Goal: Task Accomplishment & Management: Complete application form

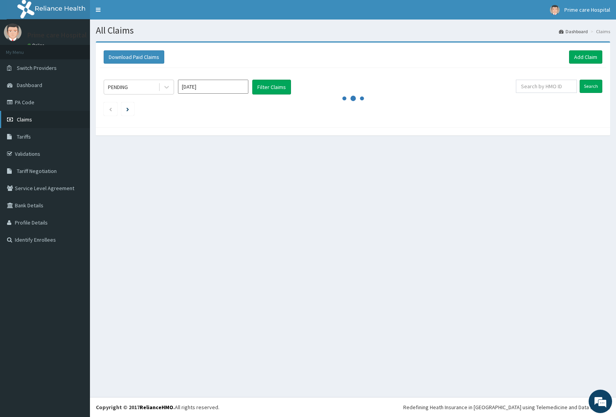
click at [24, 120] on span "Claims" at bounding box center [24, 119] width 15 height 7
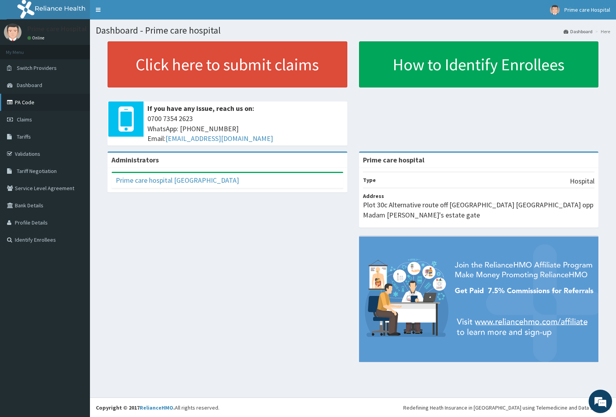
click at [16, 102] on link "PA Code" at bounding box center [45, 102] width 90 height 17
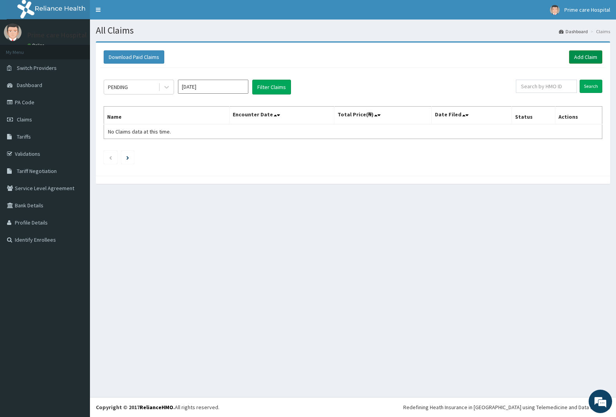
click at [586, 61] on link "Add Claim" at bounding box center [585, 56] width 33 height 13
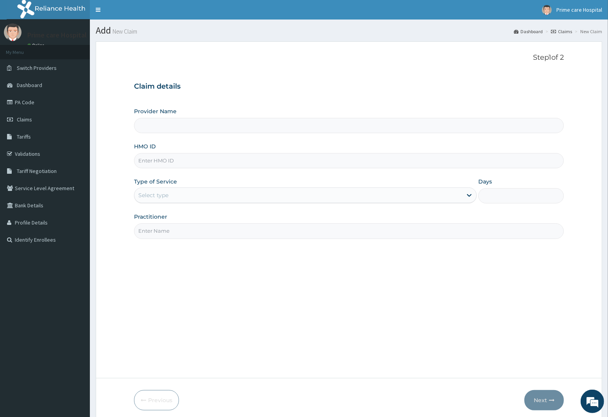
type input "Prime care hospital"
click at [191, 157] on input "HMO ID" at bounding box center [349, 160] width 430 height 15
type input "cwp/10217/a"
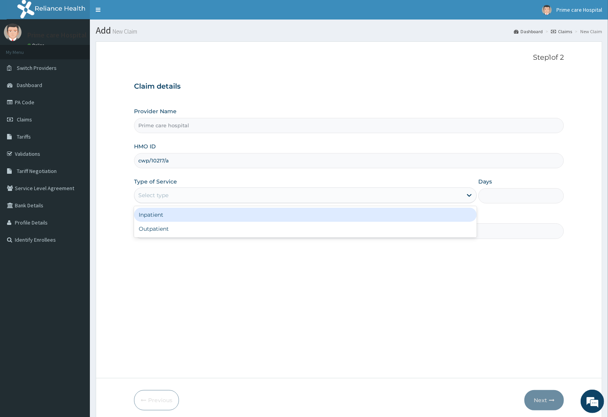
click at [177, 194] on div "Select type" at bounding box center [298, 195] width 328 height 13
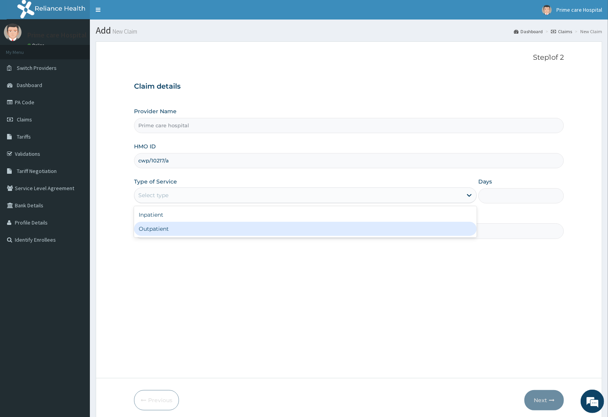
click at [171, 231] on div "Outpatient" at bounding box center [305, 229] width 343 height 14
type input "1"
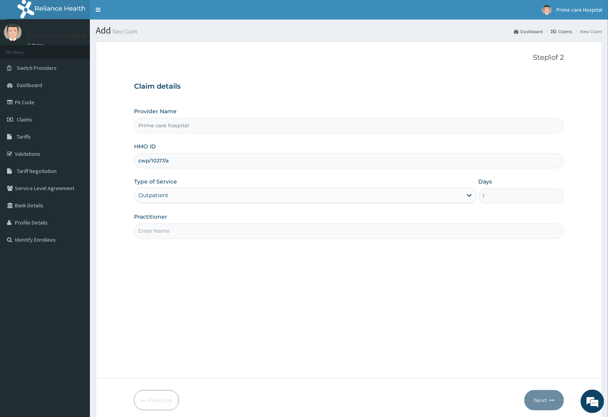
click at [175, 229] on input "Practitioner" at bounding box center [349, 231] width 430 height 15
type input "[PERSON_NAME]"
click at [541, 397] on button "Next" at bounding box center [544, 400] width 39 height 20
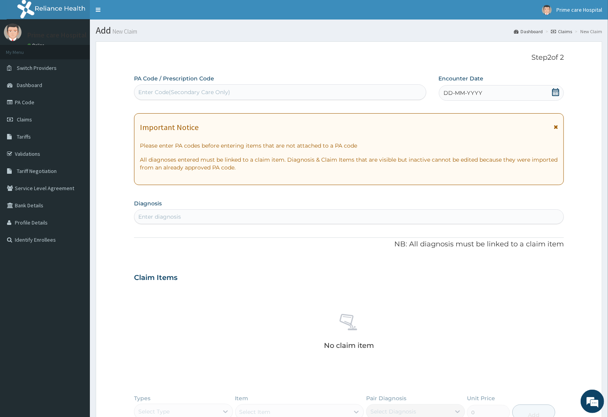
click at [220, 94] on div "Enter Code(Secondary Care Only)" at bounding box center [184, 92] width 92 height 8
type input "PA/DA7190"
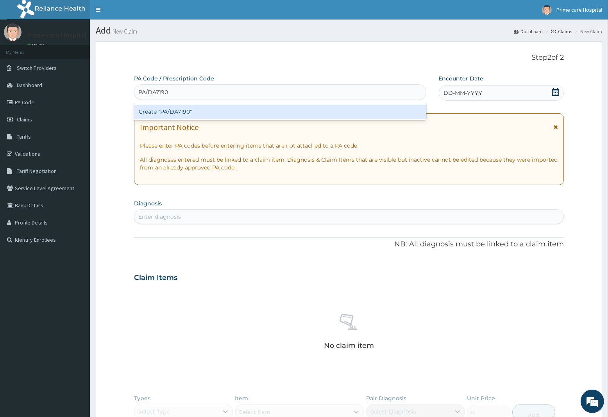
click at [221, 109] on div "Create "PA/DA7190"" at bounding box center [280, 112] width 292 height 14
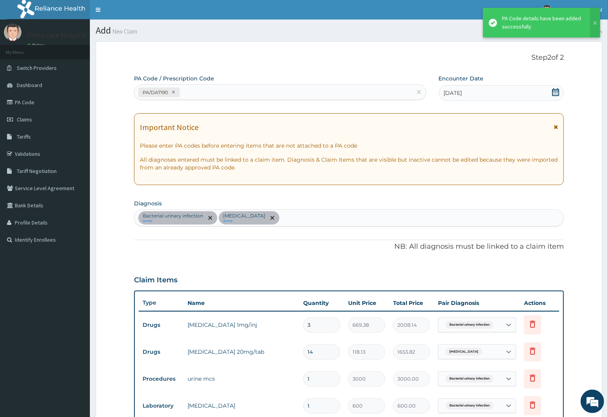
scroll to position [243, 0]
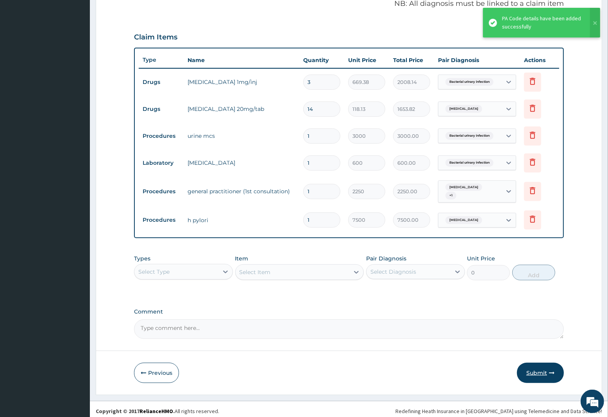
click at [528, 366] on button "Submit" at bounding box center [540, 373] width 47 height 20
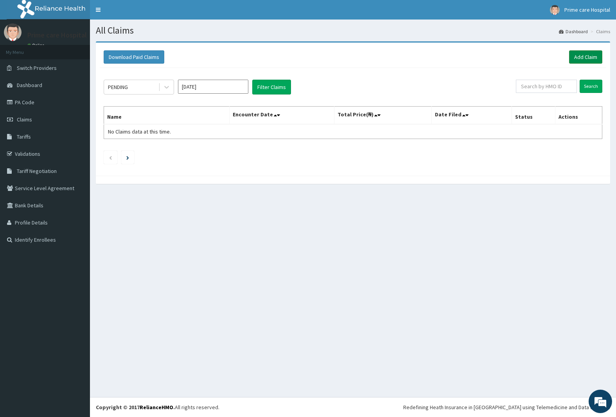
click at [583, 57] on link "Add Claim" at bounding box center [585, 56] width 33 height 13
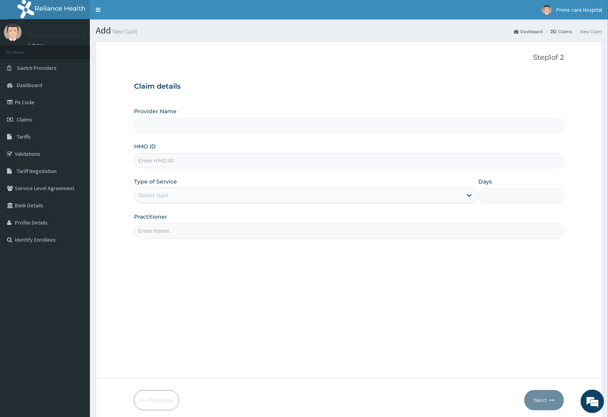
type input "Prime care hospital"
click at [168, 162] on input "HMO ID" at bounding box center [349, 160] width 430 height 15
type input "CWP/10217/D"
click at [182, 190] on div "Select type" at bounding box center [298, 195] width 328 height 13
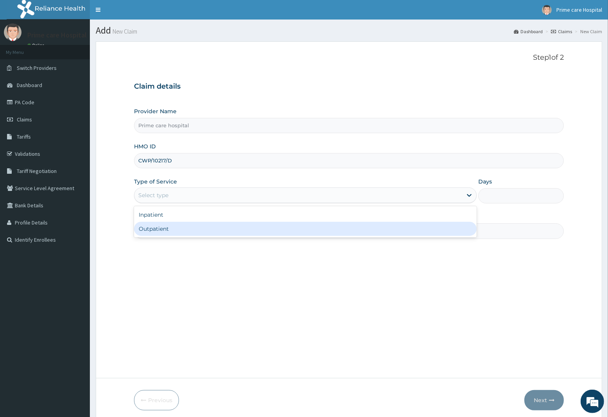
click at [168, 227] on div "Outpatient" at bounding box center [305, 229] width 343 height 14
type input "1"
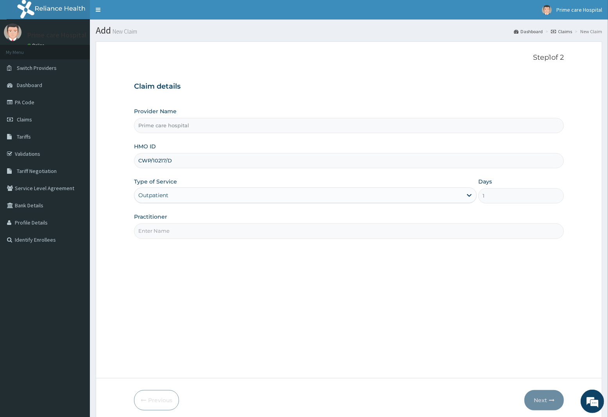
click at [168, 227] on input "Practitioner" at bounding box center [349, 231] width 430 height 15
type input "[PERSON_NAME]"
click at [550, 399] on icon "button" at bounding box center [551, 400] width 5 height 5
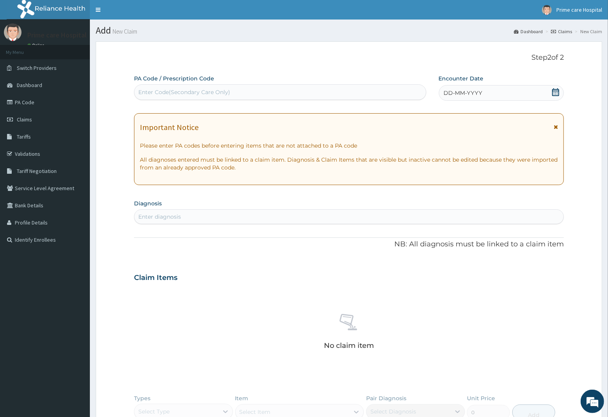
click at [245, 87] on div "Enter Code(Secondary Care Only)" at bounding box center [280, 92] width 292 height 13
click at [147, 90] on input "PAAEA66F" at bounding box center [153, 92] width 30 height 8
type input "PA/AEA66F"
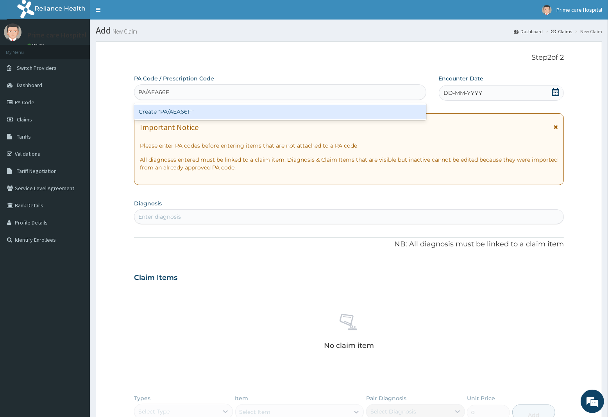
click at [245, 111] on div "Create "PA/AEA66F"" at bounding box center [280, 112] width 292 height 14
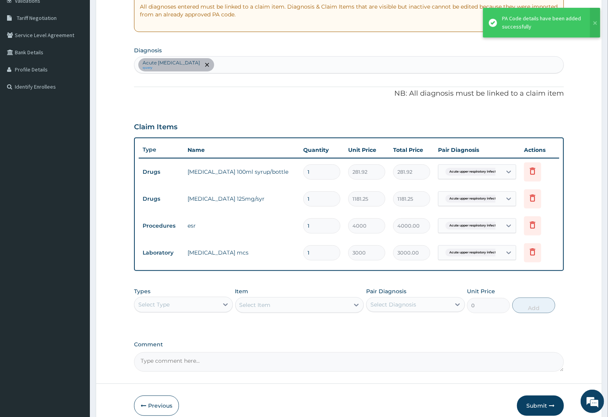
scroll to position [190, 0]
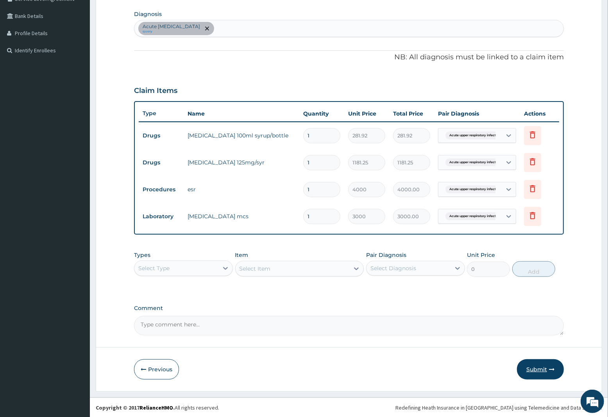
click at [549, 367] on icon "button" at bounding box center [551, 369] width 5 height 5
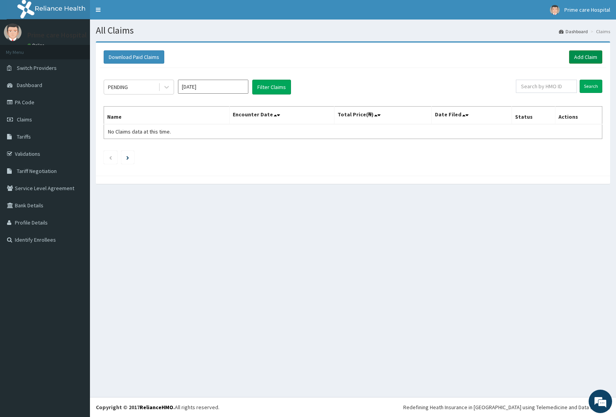
click at [587, 55] on link "Add Claim" at bounding box center [585, 56] width 33 height 13
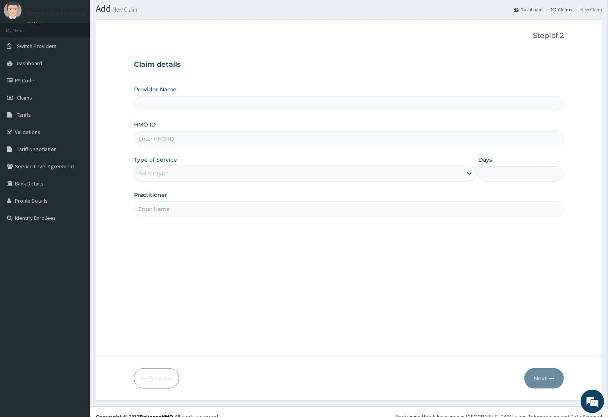
scroll to position [32, 0]
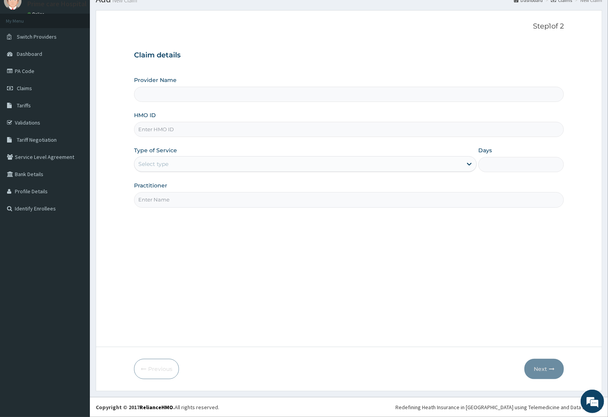
click at [170, 132] on input "HMO ID" at bounding box center [349, 129] width 430 height 15
type input "Prime care hospital"
type input "ANL/10084/B"
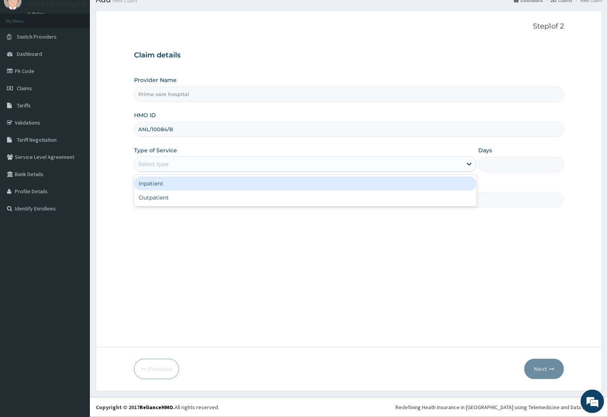
click at [172, 164] on div "Select type" at bounding box center [298, 164] width 328 height 13
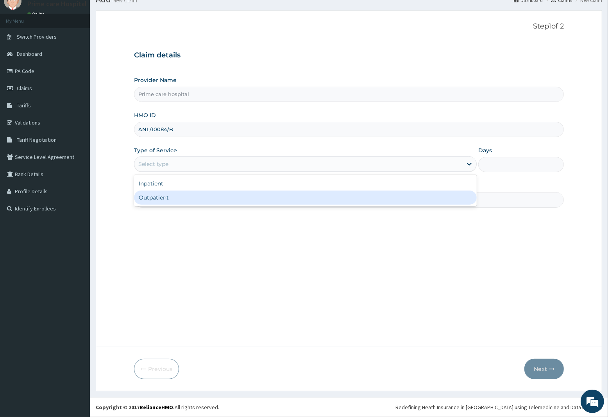
click at [198, 196] on div "Outpatient" at bounding box center [305, 198] width 343 height 14
type input "1"
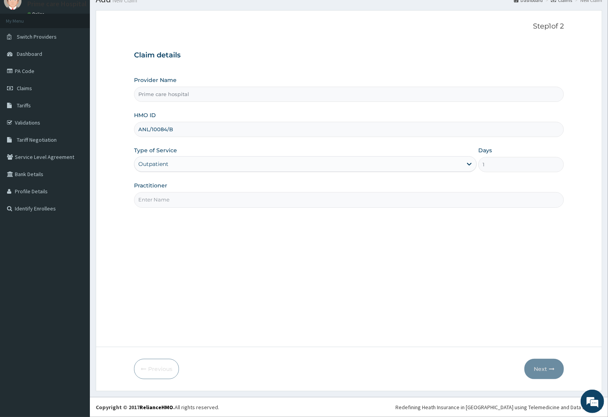
click at [198, 196] on input "Practitioner" at bounding box center [349, 199] width 430 height 15
type input "DR DENNIS"
click at [554, 371] on icon "button" at bounding box center [551, 369] width 5 height 5
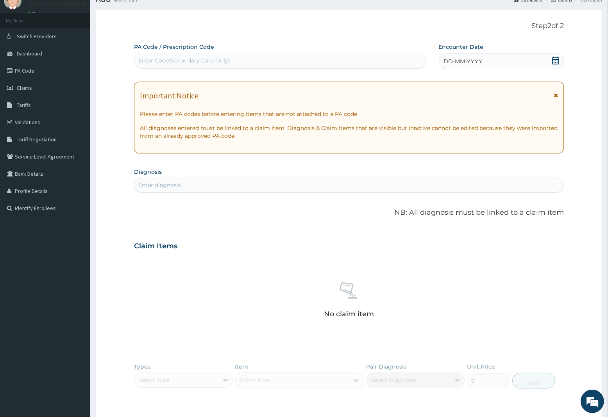
click at [261, 64] on div "Enter Code(Secondary Care Only)" at bounding box center [280, 60] width 292 height 13
type input "PA/DC218D"
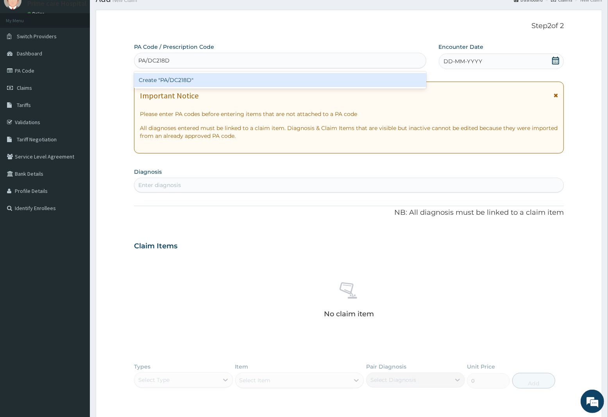
click at [254, 84] on div "Create "PA/DC218D"" at bounding box center [280, 80] width 292 height 14
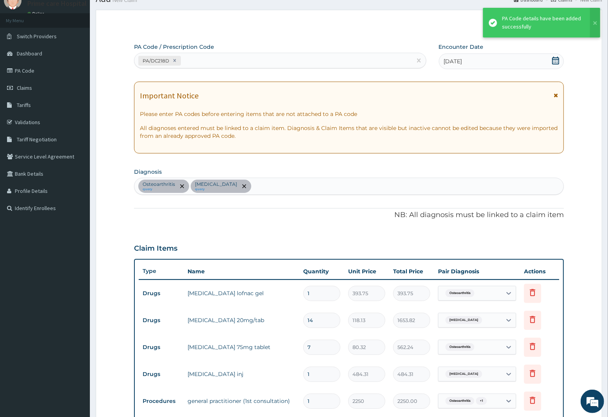
scroll to position [270, 0]
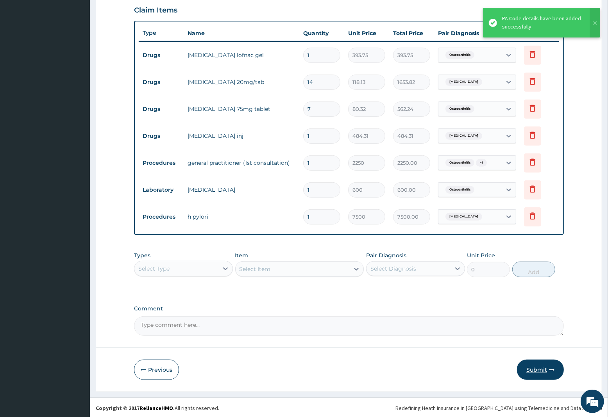
click at [534, 368] on button "Submit" at bounding box center [540, 370] width 47 height 20
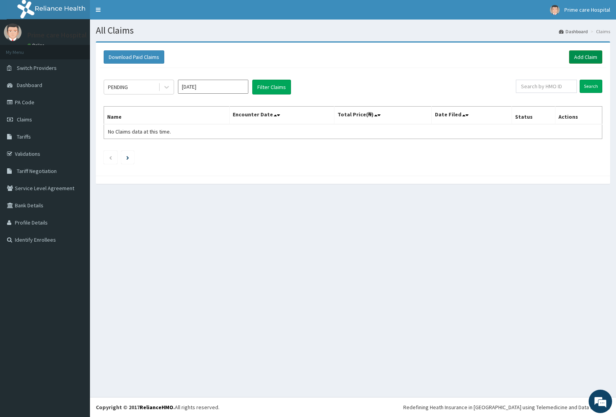
click at [586, 54] on link "Add Claim" at bounding box center [585, 56] width 33 height 13
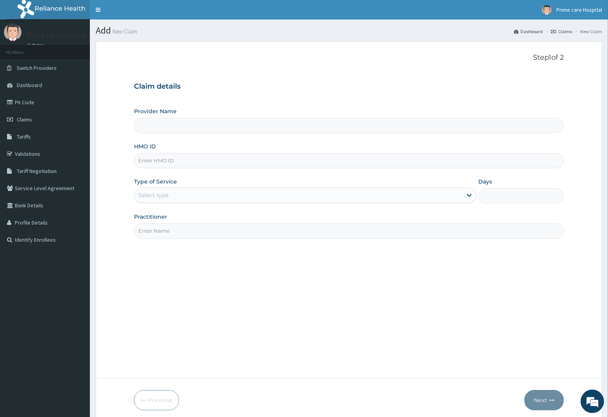
type input "Prime care hospital"
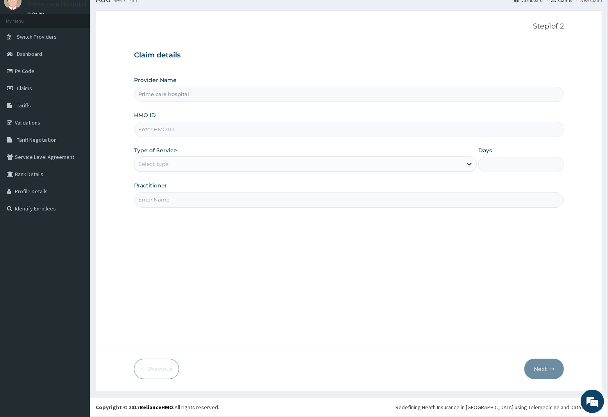
click at [170, 131] on input "HMO ID" at bounding box center [349, 129] width 430 height 15
type input "PEE/10122/A"
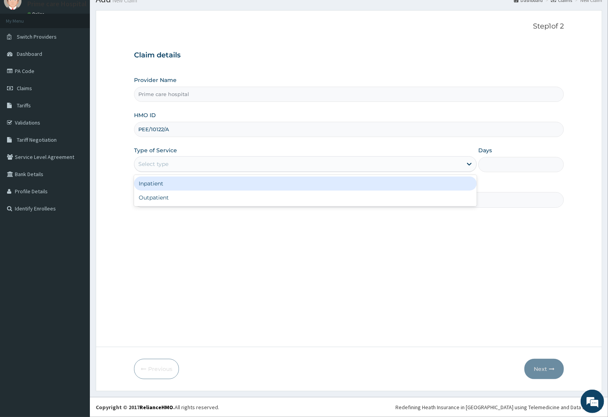
click at [167, 163] on div "Select type" at bounding box center [153, 164] width 30 height 8
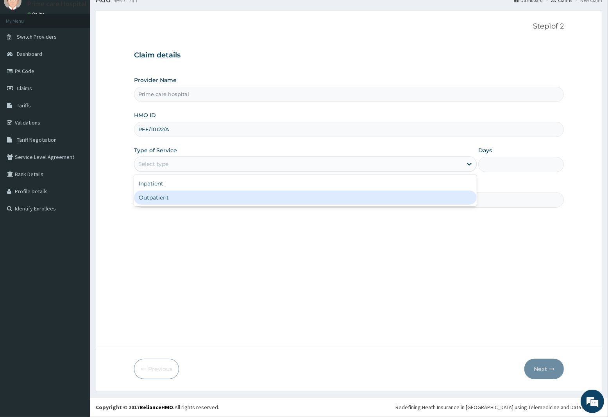
click at [168, 198] on div "Outpatient" at bounding box center [305, 198] width 343 height 14
type input "1"
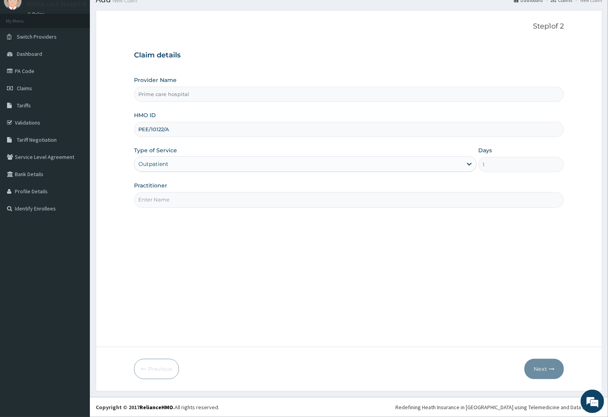
click at [168, 198] on input "Practitioner" at bounding box center [349, 199] width 430 height 15
type input "[PERSON_NAME]"
click at [548, 370] on button "Next" at bounding box center [544, 369] width 39 height 20
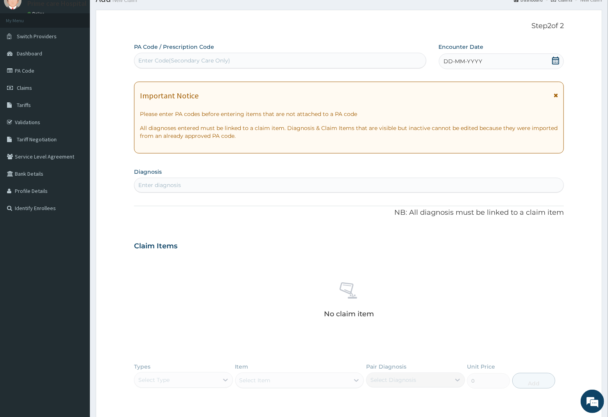
click at [219, 62] on div "Enter Code(Secondary Care Only)" at bounding box center [184, 61] width 92 height 8
type input "PA/A95982"
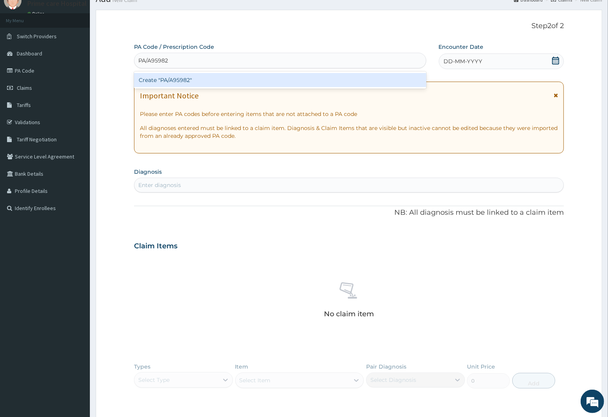
click at [233, 80] on div "Create "PA/A95982"" at bounding box center [280, 80] width 292 height 14
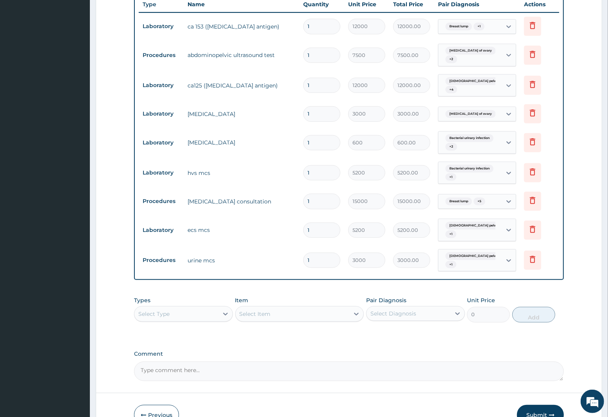
scroll to position [356, 0]
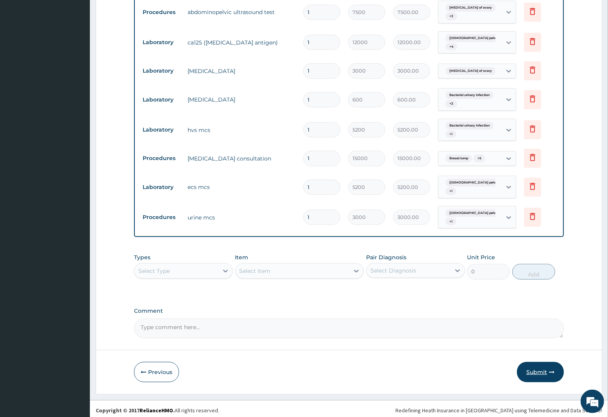
click at [535, 369] on button "Submit" at bounding box center [540, 372] width 47 height 20
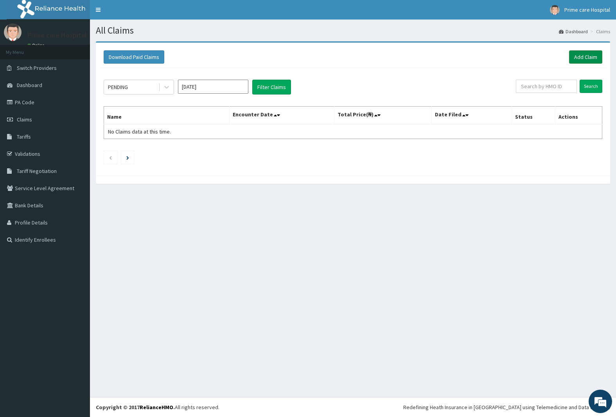
click at [581, 57] on link "Add Claim" at bounding box center [585, 56] width 33 height 13
click at [583, 55] on link "Add Claim" at bounding box center [585, 56] width 33 height 13
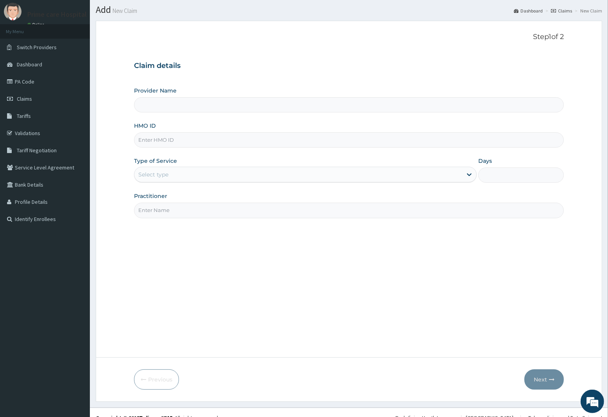
scroll to position [32, 0]
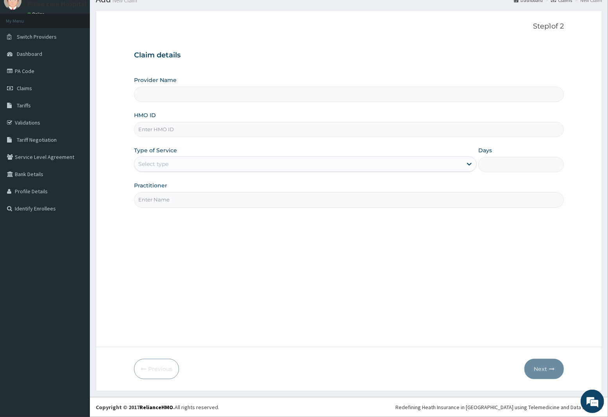
click at [183, 131] on input "HMO ID" at bounding box center [349, 129] width 430 height 15
type input "Prime care hospital"
type input "KOA/10003/A"
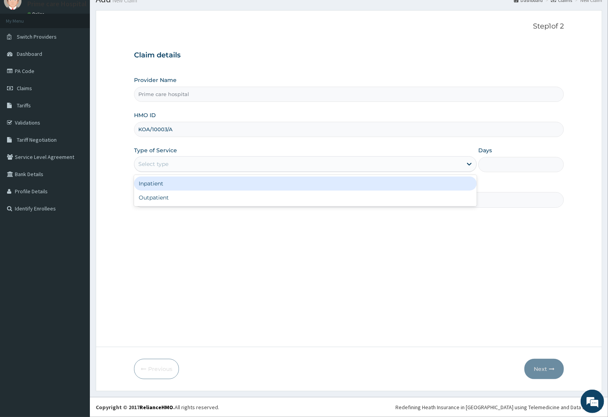
click at [169, 167] on div "Select type" at bounding box center [298, 164] width 328 height 13
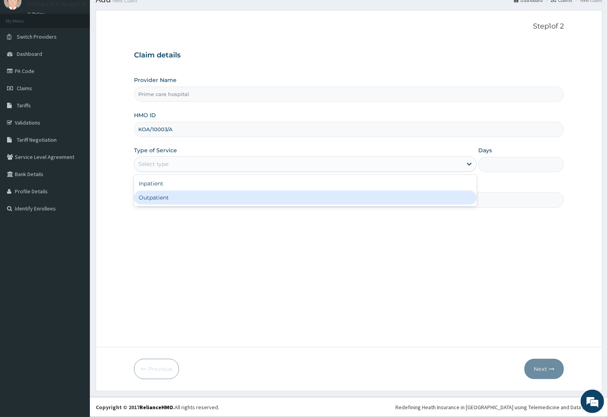
click at [161, 195] on div "Outpatient" at bounding box center [305, 198] width 343 height 14
type input "1"
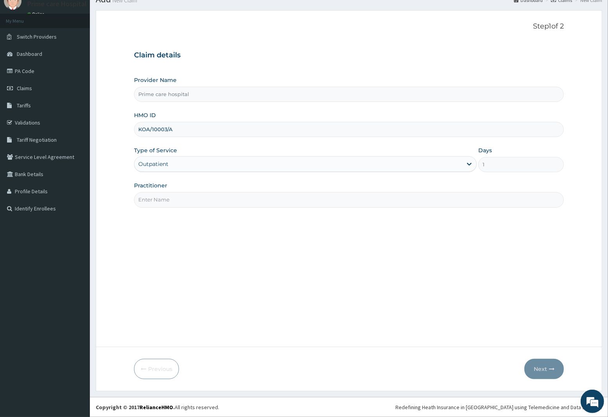
click at [157, 196] on input "Practitioner" at bounding box center [349, 199] width 430 height 15
type input "DR MIKE"
click at [548, 369] on button "Next" at bounding box center [544, 369] width 39 height 20
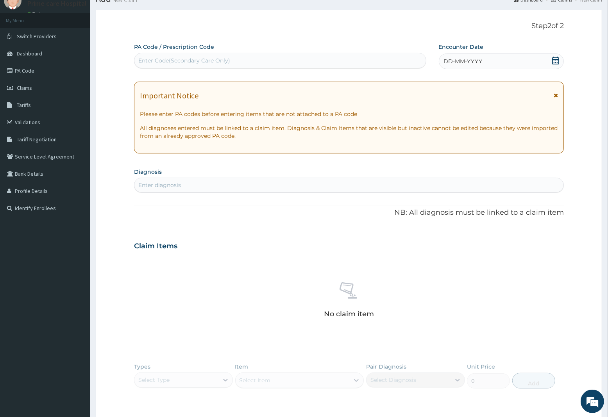
click at [235, 55] on div "Enter Code(Secondary Care Only)" at bounding box center [280, 60] width 292 height 13
type input "PA/DAFECD"
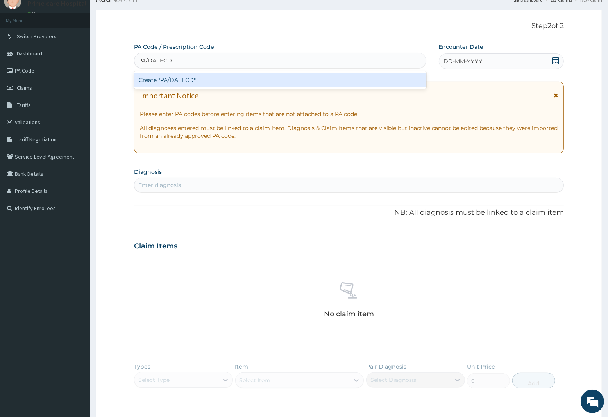
click at [235, 77] on div "Create "PA/DAFECD"" at bounding box center [280, 80] width 292 height 14
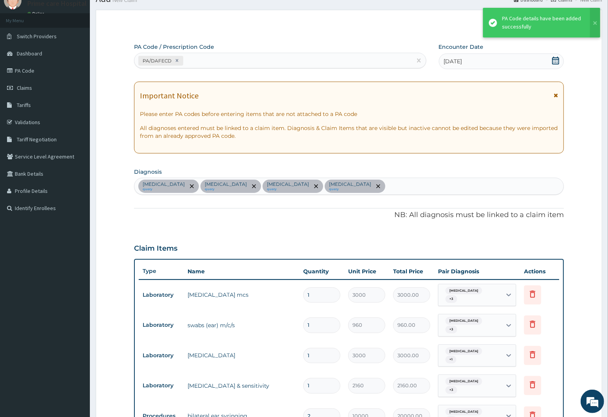
scroll to position [243, 0]
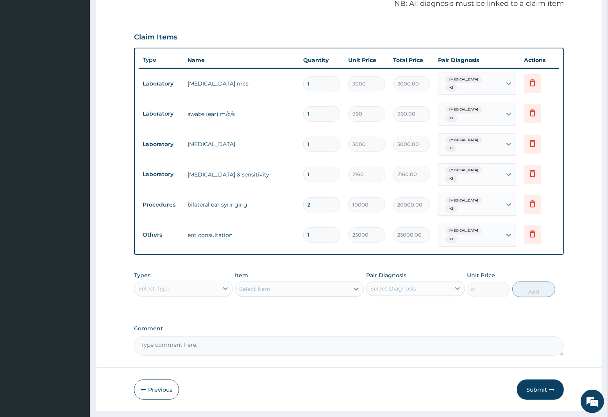
drag, startPoint x: 548, startPoint y: 368, endPoint x: 532, endPoint y: 393, distance: 29.3
click at [548, 380] on button "Submit" at bounding box center [540, 390] width 47 height 20
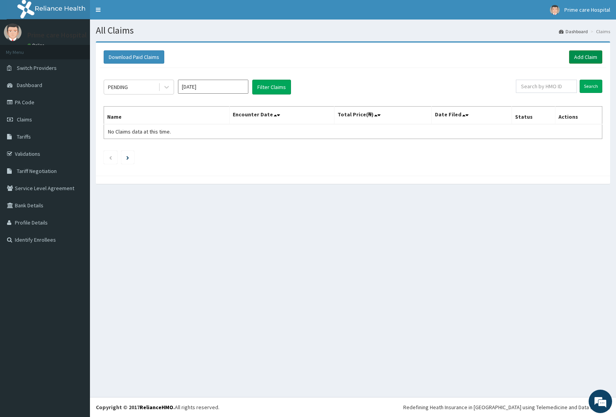
click at [583, 57] on link "Add Claim" at bounding box center [585, 56] width 33 height 13
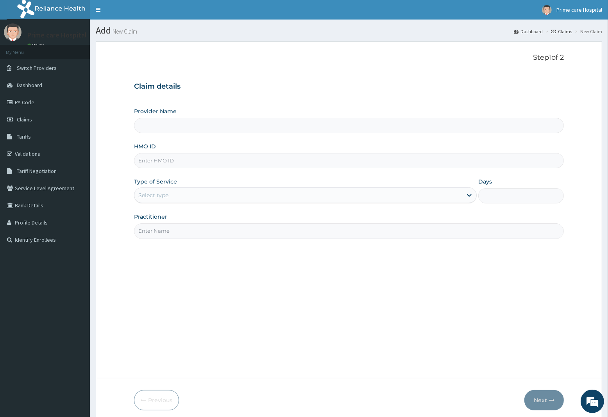
type input "Prime care hospital"
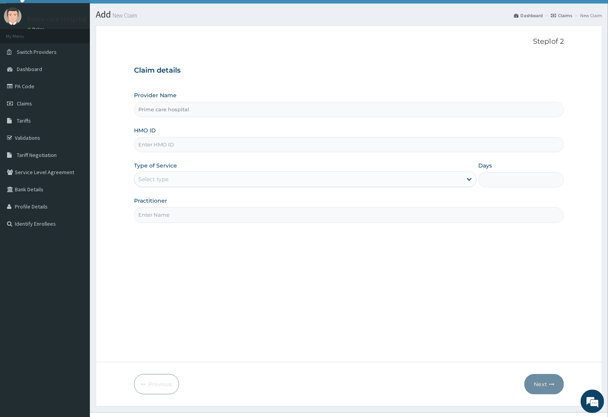
scroll to position [32, 0]
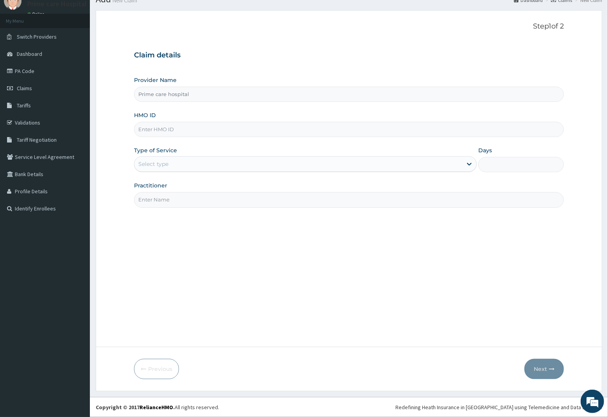
click at [180, 132] on input "HMO ID" at bounding box center [349, 129] width 430 height 15
type input "CWP/10217/A"
drag, startPoint x: 81, startPoint y: 202, endPoint x: 202, endPoint y: 163, distance: 127.7
click at [202, 163] on div "Select type" at bounding box center [298, 164] width 328 height 13
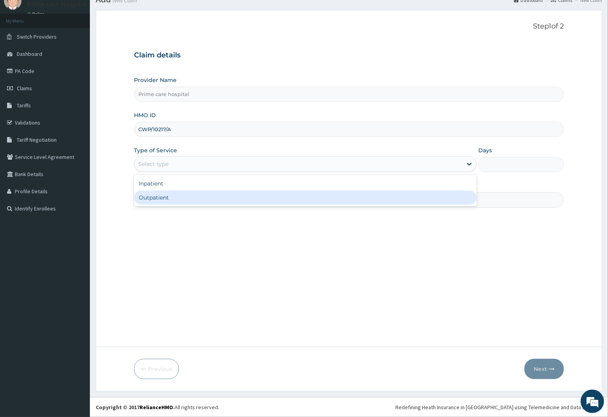
click at [159, 195] on div "Outpatient" at bounding box center [305, 198] width 343 height 14
type input "1"
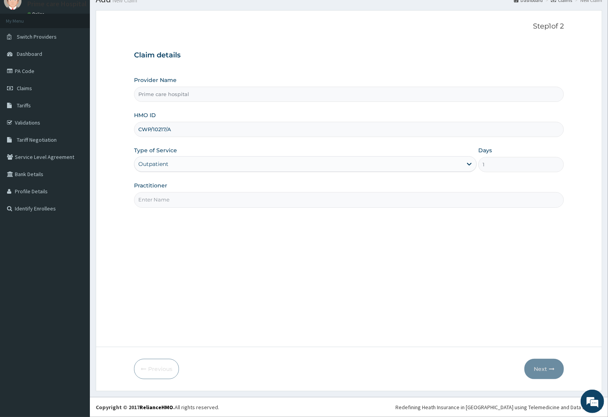
click at [159, 199] on input "Practitioner" at bounding box center [349, 199] width 430 height 15
type input "[PERSON_NAME]"
click at [548, 370] on button "Next" at bounding box center [544, 369] width 39 height 20
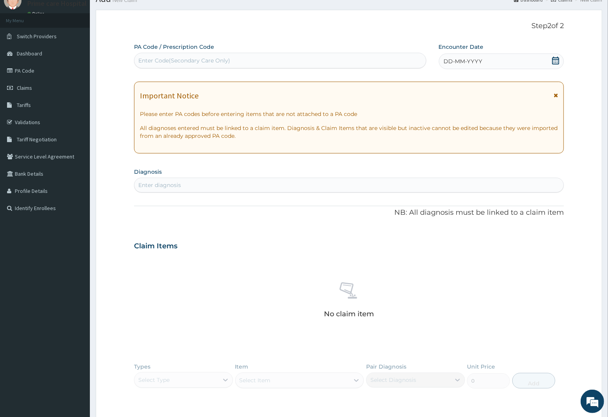
click at [556, 61] on icon at bounding box center [556, 61] width 8 height 8
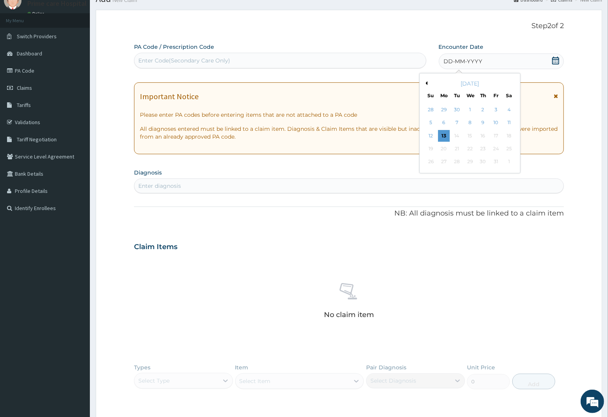
click at [426, 82] on button "Previous Month" at bounding box center [426, 83] width 4 height 4
click at [469, 147] on div "24" at bounding box center [470, 149] width 12 height 12
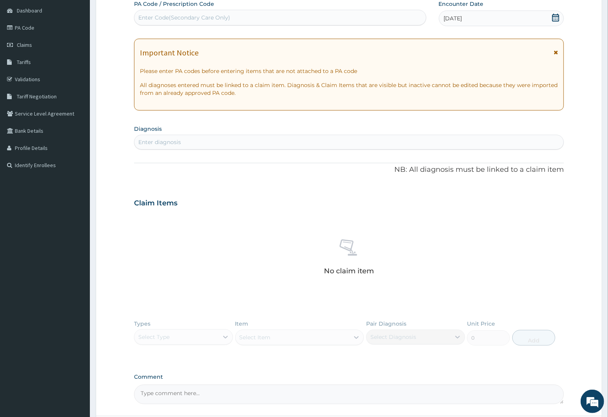
scroll to position [144, 0]
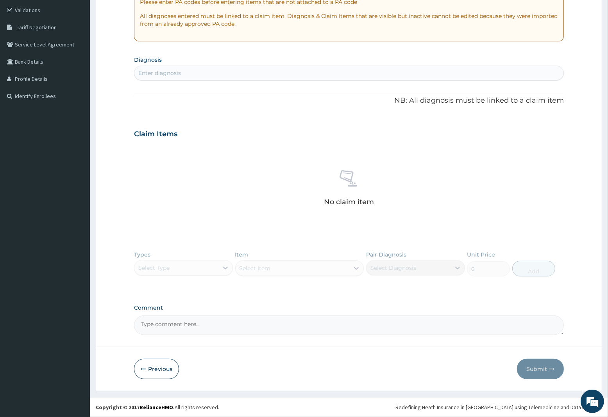
click at [181, 73] on div "Enter diagnosis" at bounding box center [159, 73] width 43 height 8
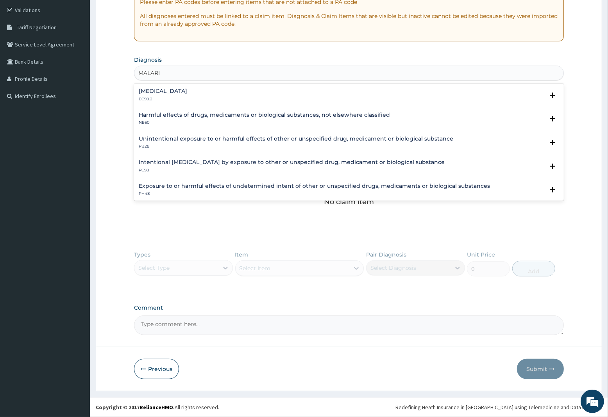
type input "MALARIA"
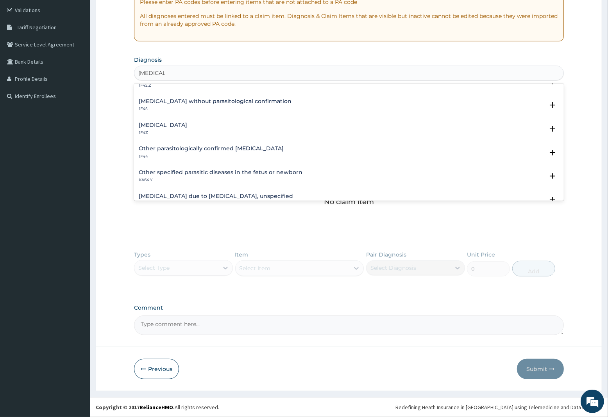
scroll to position [0, 0]
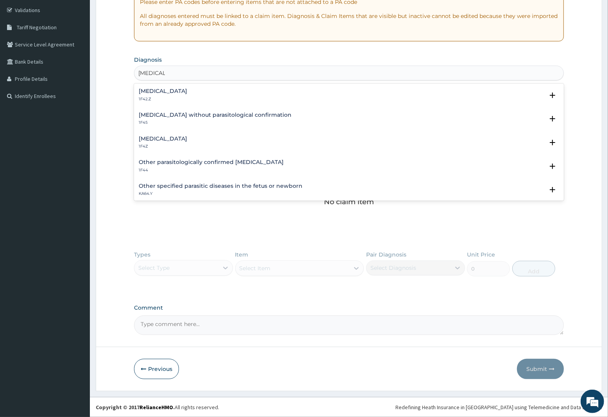
click at [164, 139] on h4 "[MEDICAL_DATA]" at bounding box center [163, 139] width 48 height 6
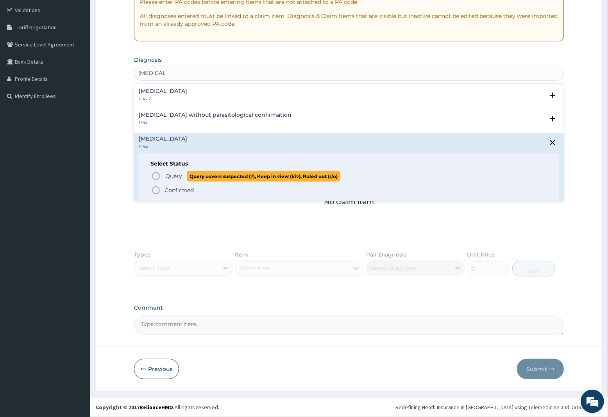
click at [171, 176] on span "Query" at bounding box center [173, 176] width 17 height 8
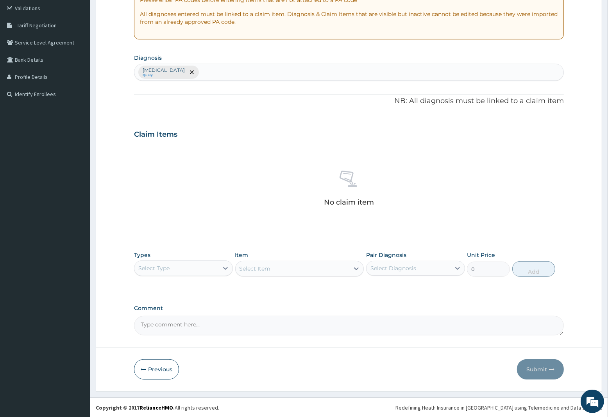
scroll to position [147, 0]
click at [186, 266] on div "Select Type" at bounding box center [176, 268] width 84 height 13
click at [153, 315] on div "Procedures" at bounding box center [183, 316] width 99 height 14
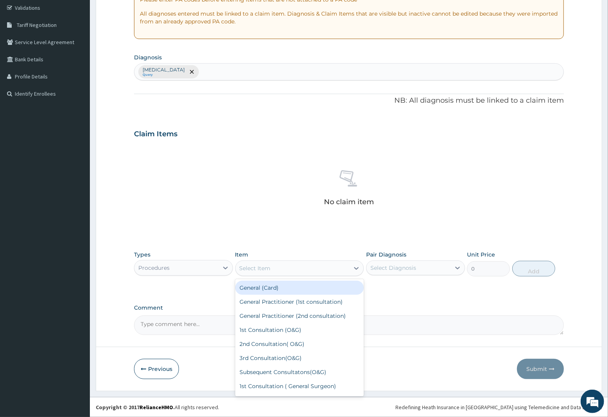
click at [307, 270] on div "Select Item" at bounding box center [293, 268] width 114 height 13
click at [299, 301] on div "General Practitioner (1st consultation)" at bounding box center [299, 302] width 129 height 14
type input "2250"
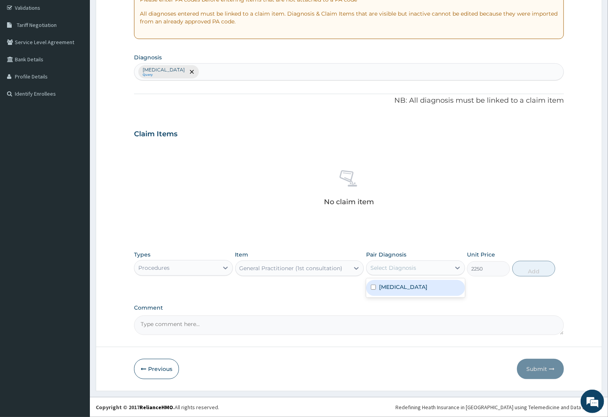
click at [415, 266] on div "Select Diagnosis" at bounding box center [394, 268] width 46 height 8
click at [418, 288] on label "Malaria, unspecified" at bounding box center [403, 287] width 48 height 8
checkbox input "true"
click at [535, 272] on button "Add" at bounding box center [533, 269] width 43 height 16
type input "0"
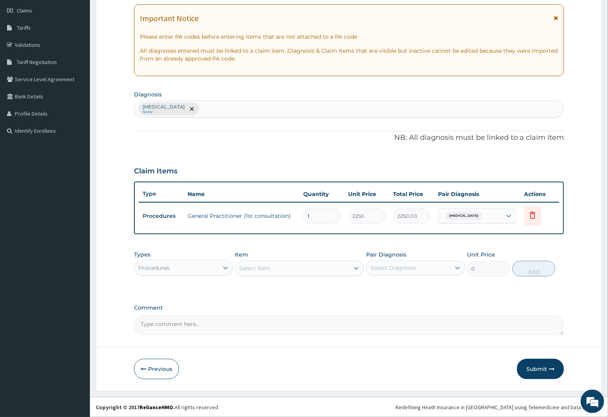
scroll to position [108, 0]
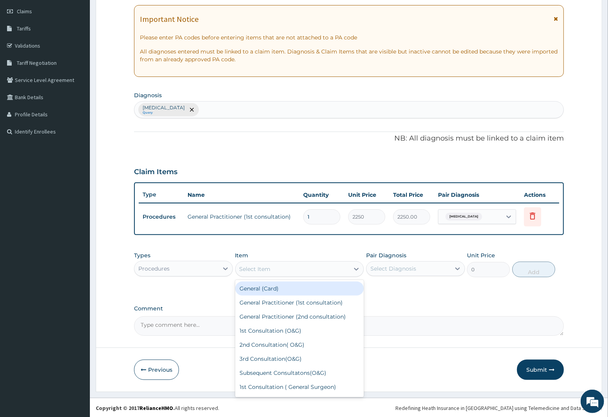
click at [300, 266] on div "Select Item" at bounding box center [293, 269] width 114 height 13
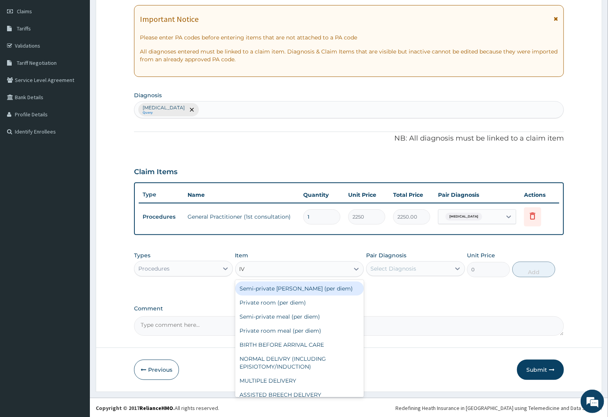
type input "IV P"
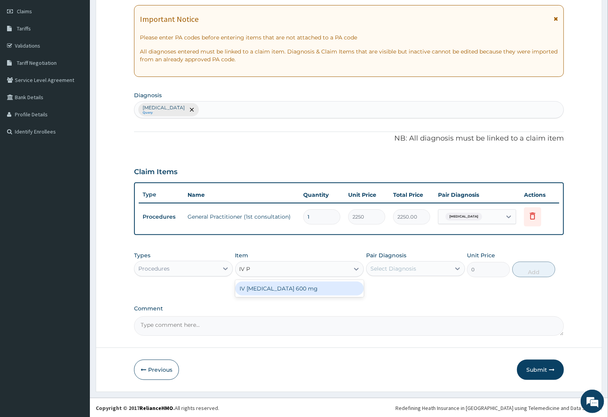
drag, startPoint x: 306, startPoint y: 292, endPoint x: 308, endPoint y: 288, distance: 4.0
click at [307, 292] on div "IV [MEDICAL_DATA] 600 mg" at bounding box center [299, 289] width 129 height 14
type input "800"
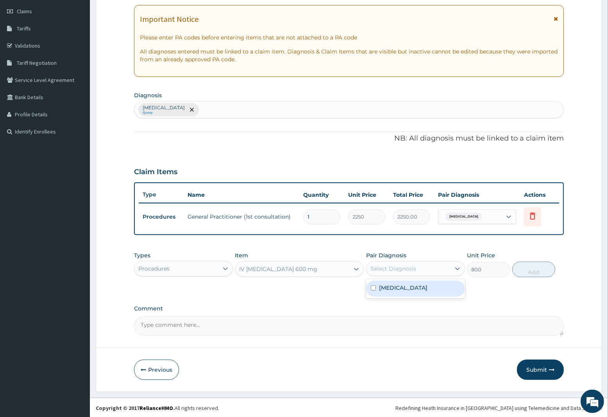
click at [412, 266] on div "Select Diagnosis" at bounding box center [394, 269] width 46 height 8
click at [407, 288] on label "Malaria, unspecified" at bounding box center [403, 288] width 48 height 8
checkbox input "true"
click at [530, 268] on button "Add" at bounding box center [533, 270] width 43 height 16
type input "0"
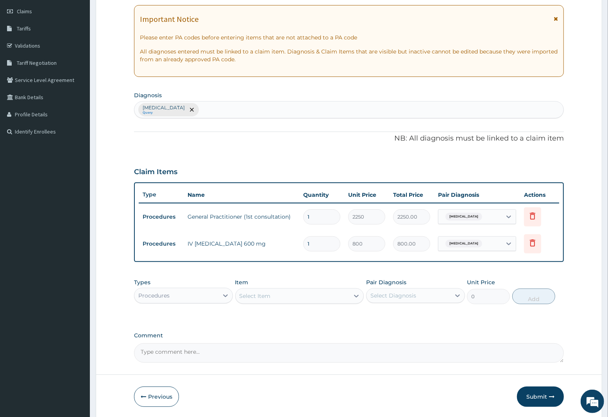
type input "0.00"
type input "2"
type input "1600.00"
type input "2"
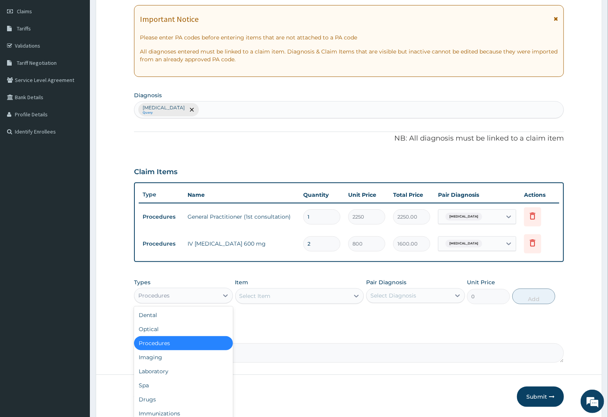
click at [182, 300] on div "Procedures" at bounding box center [176, 296] width 84 height 13
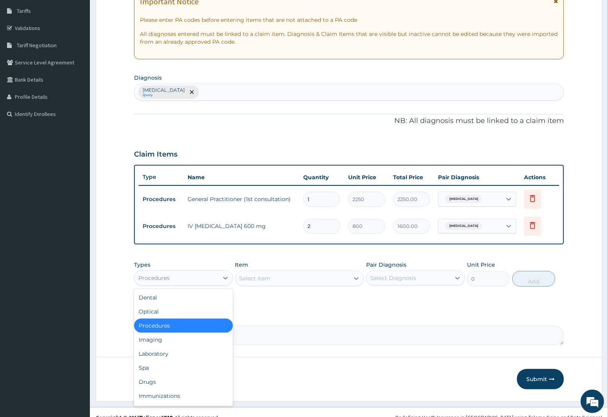
scroll to position [135, 0]
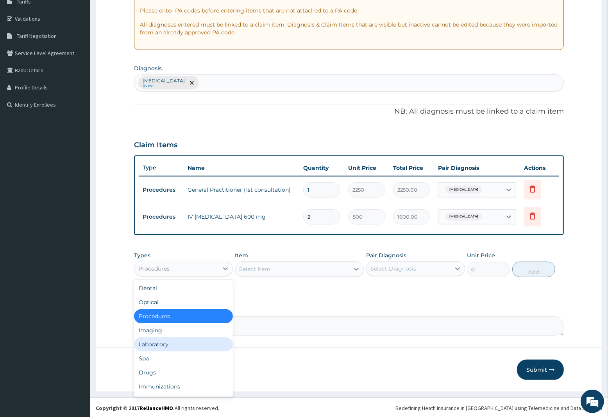
click at [165, 341] on div "Laboratory" at bounding box center [183, 345] width 99 height 14
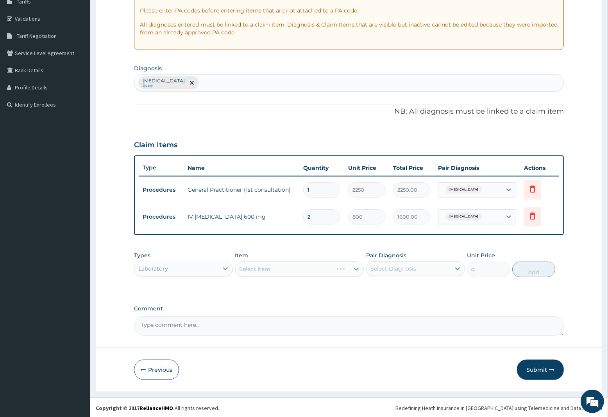
click at [283, 269] on div "Select Item" at bounding box center [299, 269] width 129 height 16
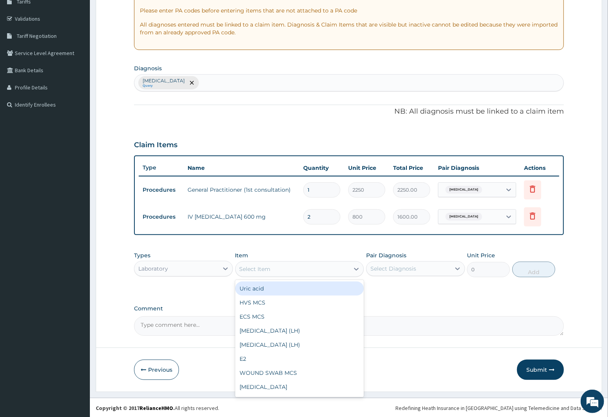
click at [264, 269] on div "Select Item" at bounding box center [255, 269] width 31 height 8
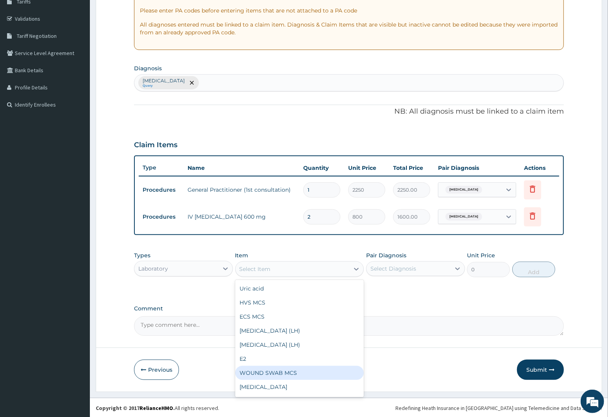
drag, startPoint x: 273, startPoint y: 385, endPoint x: 344, endPoint y: 283, distance: 124.4
click at [281, 367] on div "Uric acid HVS MCS ECS MCS LUTEINIZING HORMONE (LH) LUTEINIZING HORMONE (LH) E2 …" at bounding box center [299, 338] width 129 height 117
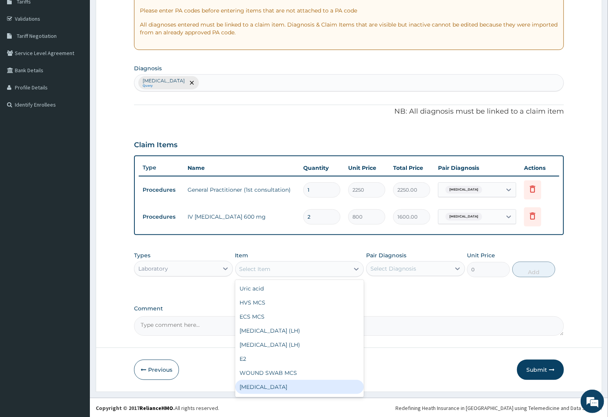
click at [256, 384] on div "Full blood count" at bounding box center [299, 387] width 129 height 14
type input "3000"
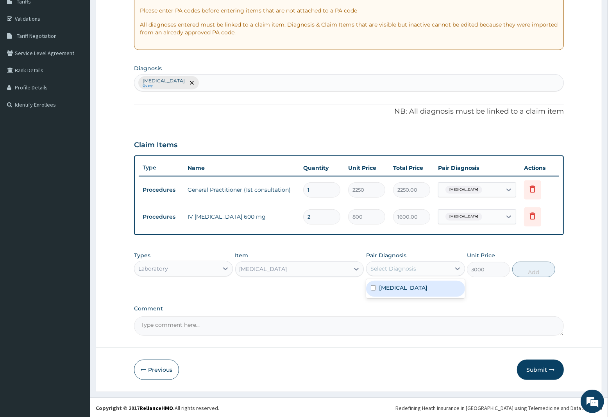
drag, startPoint x: 397, startPoint y: 267, endPoint x: 398, endPoint y: 274, distance: 7.4
click at [398, 268] on div "Select Diagnosis" at bounding box center [394, 269] width 46 height 8
click at [400, 288] on label "Malaria, unspecified" at bounding box center [403, 288] width 48 height 8
checkbox input "true"
click at [539, 272] on button "Add" at bounding box center [533, 270] width 43 height 16
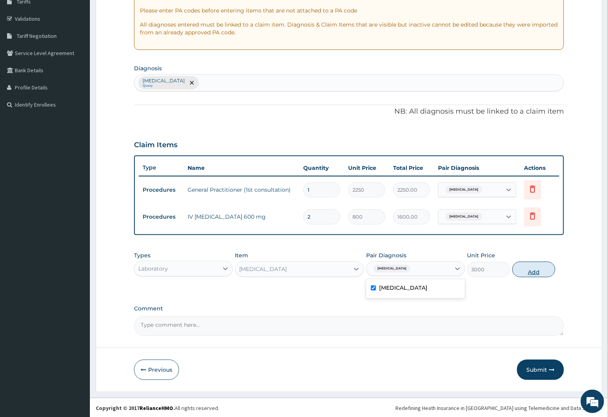
type input "0"
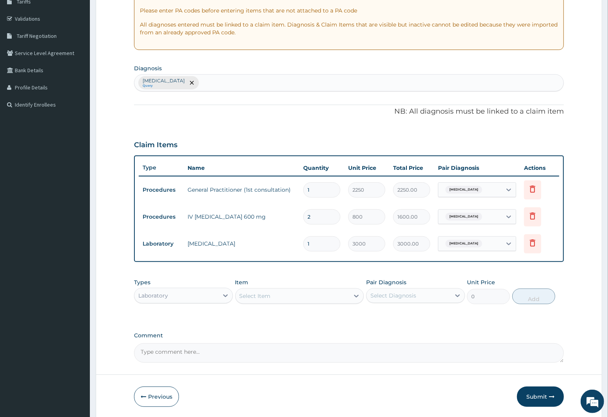
click at [272, 295] on div "Select Item" at bounding box center [293, 296] width 114 height 13
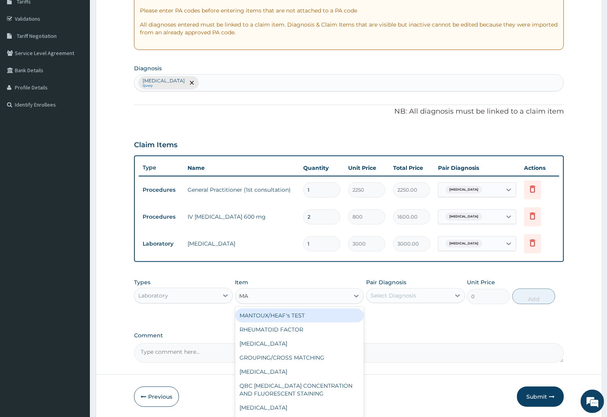
type input "MAL"
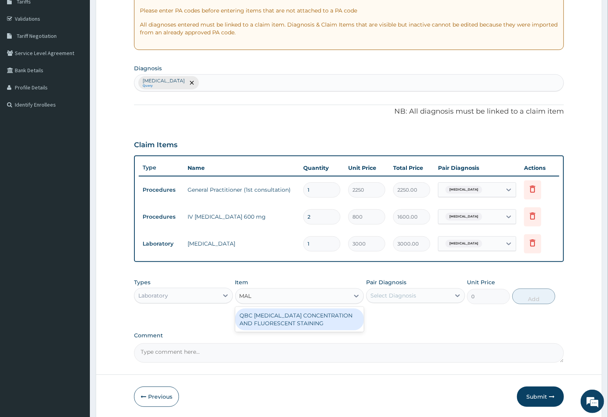
click at [290, 322] on div "QBC MALARIA CONCENTRATION AND FLUORESCENT STAINING" at bounding box center [299, 320] width 129 height 22
type input "1800"
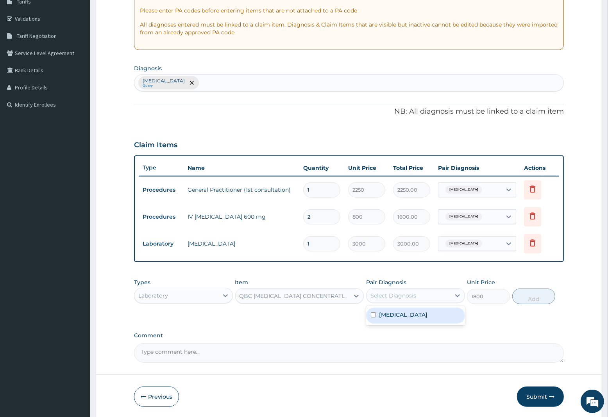
click at [413, 295] on div "Select Diagnosis" at bounding box center [394, 296] width 46 height 8
click at [411, 312] on label "Malaria, unspecified" at bounding box center [403, 315] width 48 height 8
checkbox input "true"
click at [530, 299] on button "Add" at bounding box center [533, 297] width 43 height 16
type input "0"
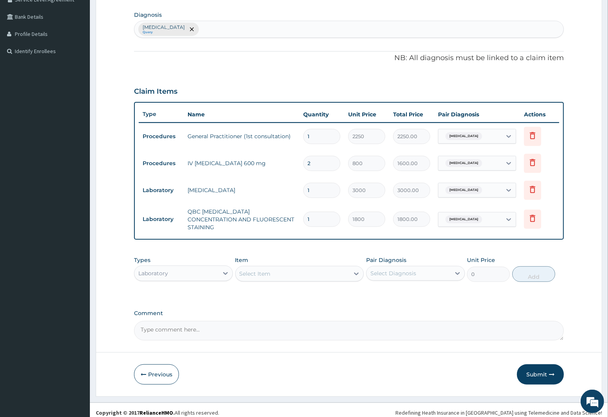
scroll to position [190, 0]
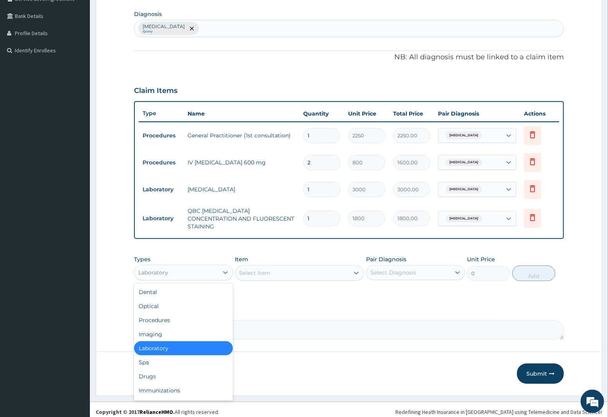
click at [179, 267] on div "Laboratory" at bounding box center [176, 273] width 84 height 13
click at [145, 370] on div "Drugs" at bounding box center [183, 377] width 99 height 14
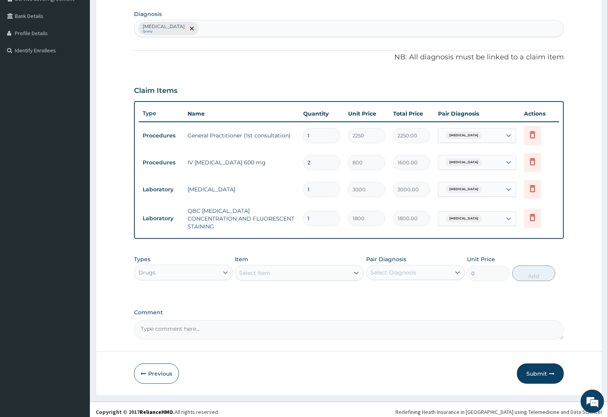
click at [281, 267] on div "Select Item" at bounding box center [293, 273] width 114 height 13
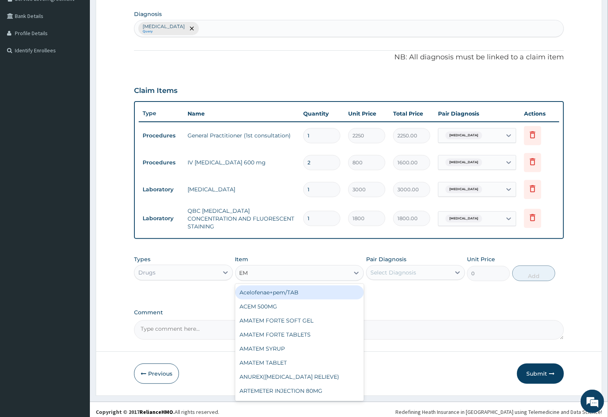
type input "EMA"
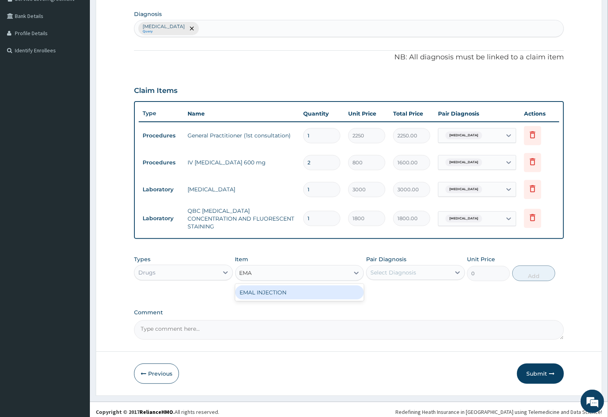
click at [290, 286] on div "EMAL INJECTION" at bounding box center [299, 293] width 129 height 14
type input "1063.12"
click at [410, 269] on div "Select Diagnosis" at bounding box center [394, 273] width 46 height 8
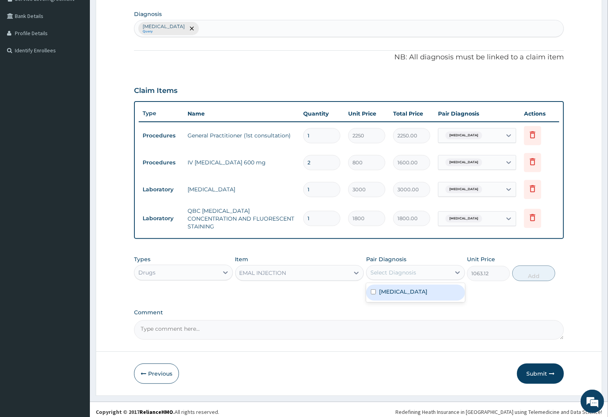
click at [409, 288] on label "Malaria, unspecified" at bounding box center [403, 292] width 48 height 8
checkbox input "true"
click at [531, 269] on button "Add" at bounding box center [533, 274] width 43 height 16
type input "0"
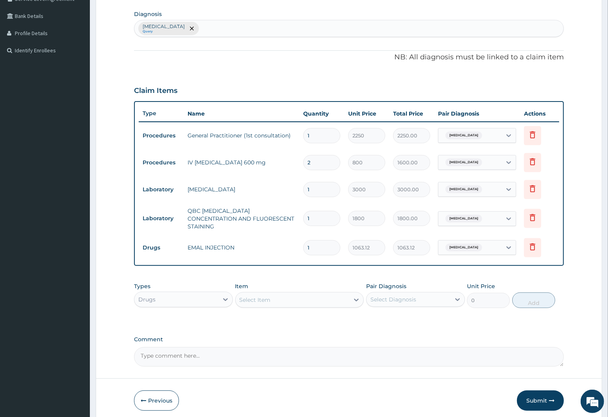
type input "0.00"
type input "3"
type input "3189.36"
type input "3"
click at [256, 296] on div "Select Item" at bounding box center [255, 300] width 31 height 8
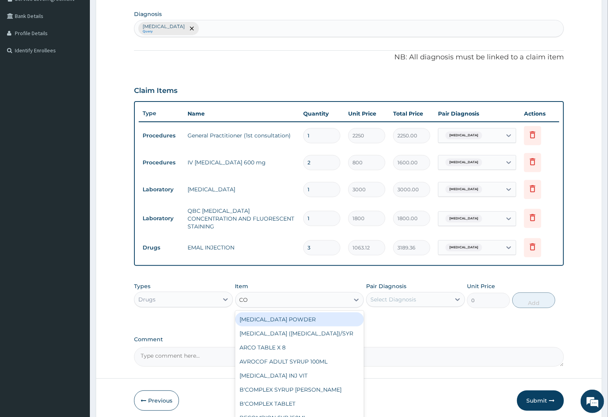
type input "COA"
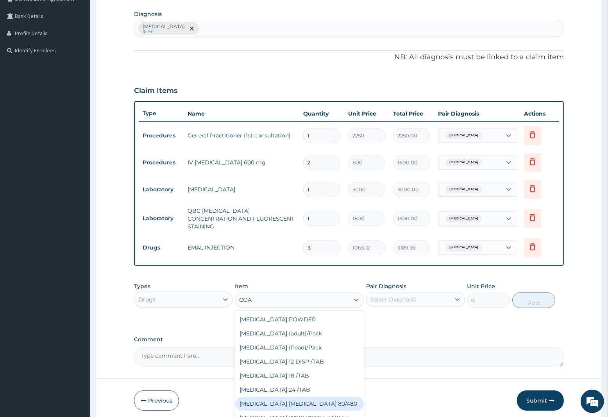
click at [280, 399] on div "COARTEM D TAB 80/480" at bounding box center [299, 404] width 129 height 14
type input "1299.38"
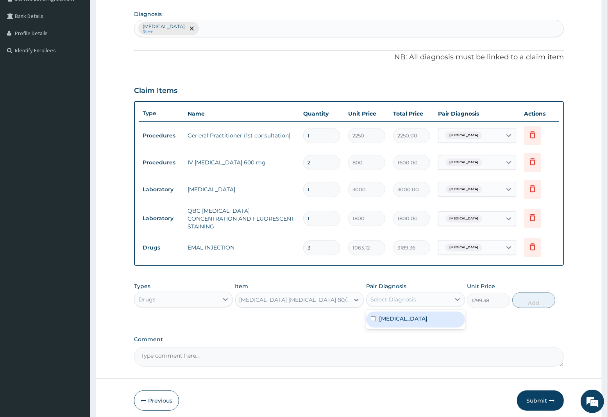
click at [399, 296] on div "Select Diagnosis" at bounding box center [394, 300] width 46 height 8
click at [401, 315] on label "Malaria, unspecified" at bounding box center [403, 319] width 48 height 8
checkbox input "true"
click at [528, 295] on button "Add" at bounding box center [533, 301] width 43 height 16
type input "0"
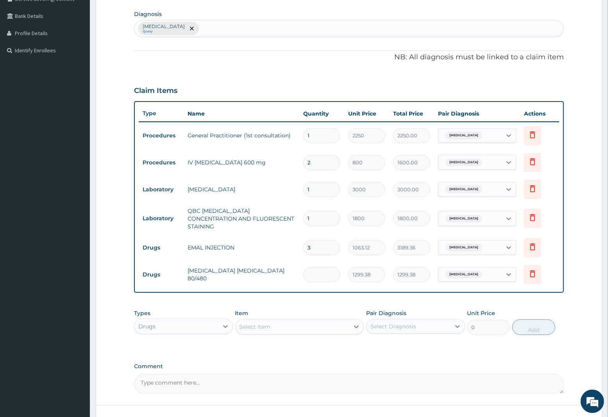
type input "0.00"
type input "6"
type input "7796.28"
type input "6"
click at [266, 323] on div "Select Item" at bounding box center [255, 327] width 31 height 8
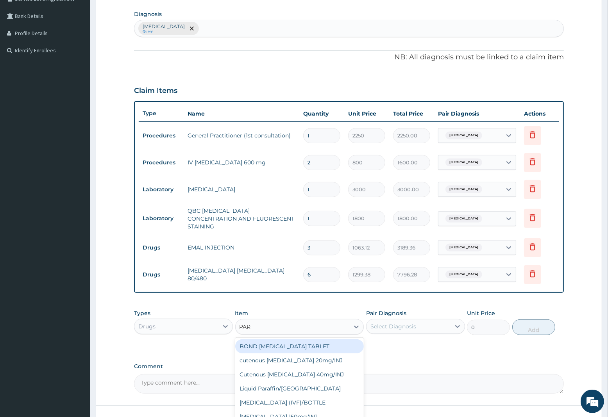
type input "PARA"
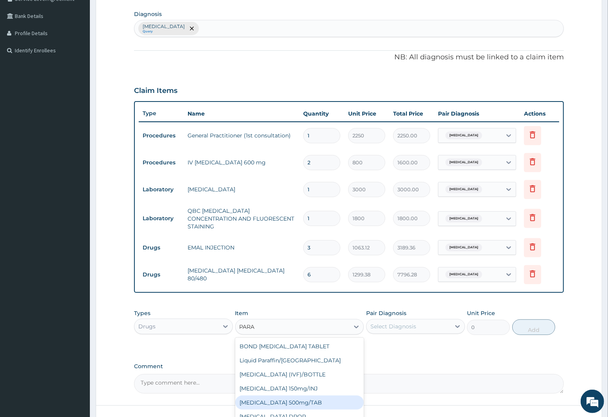
click at [290, 399] on div "PARACETAMOL 500mg/TAB" at bounding box center [299, 403] width 129 height 14
type input "7.88"
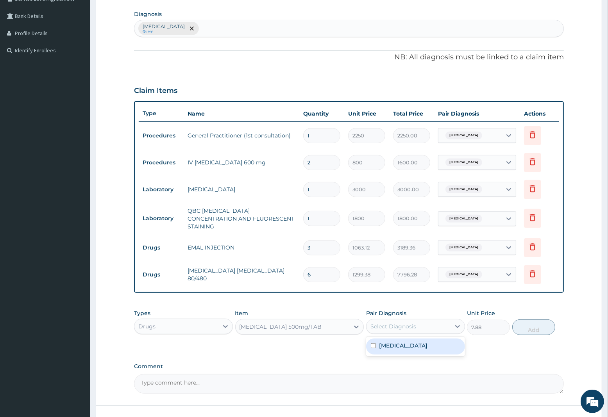
click at [405, 323] on div "Select Diagnosis" at bounding box center [394, 327] width 46 height 8
click at [400, 342] on label "Malaria, unspecified" at bounding box center [403, 346] width 48 height 8
checkbox input "true"
click at [530, 323] on button "Add" at bounding box center [533, 328] width 43 height 16
type input "0"
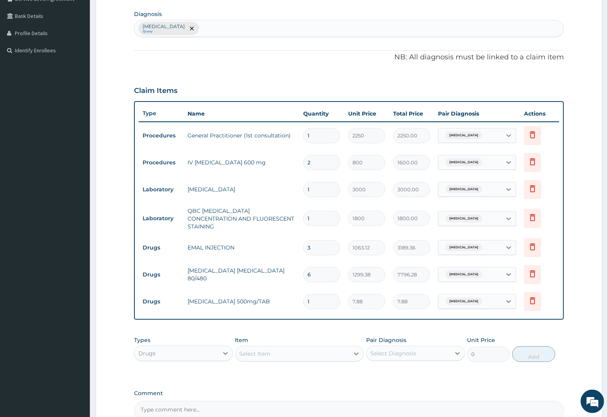
type input "12"
type input "94.56"
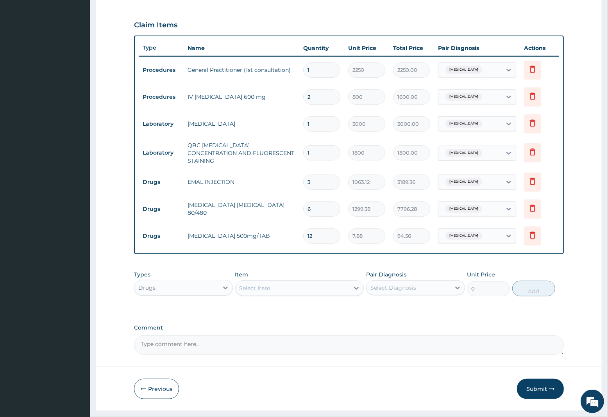
scroll to position [270, 0]
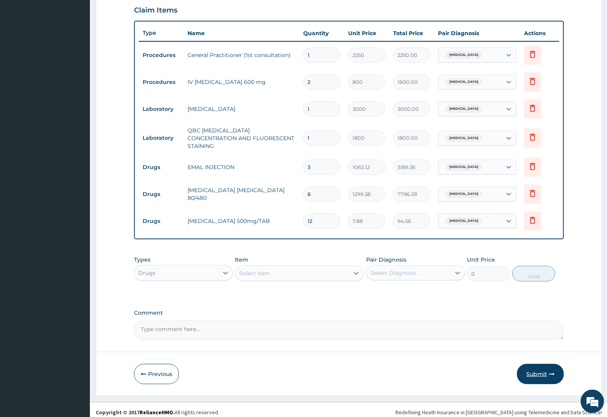
type input "12"
click at [537, 369] on button "Submit" at bounding box center [540, 374] width 47 height 20
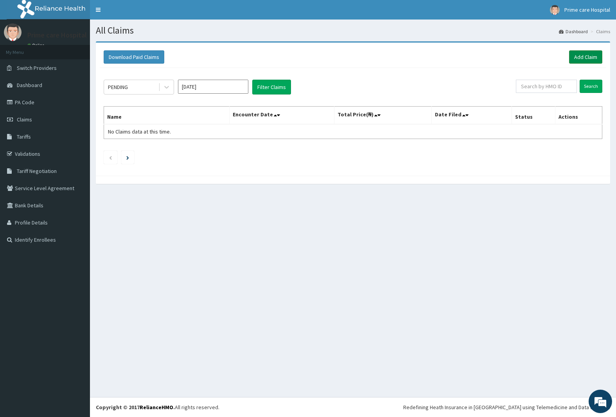
click at [581, 55] on link "Add Claim" at bounding box center [585, 56] width 33 height 13
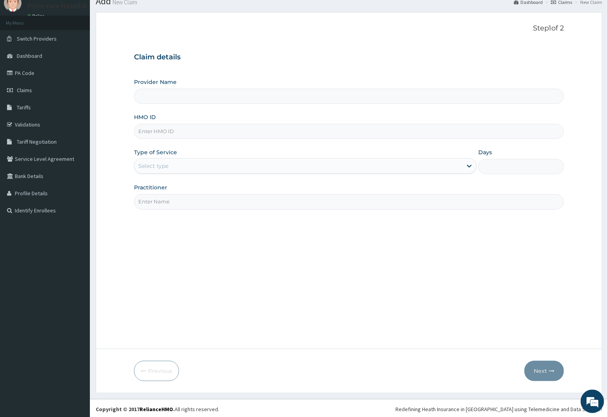
scroll to position [32, 0]
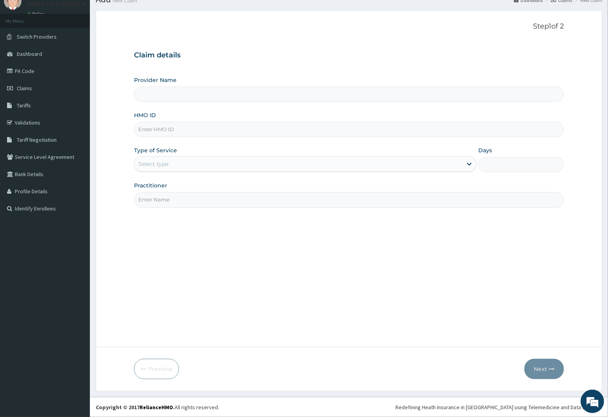
type input "Prime care hospital"
click at [181, 131] on input "HMO ID" at bounding box center [349, 129] width 430 height 15
type input "CWP/10217/D"
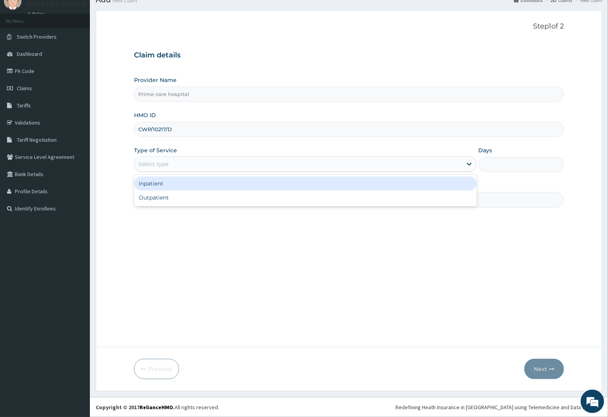
click at [177, 163] on div "Select type" at bounding box center [298, 164] width 328 height 13
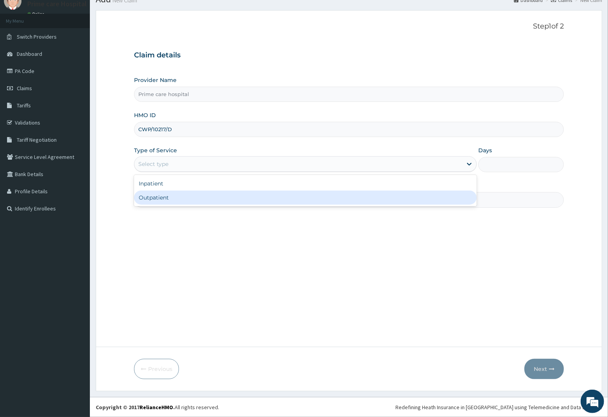
click at [165, 200] on div "Outpatient" at bounding box center [305, 198] width 343 height 14
type input "1"
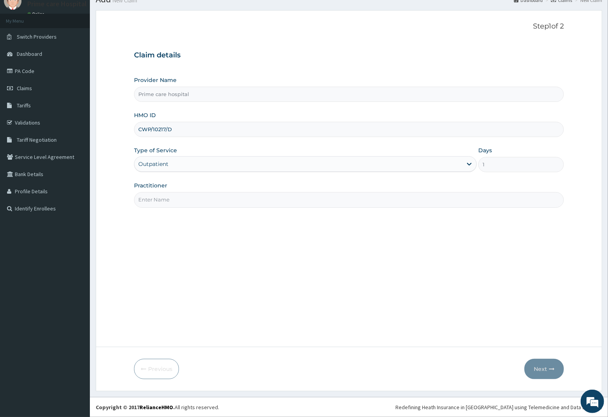
click at [173, 201] on input "Practitioner" at bounding box center [349, 199] width 430 height 15
type input "DR MIKE"
click at [546, 370] on button "Next" at bounding box center [544, 369] width 39 height 20
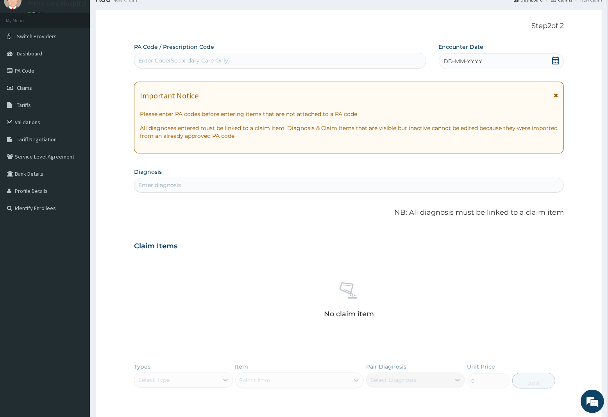
click at [554, 61] on icon at bounding box center [556, 61] width 8 height 8
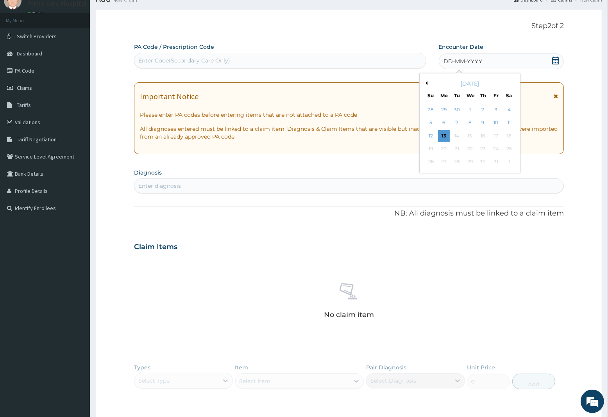
click at [425, 84] on button "Previous Month" at bounding box center [426, 83] width 4 height 4
click at [481, 147] on div "25" at bounding box center [483, 149] width 12 height 12
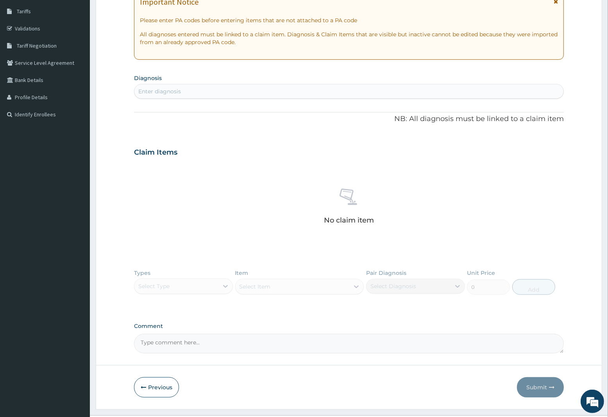
scroll to position [144, 0]
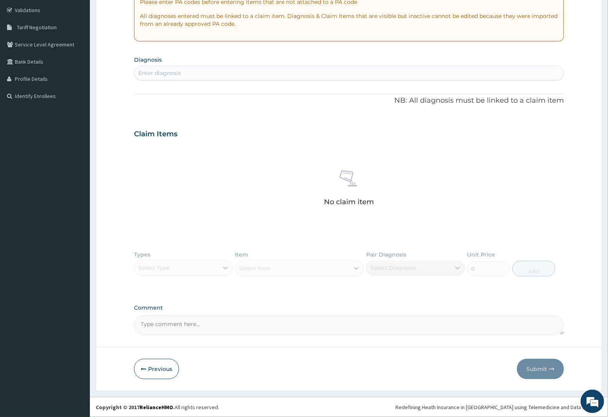
click at [190, 69] on div "Enter diagnosis" at bounding box center [348, 73] width 429 height 13
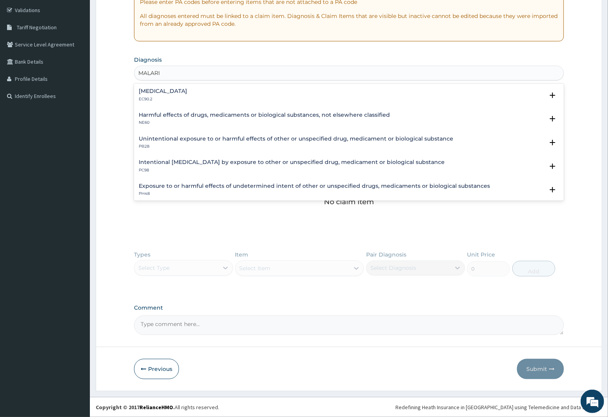
type input "MALARIA"
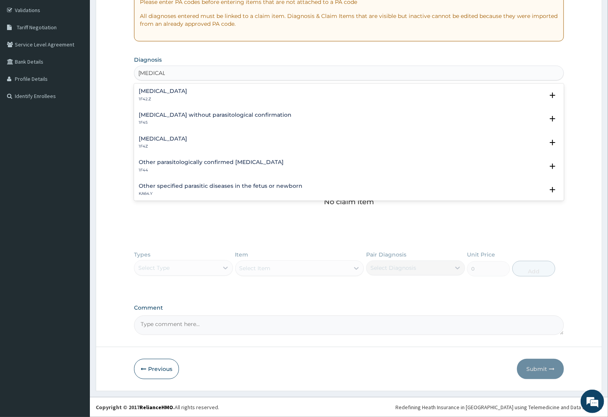
click at [177, 140] on h4 "Malaria, unspecified" at bounding box center [163, 139] width 48 height 6
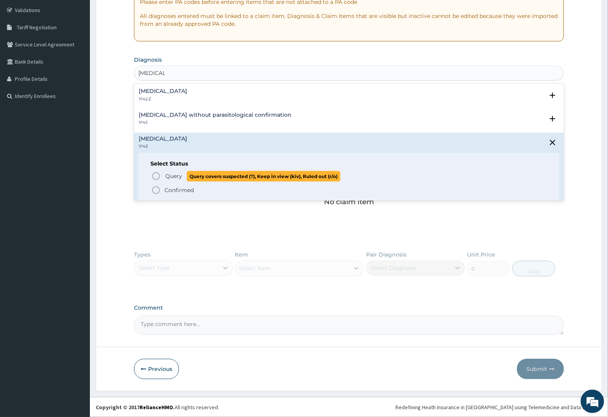
click at [172, 176] on span "Query" at bounding box center [173, 176] width 17 height 8
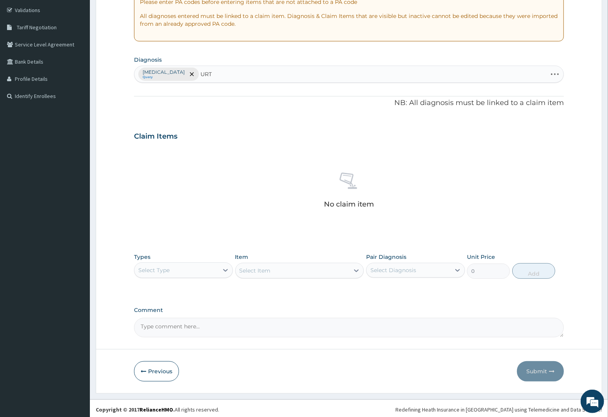
type input "URTI"
click at [219, 98] on div "Acute upper respiratory infection, site unspecified CA07.0" at bounding box center [196, 98] width 114 height 14
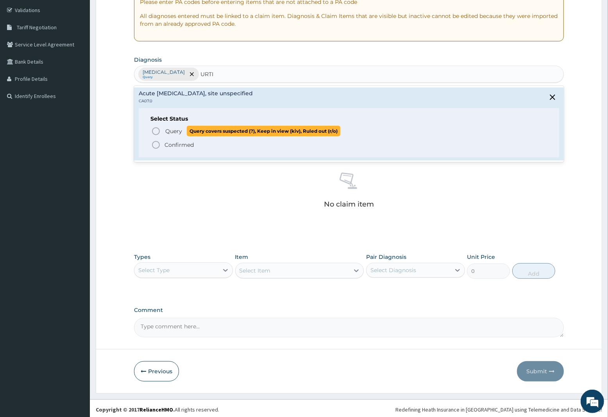
click at [173, 131] on span "Query" at bounding box center [173, 131] width 17 height 8
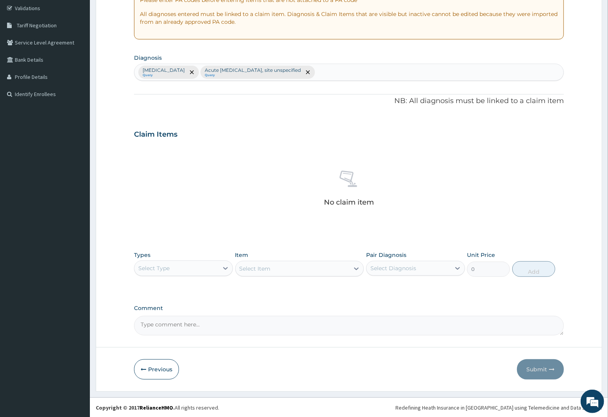
scroll to position [147, 0]
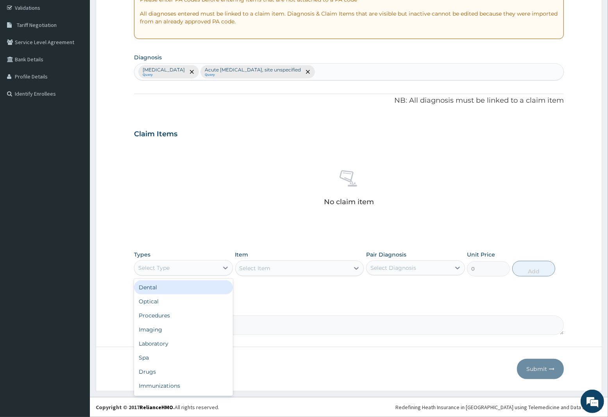
click at [158, 268] on div "Select Type" at bounding box center [153, 268] width 31 height 8
click at [153, 314] on div "Procedures" at bounding box center [183, 316] width 99 height 14
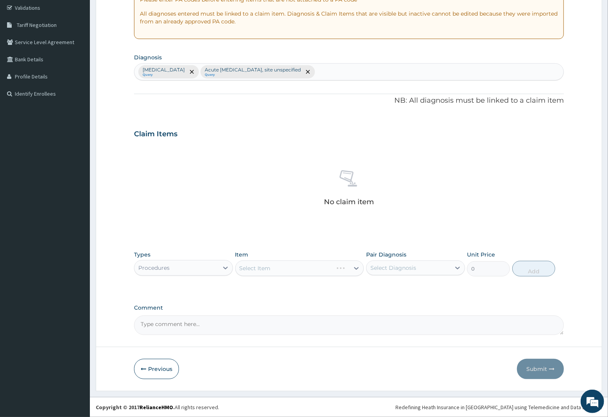
click at [282, 268] on div "Select Item" at bounding box center [299, 269] width 129 height 16
click at [270, 268] on div "Select Item" at bounding box center [255, 269] width 31 height 8
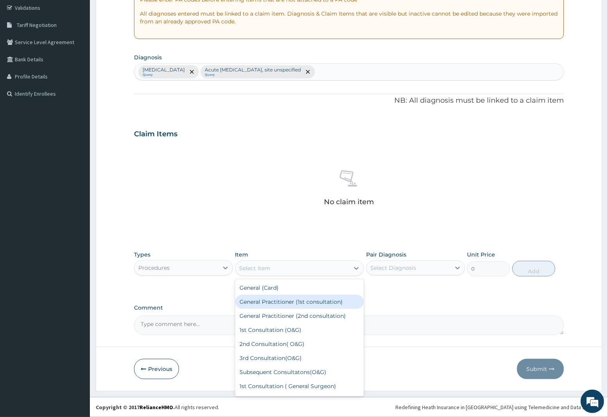
click at [271, 303] on div "General Practitioner (1st consultation)" at bounding box center [299, 302] width 129 height 14
type input "2250"
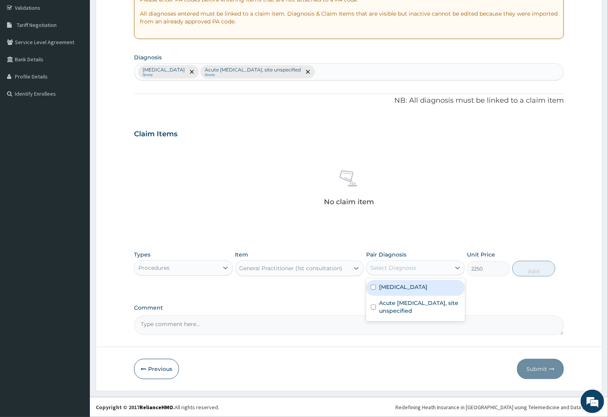
click at [409, 269] on div "Select Diagnosis" at bounding box center [394, 268] width 46 height 8
click at [401, 290] on label "Malaria, unspecified" at bounding box center [403, 287] width 48 height 8
checkbox input "true"
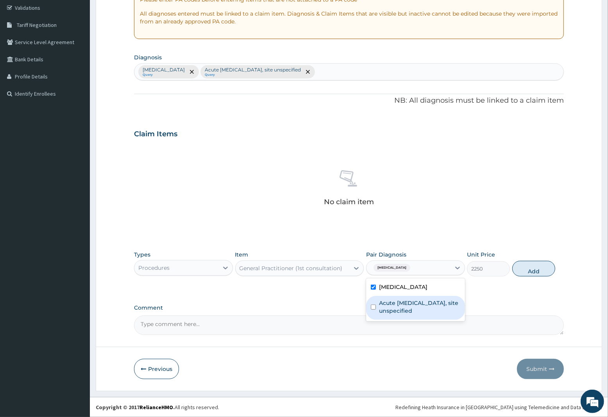
click at [401, 308] on label "Acute upper respiratory infection, site unspecified" at bounding box center [419, 307] width 81 height 16
checkbox input "true"
click at [536, 270] on button "Add" at bounding box center [533, 269] width 43 height 16
type input "0"
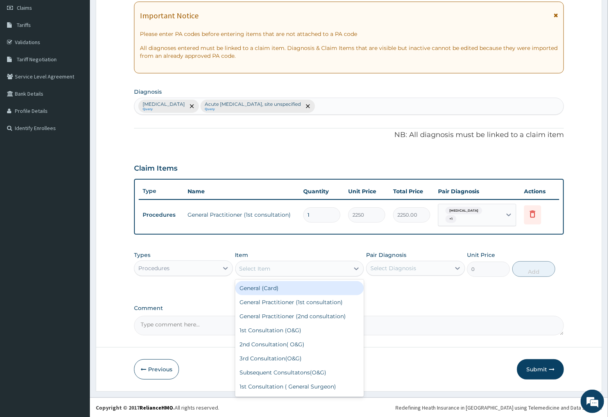
click at [260, 270] on div "Select Item" at bounding box center [255, 269] width 31 height 8
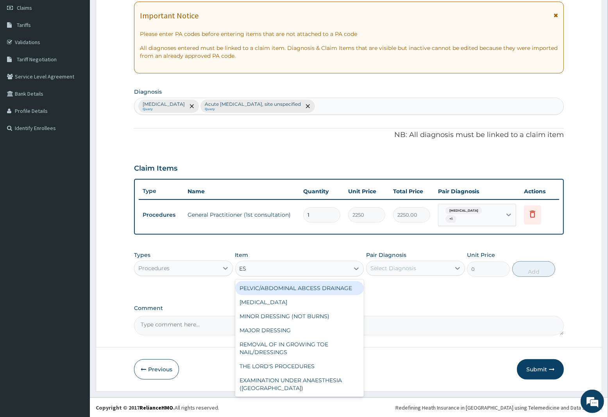
type input "ESR"
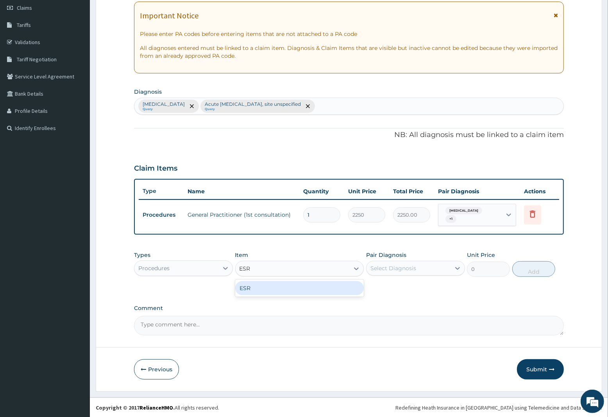
click at [278, 284] on div "ESR" at bounding box center [299, 288] width 129 height 14
type input "4000"
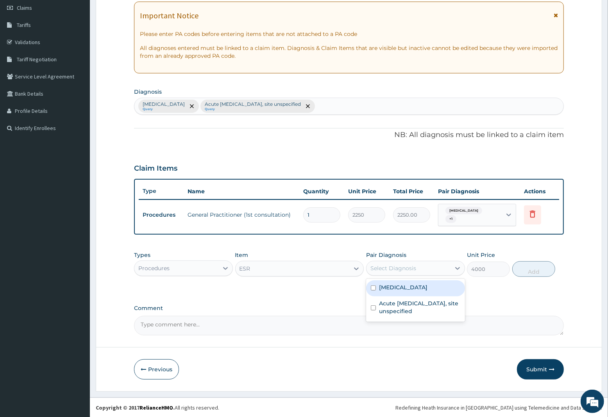
click at [417, 267] on div "Select Diagnosis" at bounding box center [409, 268] width 84 height 13
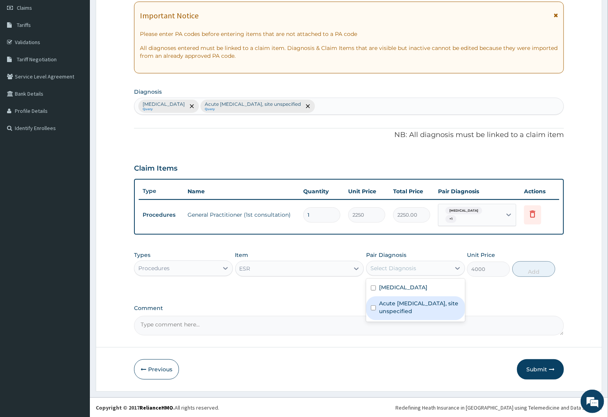
click at [401, 304] on label "Acute upper respiratory infection, site unspecified" at bounding box center [419, 308] width 81 height 16
checkbox input "true"
click at [542, 271] on button "Add" at bounding box center [533, 269] width 43 height 16
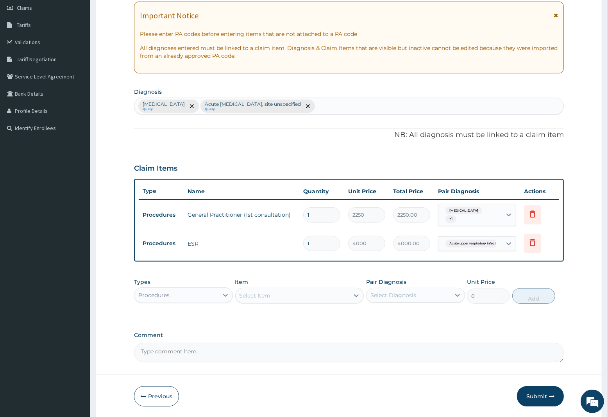
click at [252, 296] on div "Select Item" at bounding box center [255, 296] width 31 height 8
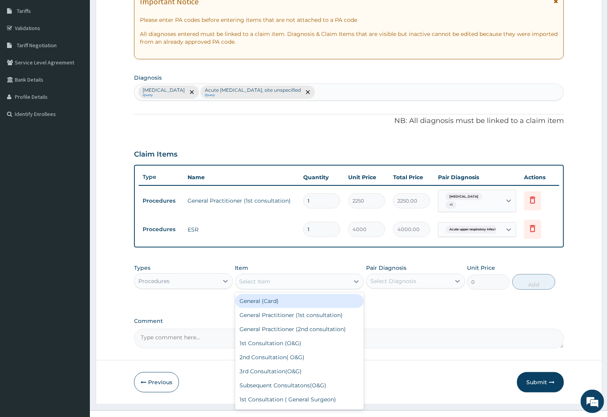
scroll to position [139, 0]
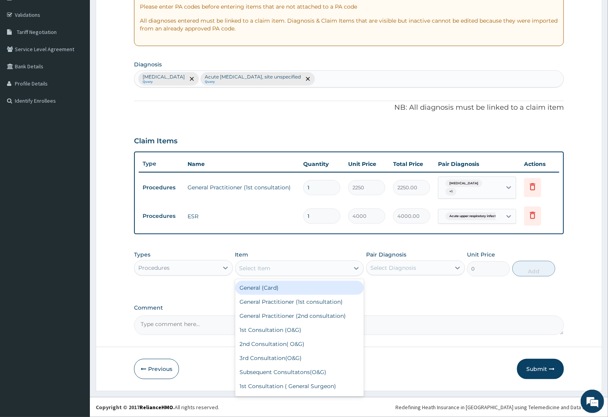
click at [173, 268] on div "Procedures" at bounding box center [176, 268] width 84 height 13
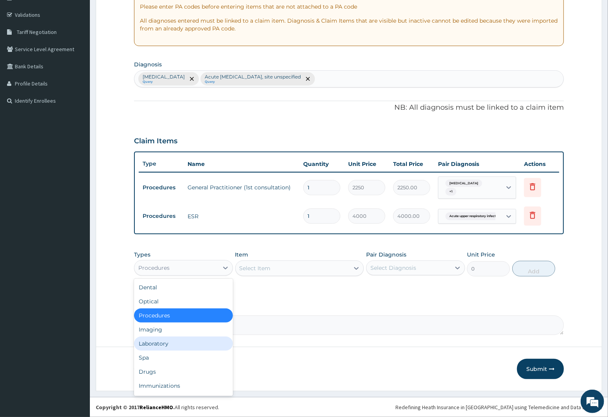
click at [159, 346] on div "Laboratory" at bounding box center [183, 344] width 99 height 14
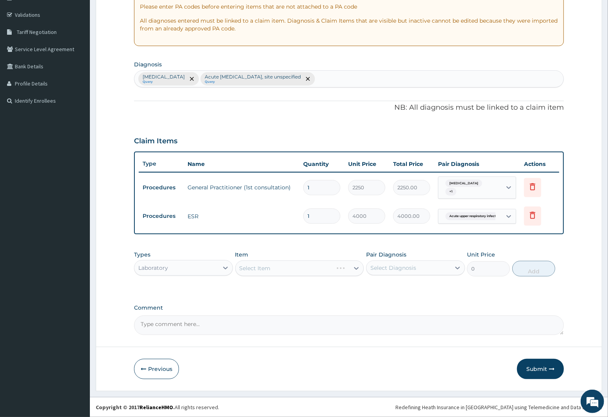
click at [265, 268] on div "Select Item" at bounding box center [299, 269] width 129 height 16
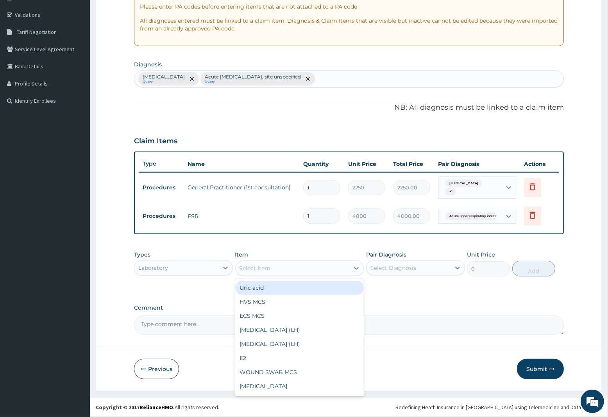
click at [286, 267] on div "Select Item" at bounding box center [293, 268] width 114 height 13
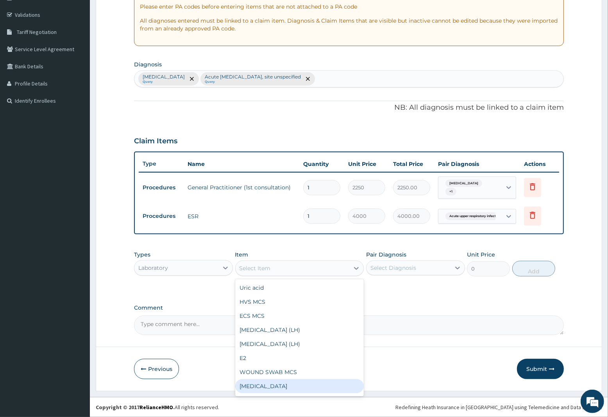
click at [269, 383] on div "Full blood count" at bounding box center [299, 387] width 129 height 14
type input "3000"
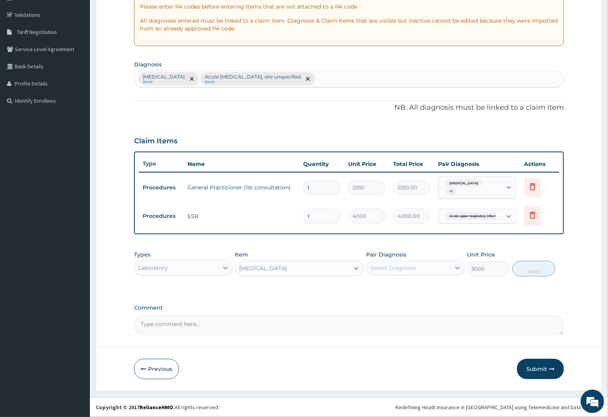
click at [419, 270] on div "Select Diagnosis" at bounding box center [409, 268] width 84 height 13
click at [400, 288] on label "Malaria, unspecified" at bounding box center [403, 287] width 48 height 8
checkbox input "true"
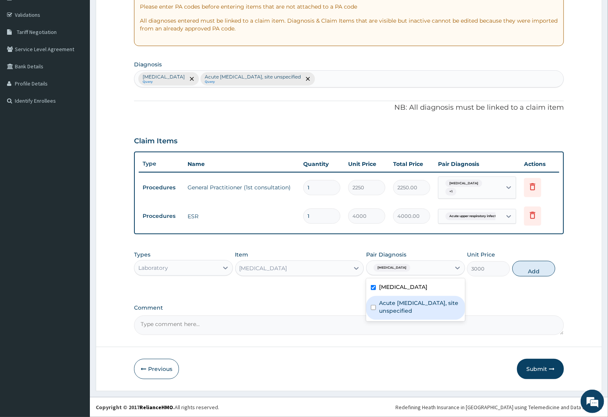
click at [397, 307] on label "Acute upper respiratory infection, site unspecified" at bounding box center [419, 307] width 81 height 16
checkbox input "true"
click at [530, 269] on button "Add" at bounding box center [533, 269] width 43 height 16
type input "0"
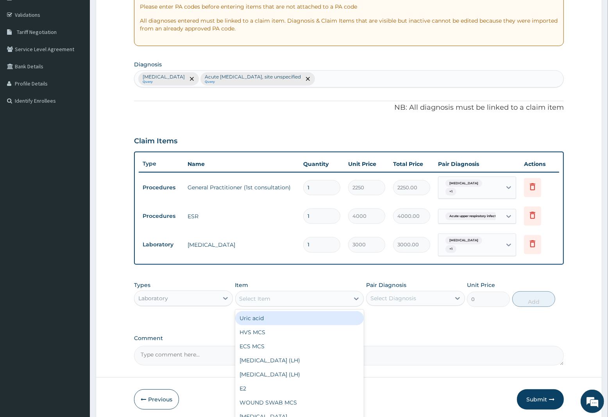
click at [265, 298] on div "Select Item" at bounding box center [255, 299] width 31 height 8
type input "SPUT"
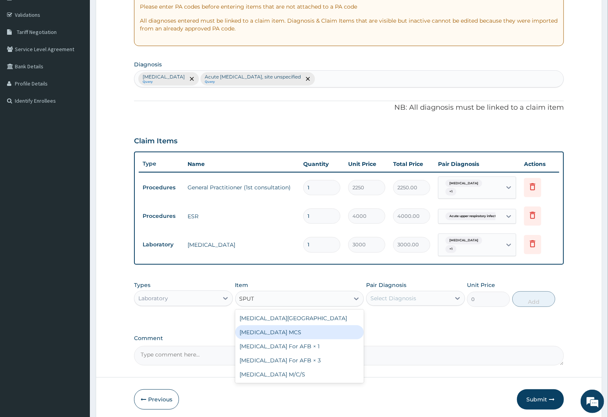
click at [273, 333] on div "Sputum MCS" at bounding box center [299, 333] width 129 height 14
type input "3000"
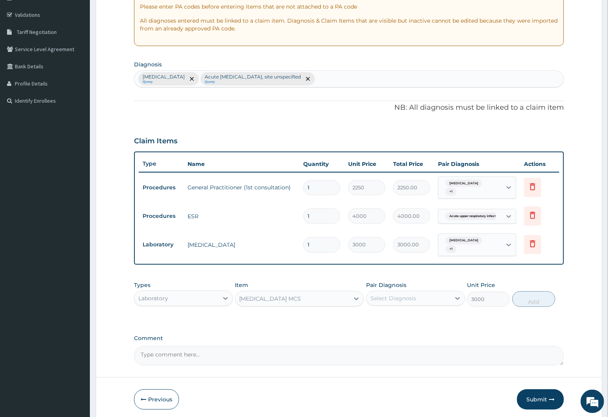
click at [396, 300] on div "Select Diagnosis" at bounding box center [394, 299] width 46 height 8
drag, startPoint x: 420, startPoint y: 337, endPoint x: 426, endPoint y: 334, distance: 6.6
click at [423, 336] on label "Acute upper respiratory infection, site unspecified" at bounding box center [419, 338] width 81 height 16
checkbox input "true"
click at [542, 303] on button "Add" at bounding box center [533, 300] width 43 height 16
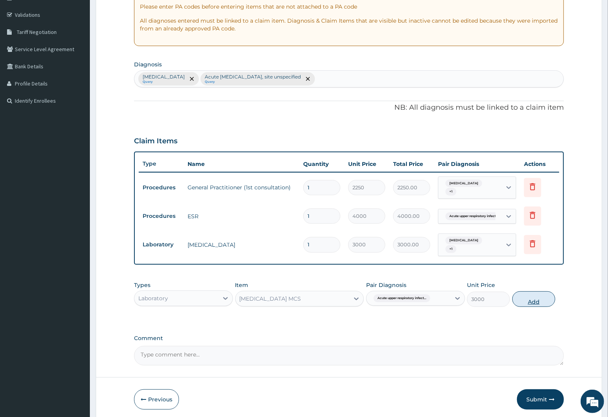
type input "0"
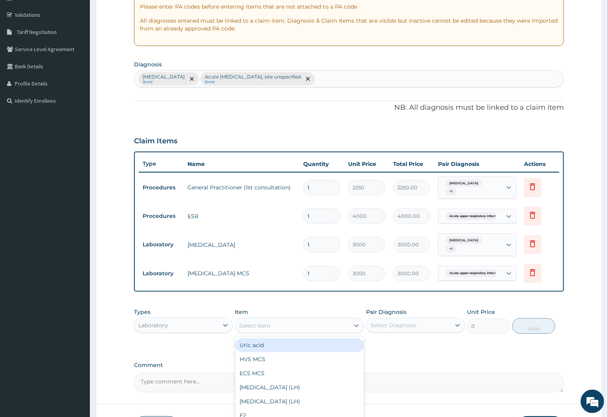
click at [247, 322] on div "Select Item" at bounding box center [255, 326] width 31 height 8
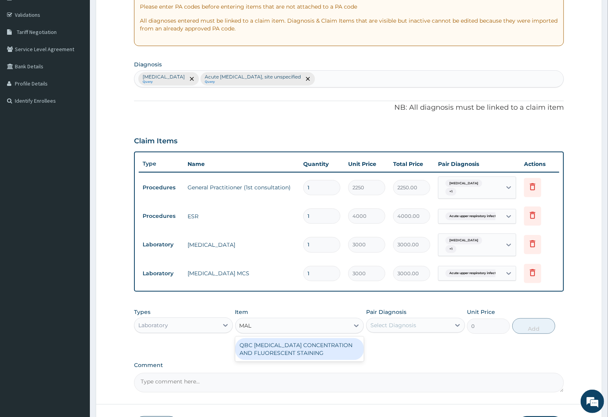
type input "MALA"
click at [299, 351] on div "QBC MALARIA CONCENTRATION AND FLUORESCENT STAINING" at bounding box center [299, 349] width 129 height 22
type input "1800"
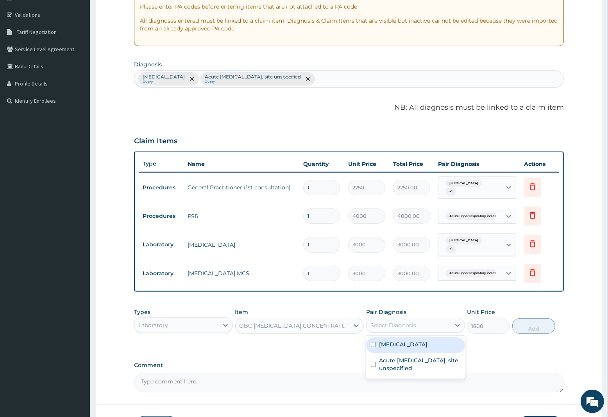
click at [413, 326] on div "Select Diagnosis" at bounding box center [394, 326] width 46 height 8
click at [411, 342] on label "Malaria, unspecified" at bounding box center [403, 345] width 48 height 8
checkbox input "true"
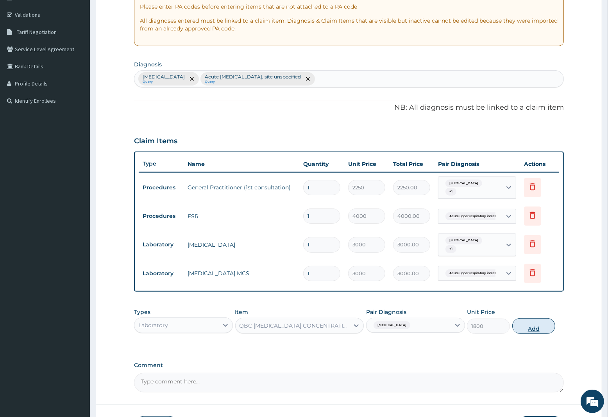
click at [529, 329] on button "Add" at bounding box center [533, 327] width 43 height 16
type input "0"
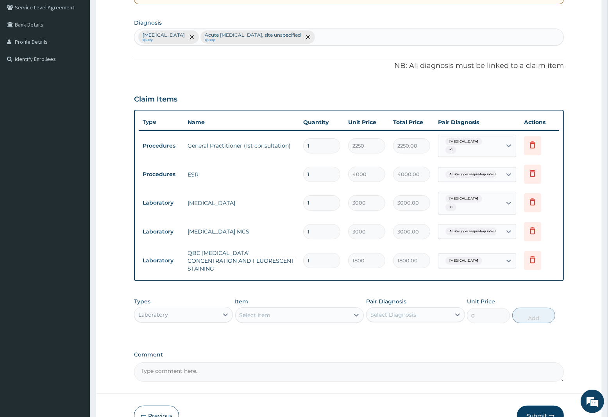
scroll to position [223, 0]
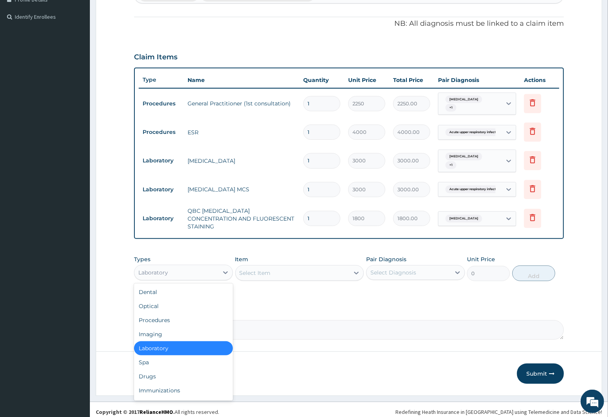
click at [157, 269] on div "Laboratory" at bounding box center [153, 273] width 30 height 8
click at [150, 374] on div "Drugs" at bounding box center [183, 377] width 99 height 14
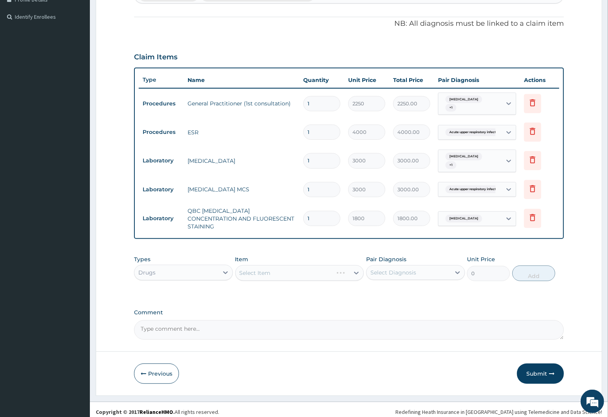
click at [269, 267] on div "Select Item" at bounding box center [299, 273] width 129 height 16
click at [254, 266] on div "Select Item" at bounding box center [299, 273] width 129 height 16
click at [294, 269] on div "Select Item" at bounding box center [285, 273] width 98 height 13
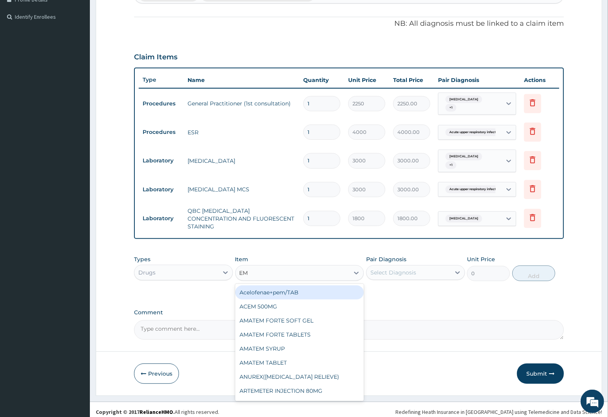
type input "EMA"
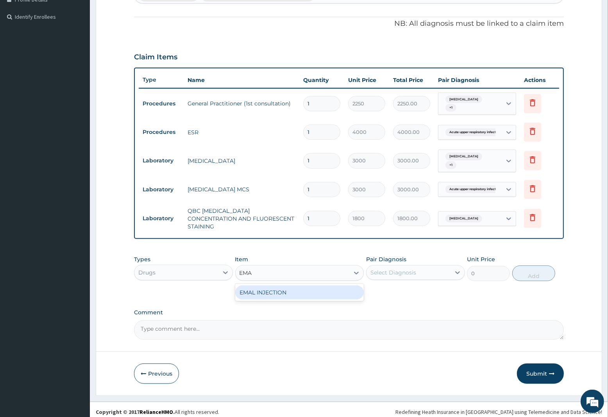
click at [275, 288] on div "EMAL INJECTION" at bounding box center [299, 293] width 129 height 14
type input "1063.12"
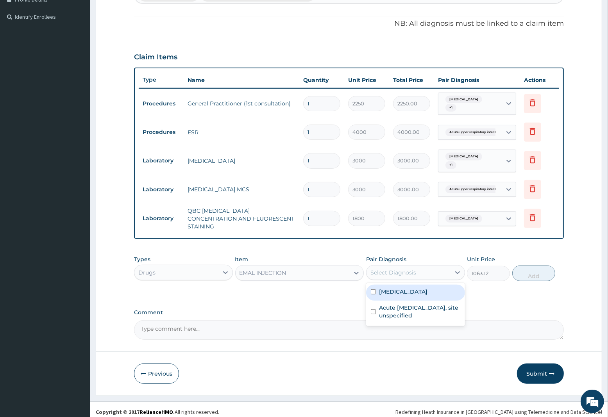
click at [399, 269] on div "Select Diagnosis" at bounding box center [394, 273] width 46 height 8
drag, startPoint x: 405, startPoint y: 287, endPoint x: 421, endPoint y: 286, distance: 16.4
click at [405, 288] on label "Malaria, unspecified" at bounding box center [403, 292] width 48 height 8
checkbox input "true"
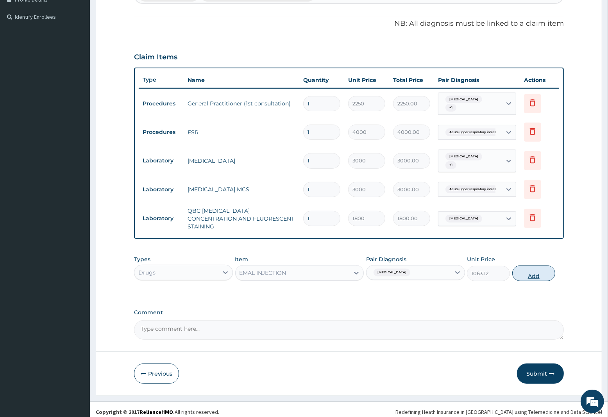
click at [534, 274] on button "Add" at bounding box center [533, 274] width 43 height 16
type input "0"
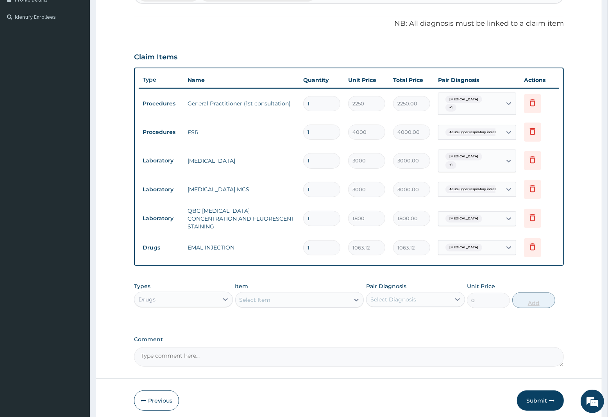
type input "0.00"
type input "3"
type input "3189.36"
type input "3"
click at [276, 294] on div "Select Item" at bounding box center [293, 300] width 114 height 13
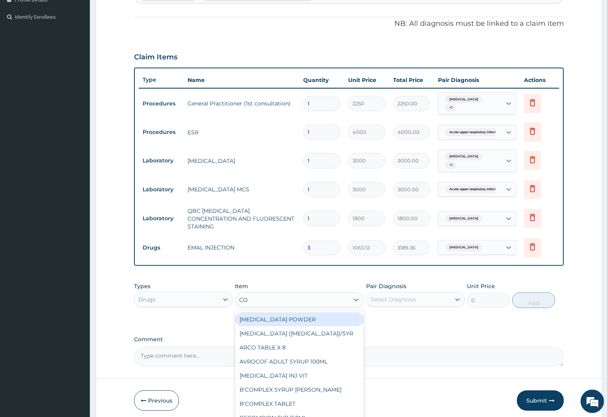
type input "COA"
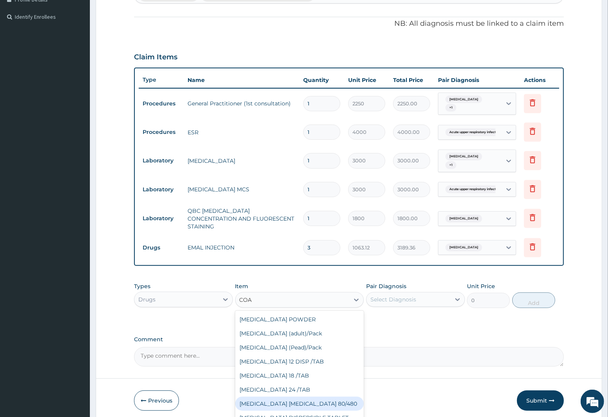
click at [303, 401] on div "COARTEM D TAB 80/480" at bounding box center [299, 404] width 129 height 14
type input "1299.38"
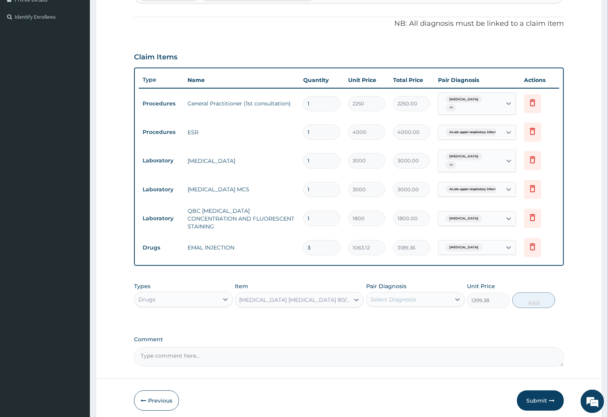
click at [417, 294] on div "Select Diagnosis" at bounding box center [409, 300] width 84 height 13
click at [410, 315] on label "Malaria, unspecified" at bounding box center [403, 319] width 48 height 8
checkbox input "true"
click at [526, 295] on button "Add" at bounding box center [533, 301] width 43 height 16
type input "0"
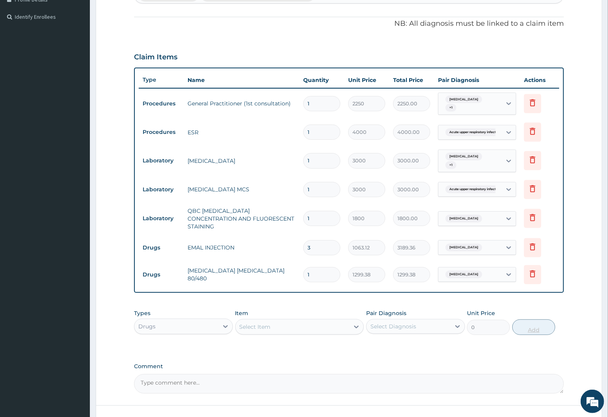
type input "0.00"
type input "6"
type input "7796.28"
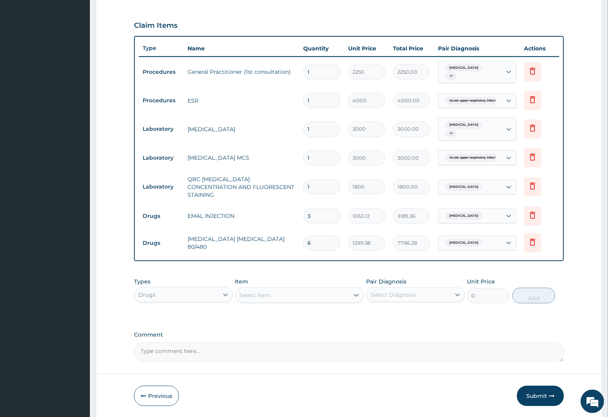
scroll to position [278, 0]
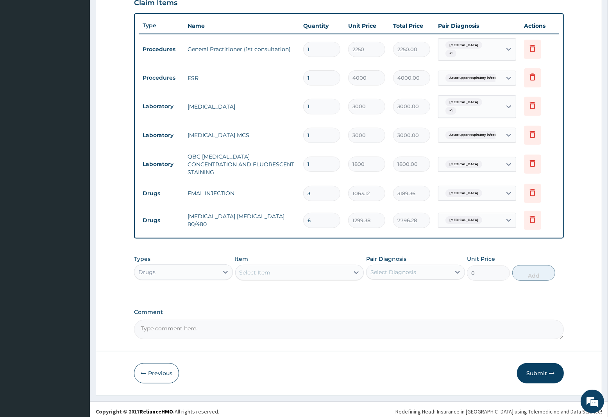
type input "6"
click at [271, 268] on div "Select Item" at bounding box center [293, 273] width 114 height 13
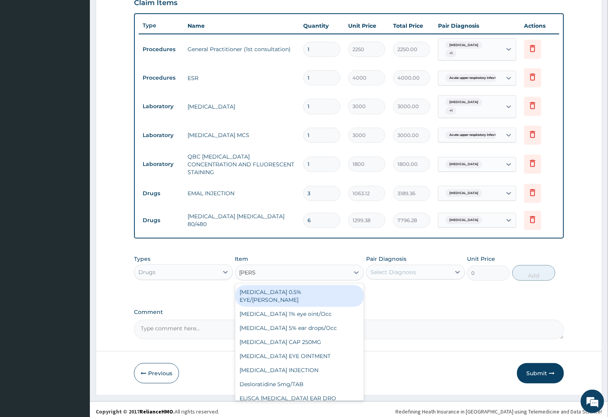
type input "LORAT"
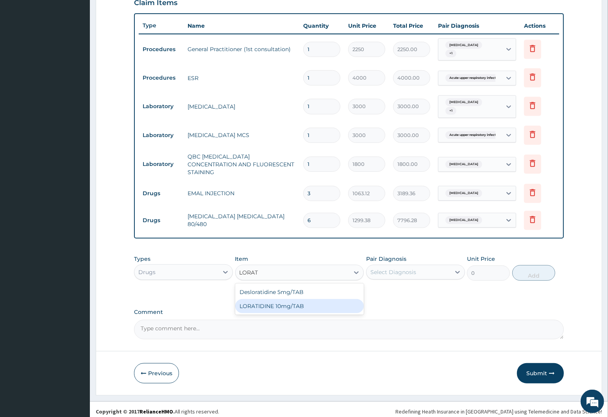
click at [268, 300] on div "LORATIDINE 10mg/TAB" at bounding box center [299, 306] width 129 height 14
type input "17.33"
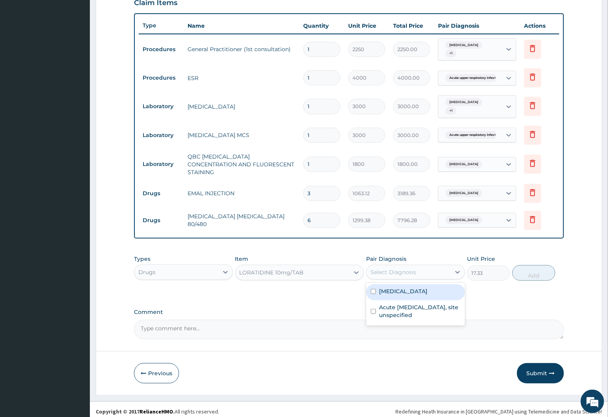
click at [406, 269] on div "Select Diagnosis" at bounding box center [394, 273] width 46 height 8
click at [412, 308] on label "Acute upper respiratory infection, site unspecified" at bounding box center [419, 312] width 81 height 16
checkbox input "true"
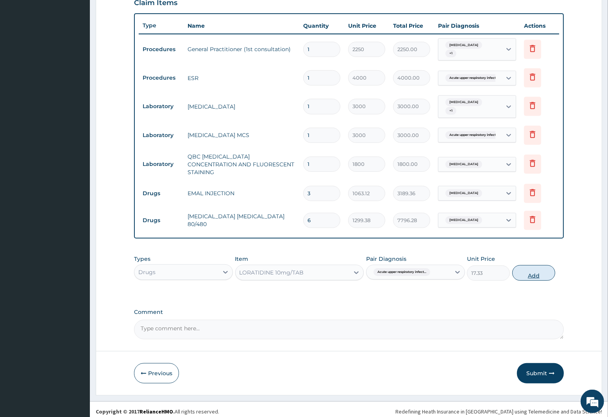
click at [530, 270] on button "Add" at bounding box center [533, 273] width 43 height 16
type input "0"
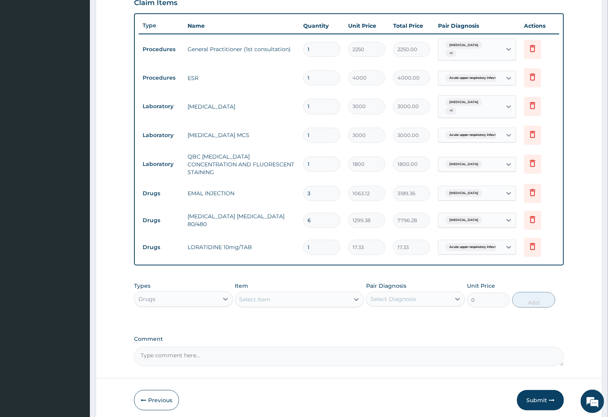
type input "0.00"
type input "5"
type input "86.65"
type input "5"
click at [273, 294] on div "Select Item" at bounding box center [293, 300] width 114 height 13
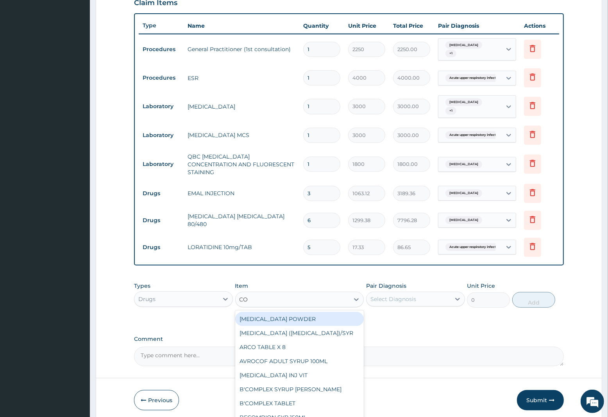
type input "COU"
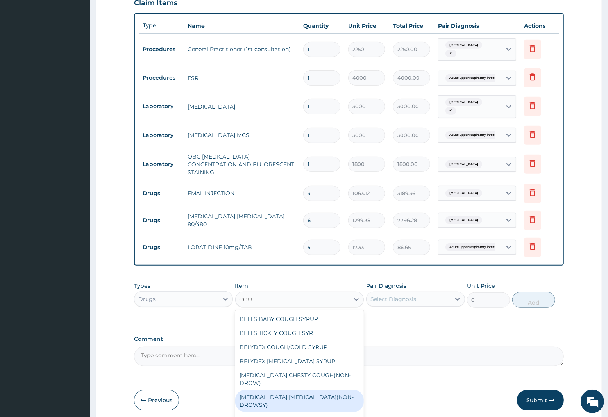
click at [266, 390] on div "BENYLIN DRY COUGH(NON-DROWSY)" at bounding box center [299, 401] width 129 height 22
type input "1063.12"
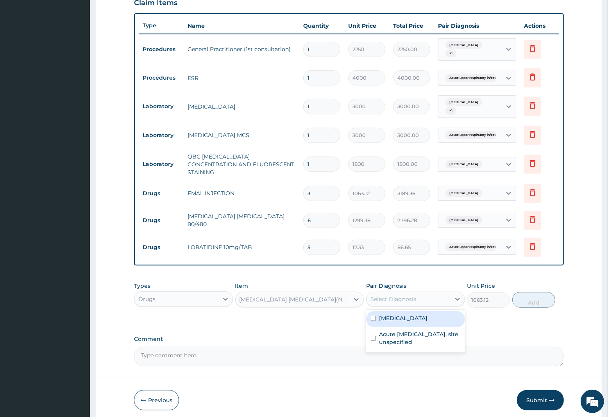
click at [395, 295] on div "Select Diagnosis" at bounding box center [394, 299] width 46 height 8
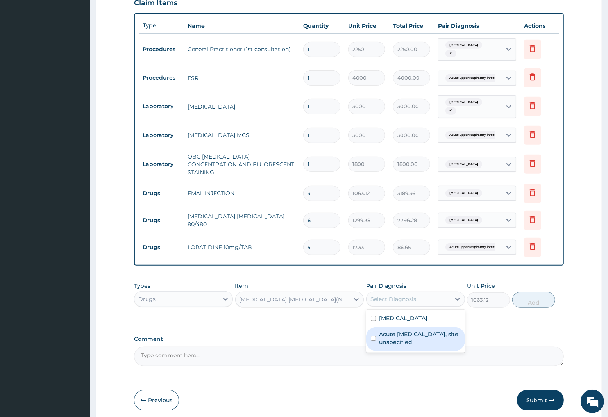
drag, startPoint x: 411, startPoint y: 333, endPoint x: 438, endPoint y: 324, distance: 27.8
click at [417, 332] on label "Acute upper respiratory infection, site unspecified" at bounding box center [419, 339] width 81 height 16
checkbox input "true"
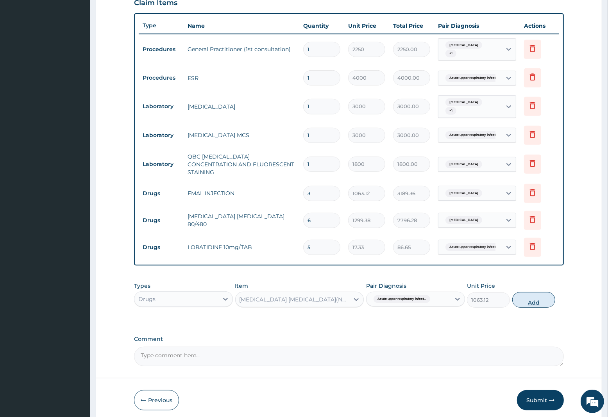
click at [538, 294] on button "Add" at bounding box center [533, 300] width 43 height 16
type input "0"
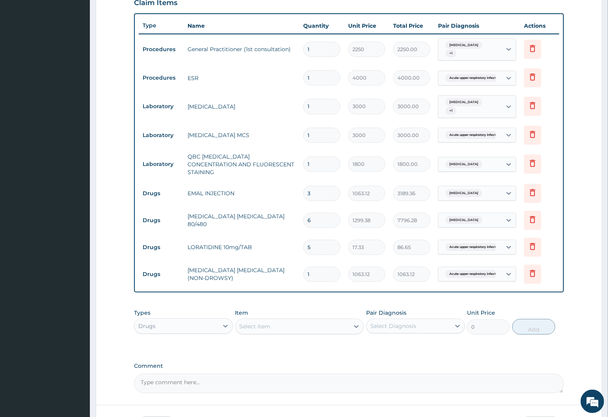
click at [267, 323] on div "Select Item" at bounding box center [255, 327] width 31 height 8
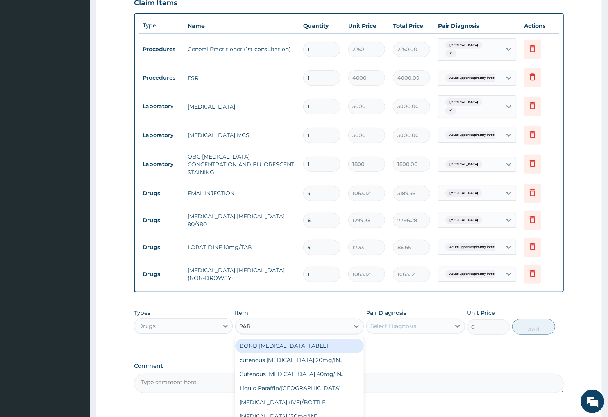
type input "PARA"
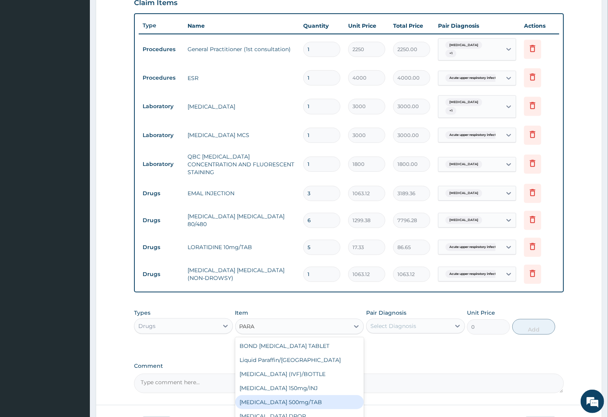
drag, startPoint x: 290, startPoint y: 396, endPoint x: 334, endPoint y: 376, distance: 48.1
click at [299, 396] on div "PARACETAMOL 500mg/TAB" at bounding box center [299, 403] width 129 height 14
type input "7.88"
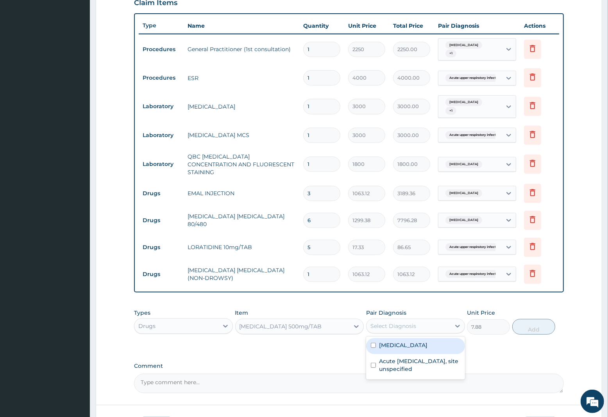
click at [392, 322] on div "Select Diagnosis" at bounding box center [394, 326] width 46 height 8
drag, startPoint x: 397, startPoint y: 337, endPoint x: 401, endPoint y: 338, distance: 4.8
click at [397, 342] on label "Malaria, unspecified" at bounding box center [403, 346] width 48 height 8
checkbox input "true"
click at [526, 326] on button "Add" at bounding box center [533, 327] width 43 height 16
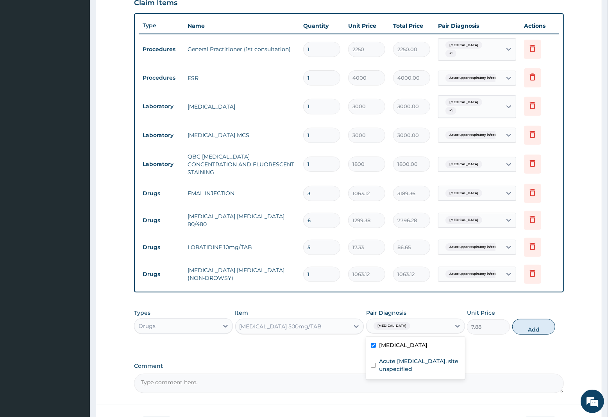
type input "0"
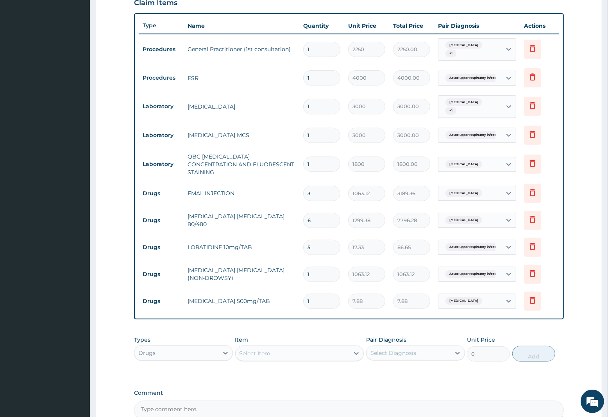
type input "18"
type input "141.84"
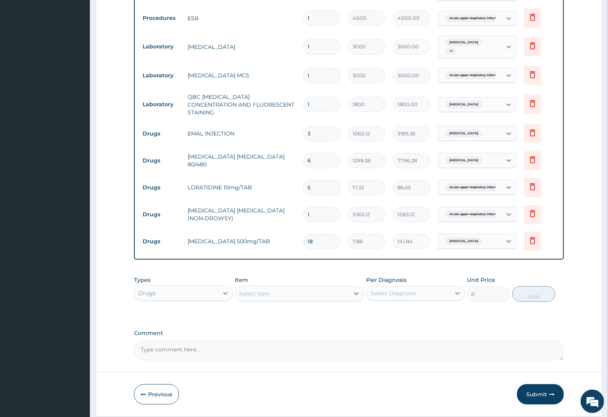
scroll to position [358, 0]
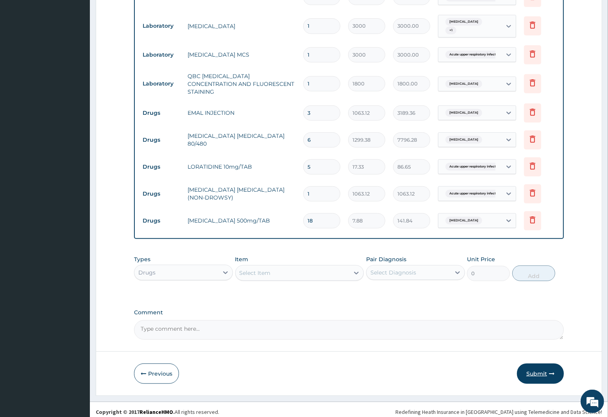
type input "18"
click at [544, 369] on button "Submit" at bounding box center [540, 374] width 47 height 20
click at [544, 368] on button "Submit" at bounding box center [540, 374] width 47 height 20
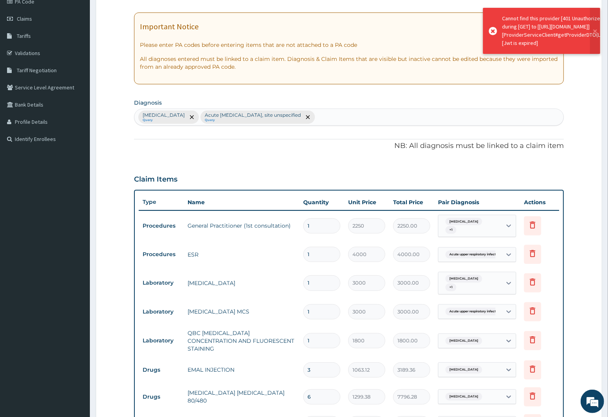
scroll to position [0, 0]
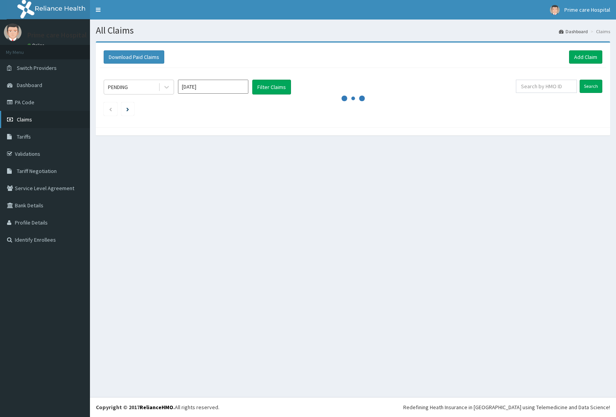
click at [17, 118] on span "Claims" at bounding box center [24, 119] width 15 height 7
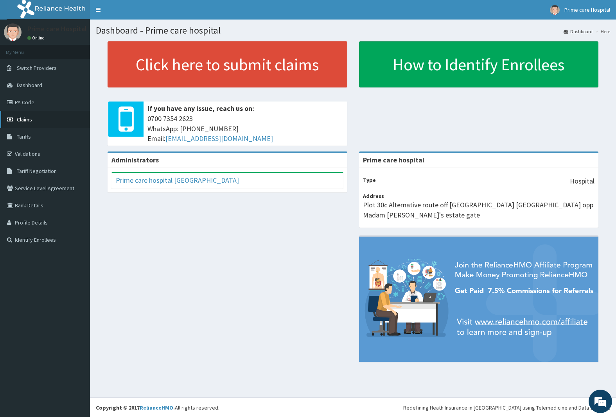
click at [22, 122] on span "Claims" at bounding box center [24, 119] width 15 height 7
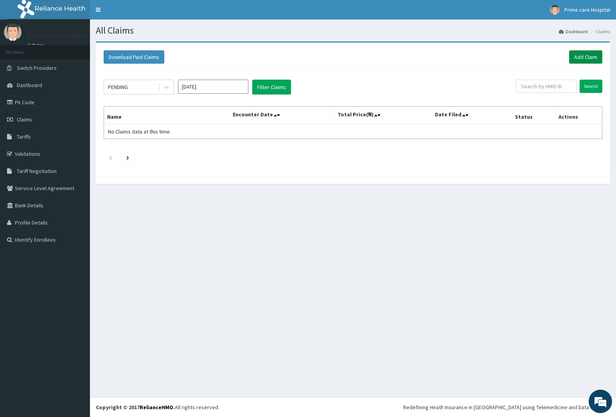
click at [593, 58] on link "Add Claim" at bounding box center [585, 56] width 33 height 13
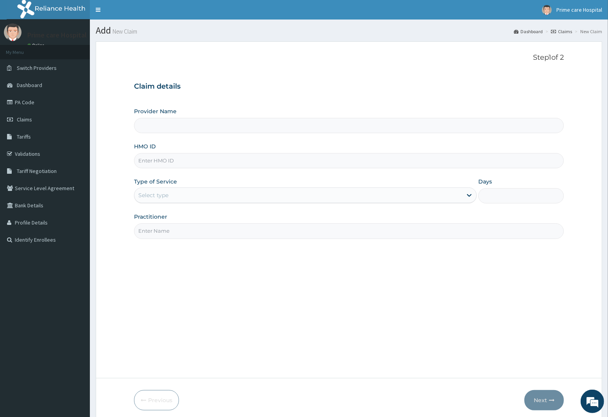
click at [176, 159] on input "HMO ID" at bounding box center [349, 160] width 430 height 15
type input "Prime care hospital"
type input "CWP/10217/D"
click at [177, 194] on div "Select type" at bounding box center [298, 195] width 328 height 13
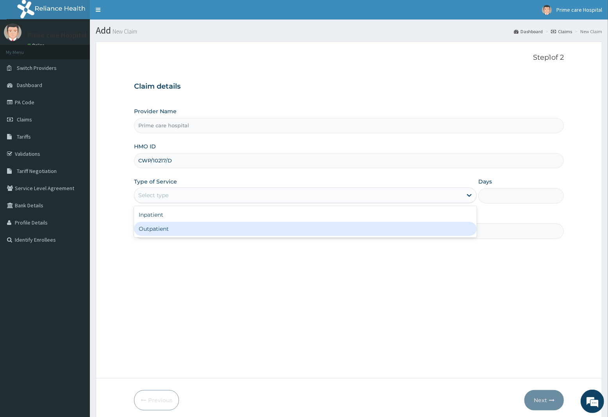
click at [173, 229] on div "Outpatient" at bounding box center [305, 229] width 343 height 14
type input "1"
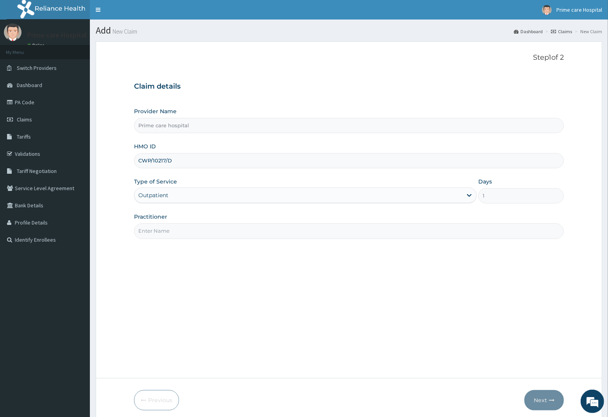
click at [173, 229] on input "Practitioner" at bounding box center [349, 231] width 430 height 15
type input "DR DENNIS"
click at [546, 405] on button "Next" at bounding box center [544, 400] width 39 height 20
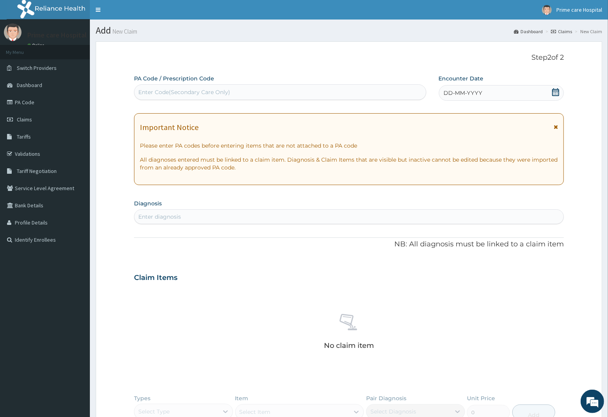
click at [479, 95] on span "DD-MM-YYYY" at bounding box center [463, 93] width 39 height 8
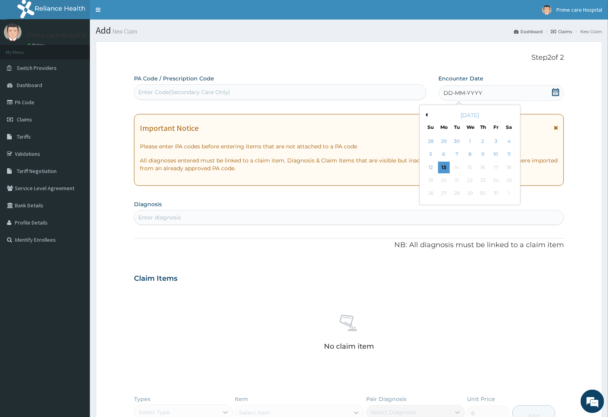
click at [426, 115] on button "Previous Month" at bounding box center [426, 115] width 4 height 4
click at [470, 182] on div "24" at bounding box center [470, 181] width 12 height 12
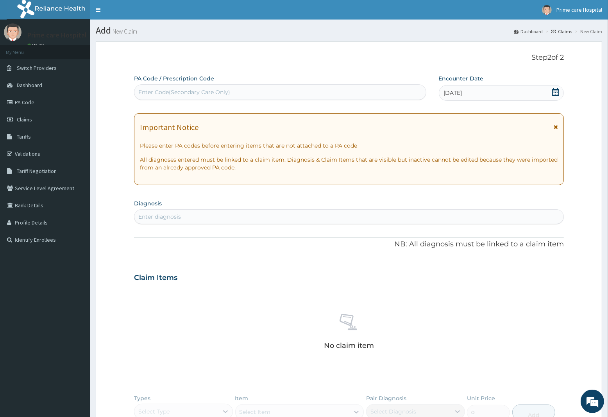
click at [170, 219] on div "Enter diagnosis" at bounding box center [159, 217] width 43 height 8
type input "URTI"
click at [181, 237] on h4 "Acute upper respiratory infection, site unspecified" at bounding box center [196, 235] width 114 height 6
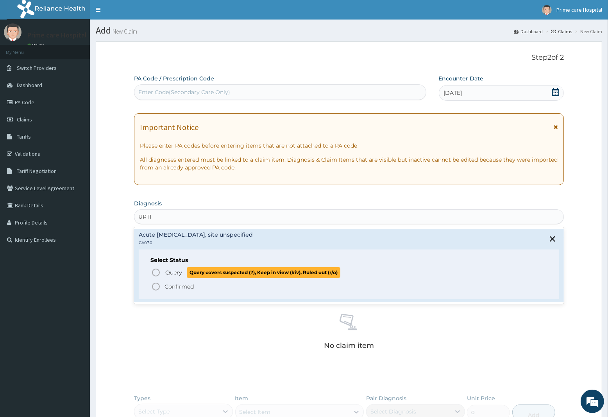
click at [162, 275] on span "Query Query covers suspected (?), Keep in view (kiv), Ruled out (r/o)" at bounding box center [349, 272] width 396 height 11
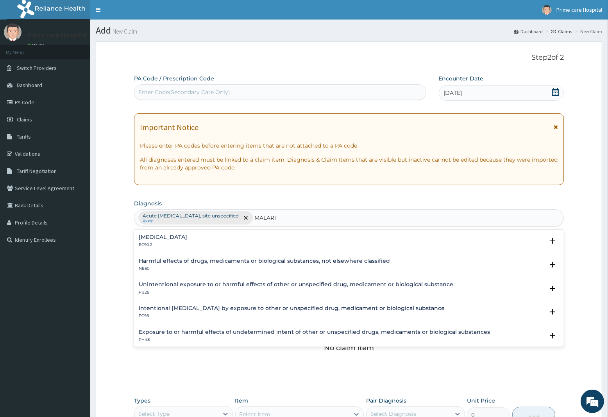
type input "MALARIA"
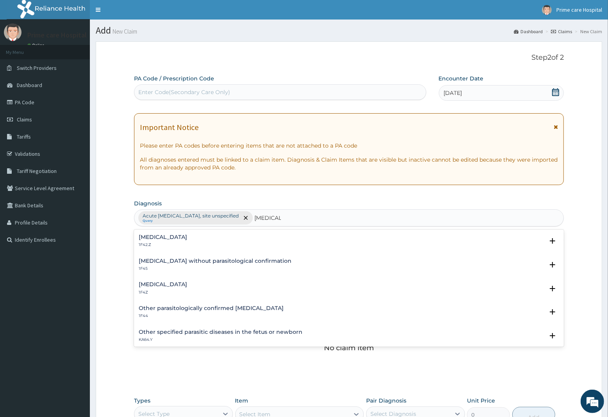
click at [152, 283] on h4 "Malaria, unspecified" at bounding box center [163, 285] width 48 height 6
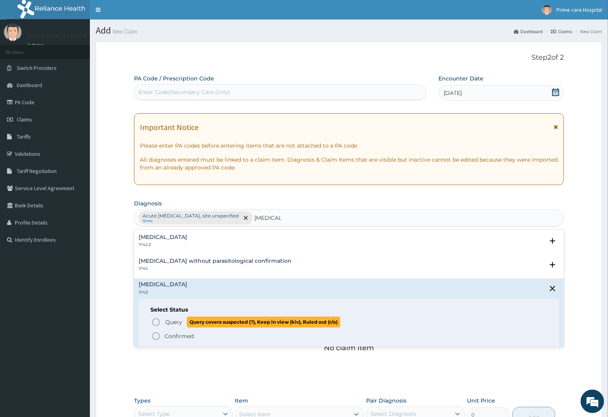
click at [158, 323] on icon "status option query" at bounding box center [155, 322] width 9 height 9
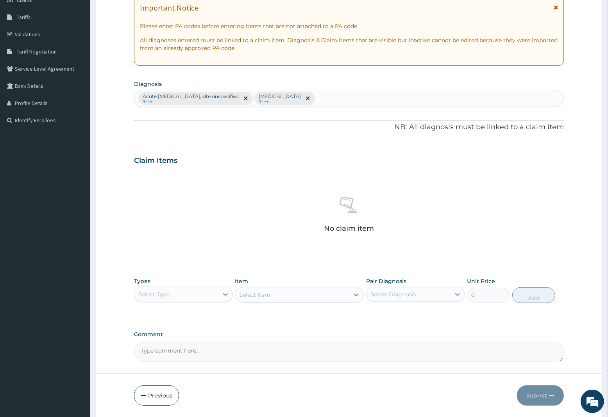
scroll to position [147, 0]
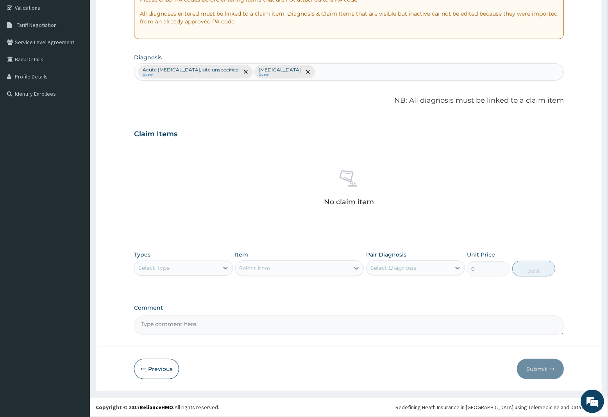
click at [168, 267] on div "Select Type" at bounding box center [153, 268] width 31 height 8
click at [161, 317] on div "Procedures" at bounding box center [183, 316] width 99 height 14
click at [297, 268] on div "Select Item" at bounding box center [299, 269] width 129 height 16
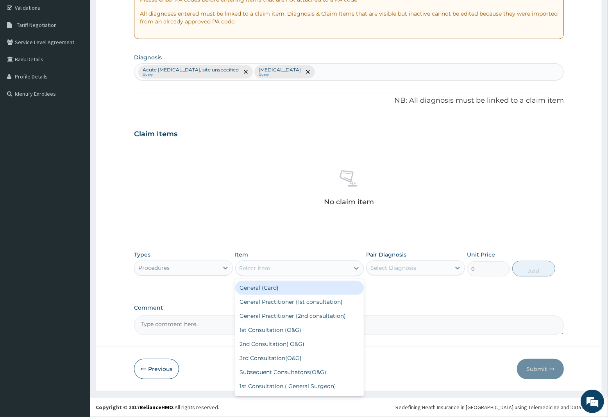
click at [309, 270] on div "Select Item" at bounding box center [293, 268] width 114 height 13
click at [299, 302] on div "General Practitioner (1st consultation)" at bounding box center [299, 302] width 129 height 14
type input "2250"
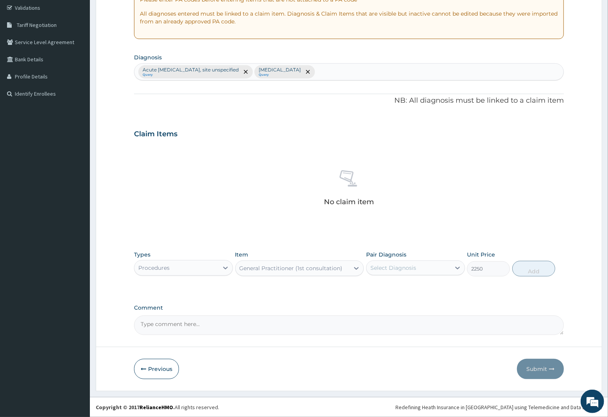
click at [403, 268] on div "Select Diagnosis" at bounding box center [394, 268] width 46 height 8
drag, startPoint x: 409, startPoint y: 288, endPoint x: 408, endPoint y: 303, distance: 15.3
click at [409, 290] on label "Acute upper respiratory infection, site unspecified" at bounding box center [419, 291] width 81 height 16
checkbox input "true"
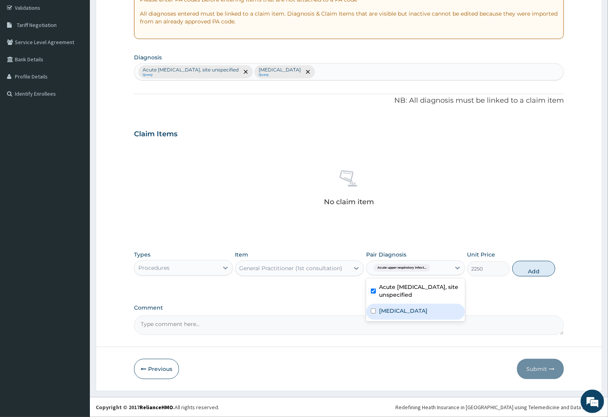
click at [407, 310] on label "Malaria, unspecified" at bounding box center [403, 311] width 48 height 8
checkbox input "true"
click at [541, 277] on button "Add" at bounding box center [533, 269] width 43 height 16
type input "0"
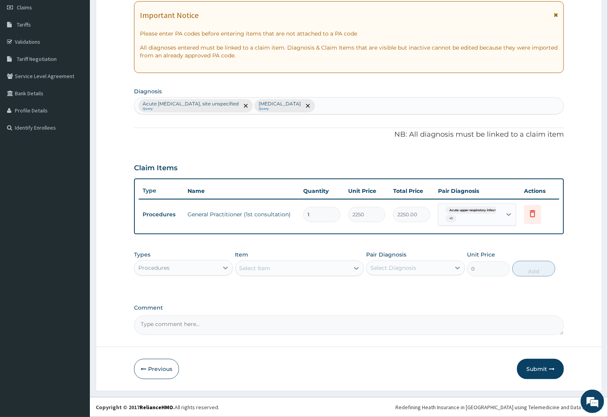
scroll to position [112, 0]
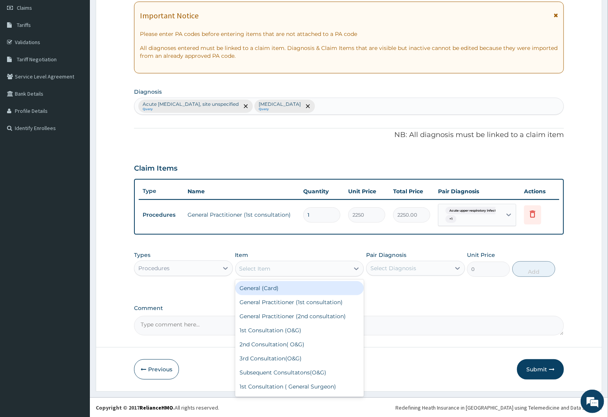
click at [264, 268] on div "Select Item" at bounding box center [255, 269] width 31 height 8
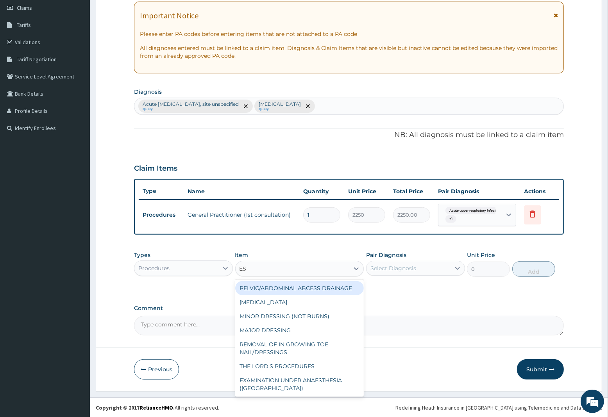
type input "ESR"
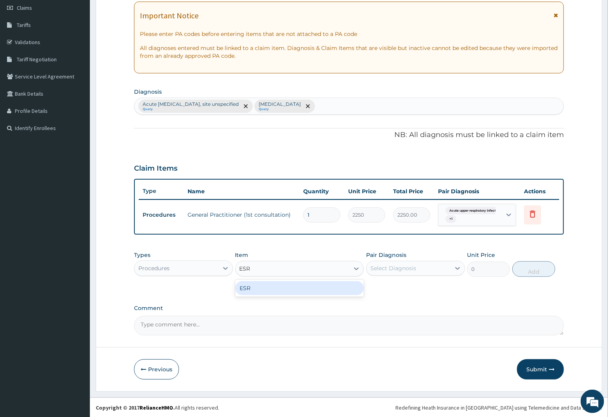
click at [293, 288] on div "ESR" at bounding box center [299, 288] width 129 height 14
type input "4000"
click at [391, 271] on div "Select Diagnosis" at bounding box center [394, 269] width 46 height 8
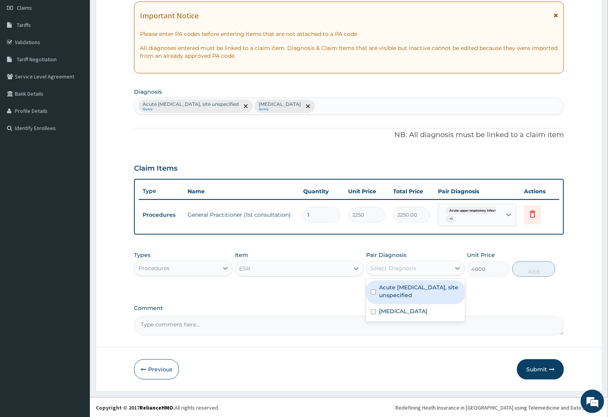
drag, startPoint x: 403, startPoint y: 288, endPoint x: 498, endPoint y: 277, distance: 95.7
click at [403, 288] on label "Acute upper respiratory infection, site unspecified" at bounding box center [419, 292] width 81 height 16
checkbox input "true"
click at [541, 270] on button "Add" at bounding box center [533, 269] width 43 height 16
type input "0"
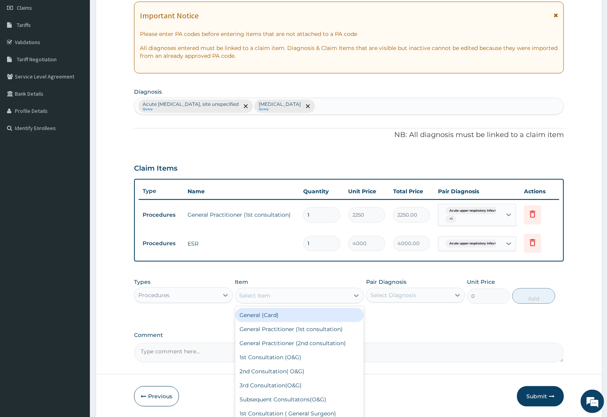
click at [261, 293] on div "Select Item" at bounding box center [255, 296] width 31 height 8
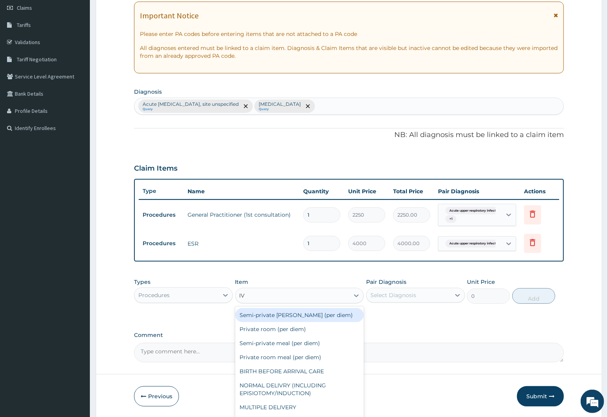
type input "IV P"
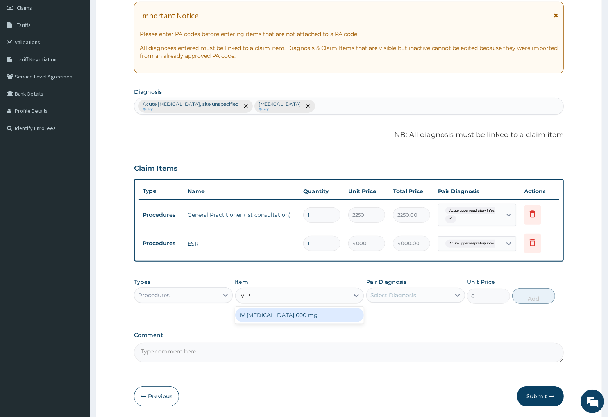
click at [268, 313] on div "IV PARACETAMOL 600 mg" at bounding box center [299, 315] width 129 height 14
type input "800"
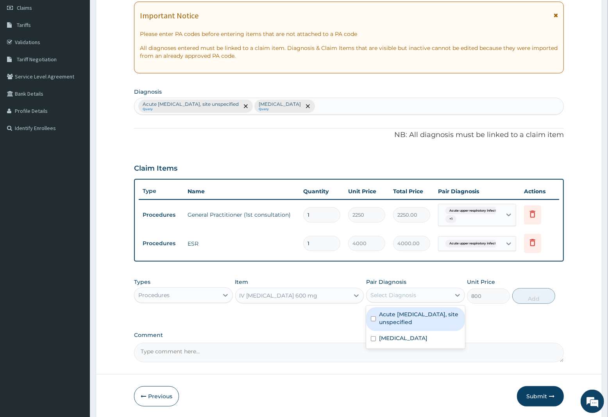
click at [406, 294] on div "Select Diagnosis" at bounding box center [394, 296] width 46 height 8
click at [407, 337] on label "Malaria, unspecified" at bounding box center [403, 339] width 48 height 8
checkbox input "true"
drag, startPoint x: 415, startPoint y: 319, endPoint x: 426, endPoint y: 315, distance: 11.9
click at [419, 317] on label "Acute upper respiratory infection, site unspecified" at bounding box center [419, 319] width 81 height 16
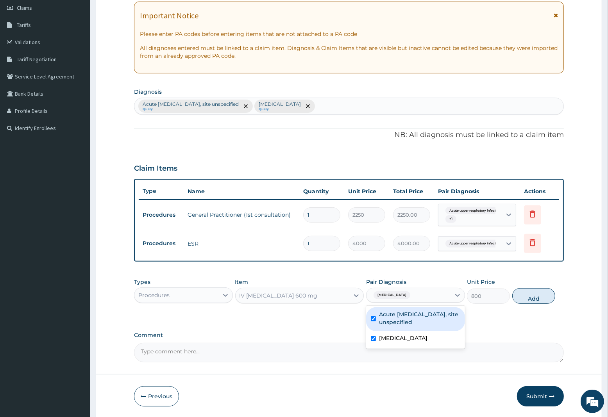
checkbox input "true"
click at [538, 295] on button "Add" at bounding box center [533, 296] width 43 height 16
type input "0"
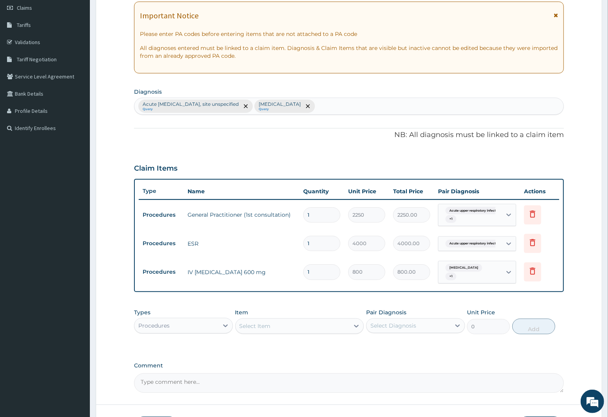
type input "0.00"
type input "2"
type input "1600.00"
type input "2"
click at [161, 325] on div "Procedures" at bounding box center [153, 326] width 31 height 8
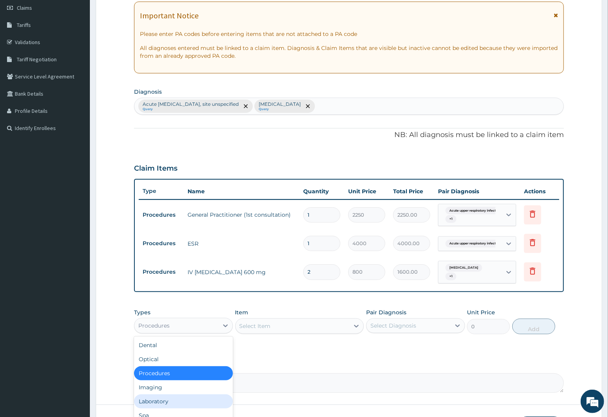
drag, startPoint x: 153, startPoint y: 401, endPoint x: 190, endPoint y: 372, distance: 46.8
click at [159, 397] on div "Laboratory" at bounding box center [183, 402] width 99 height 14
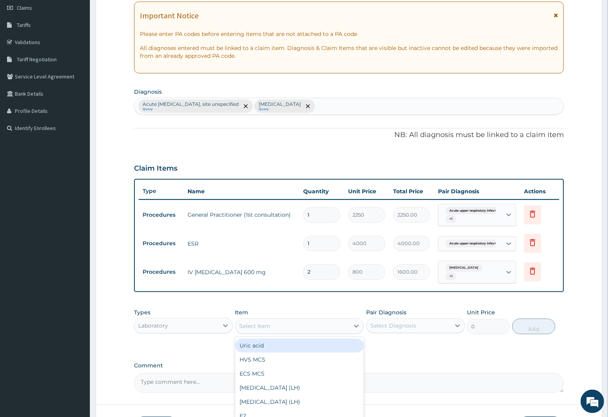
click at [265, 326] on div "Select Item" at bounding box center [255, 326] width 31 height 8
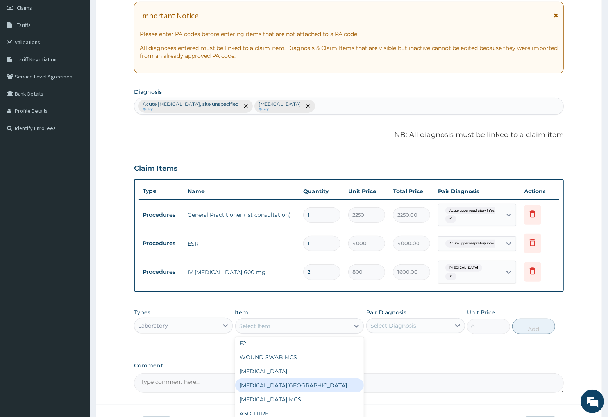
scroll to position [98, 0]
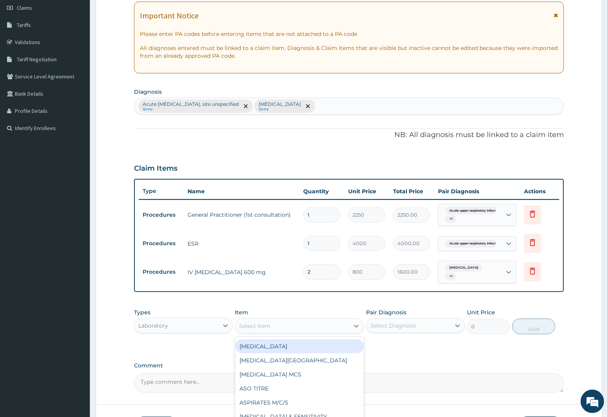
click at [257, 347] on div "Full blood count" at bounding box center [299, 347] width 129 height 14
type input "3000"
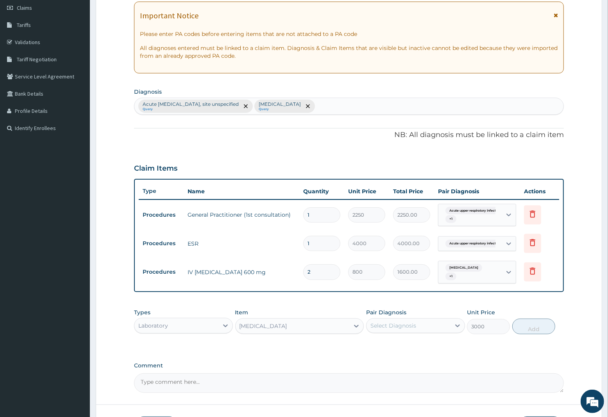
click at [394, 324] on div "Select Diagnosis" at bounding box center [394, 326] width 46 height 8
click at [399, 367] on label "Malaria, unspecified" at bounding box center [403, 369] width 48 height 8
checkbox input "true"
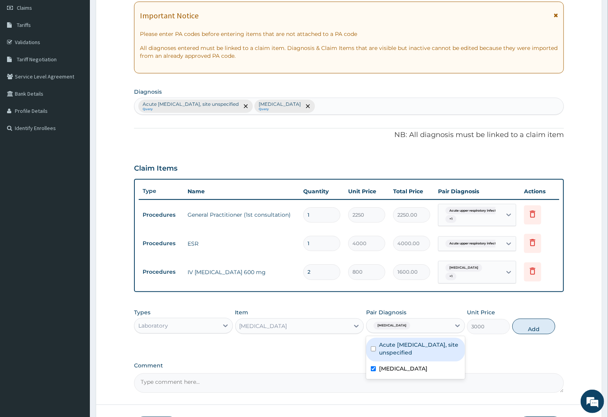
drag, startPoint x: 410, startPoint y: 352, endPoint x: 426, endPoint y: 346, distance: 16.9
click at [412, 351] on label "Acute upper respiratory infection, site unspecified" at bounding box center [419, 349] width 81 height 16
checkbox input "true"
click at [540, 326] on button "Add" at bounding box center [533, 327] width 43 height 16
type input "0"
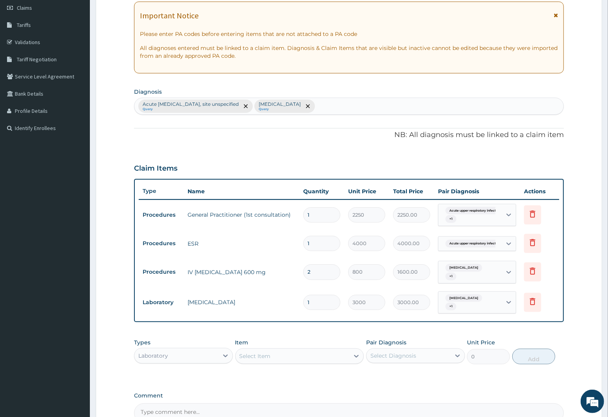
click at [251, 358] on div "Select Item" at bounding box center [255, 357] width 31 height 8
type input "MALAR"
click at [290, 379] on div "QBC MALARIA CONCENTRATION AND FLUORESCENT STAINING" at bounding box center [299, 380] width 129 height 22
type input "1800"
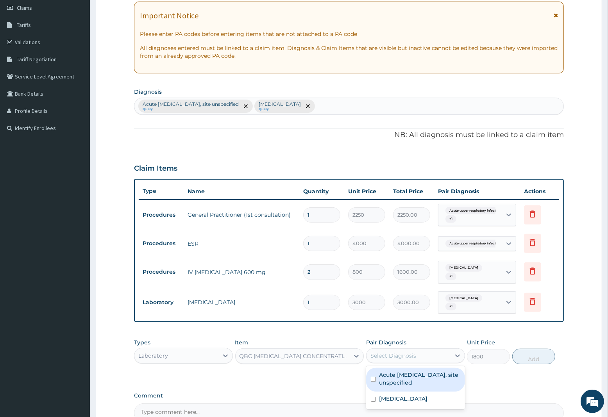
click at [411, 357] on div "Select Diagnosis" at bounding box center [394, 356] width 46 height 8
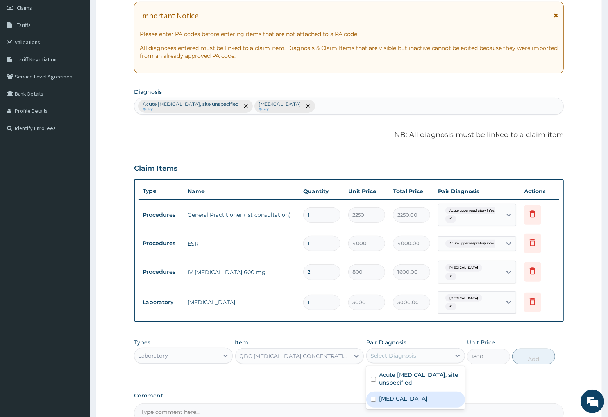
click at [404, 399] on label "Malaria, unspecified" at bounding box center [403, 399] width 48 height 8
checkbox input "true"
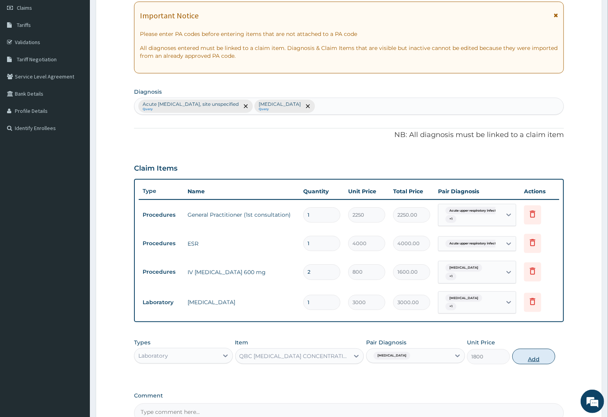
click at [543, 363] on button "Add" at bounding box center [533, 357] width 43 height 16
type input "0"
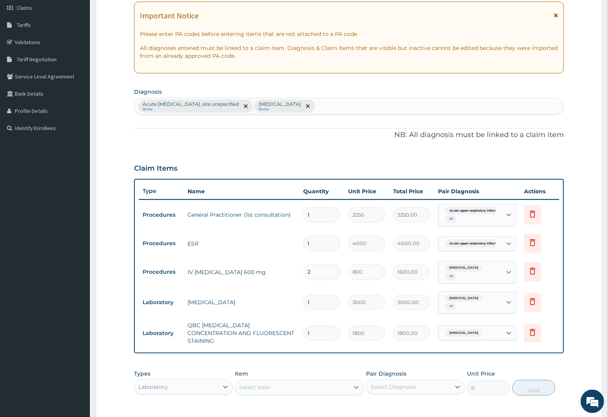
click at [255, 384] on div "Select Item" at bounding box center [255, 388] width 31 height 8
type input "SPU"
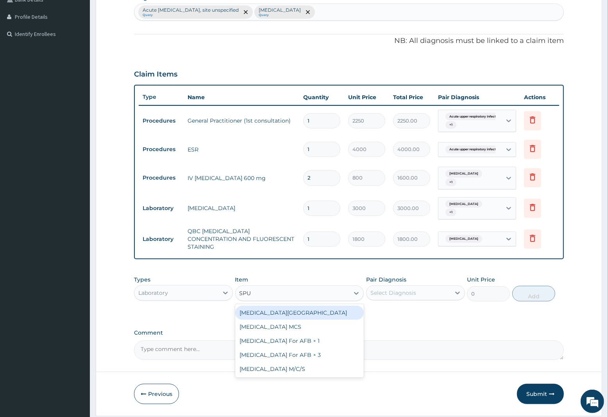
scroll to position [210, 0]
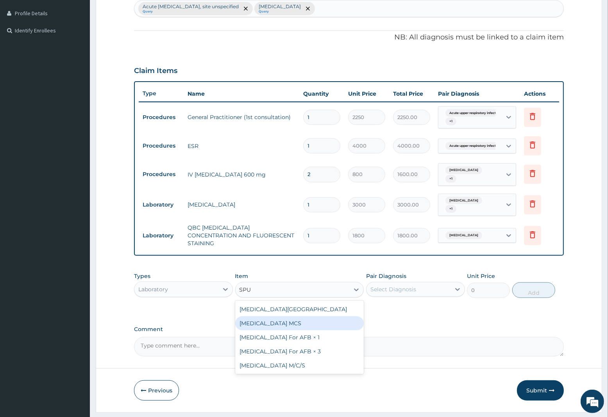
click at [267, 323] on div "Sputum MCS" at bounding box center [299, 324] width 129 height 14
type input "3000"
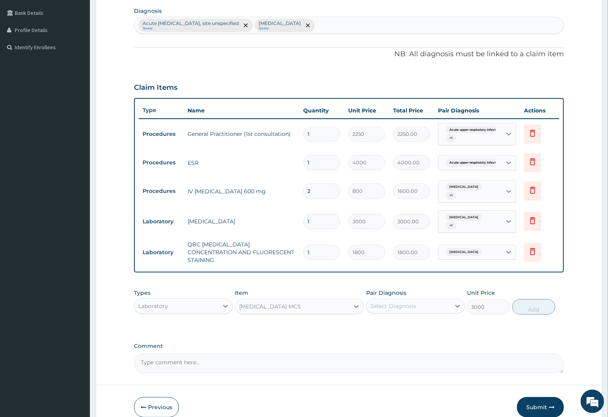
scroll to position [227, 0]
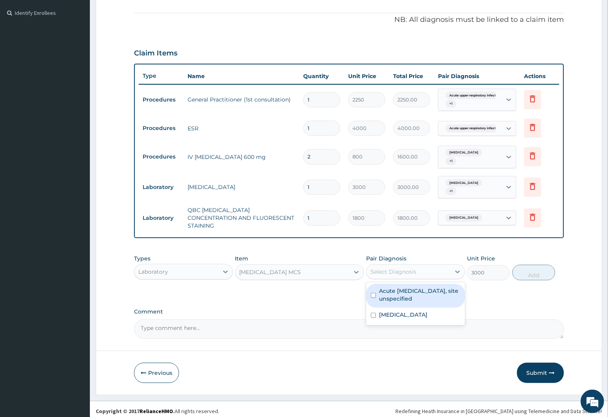
drag, startPoint x: 404, startPoint y: 267, endPoint x: 401, endPoint y: 290, distance: 23.6
click at [404, 272] on div "Select Diagnosis" at bounding box center [409, 272] width 84 height 13
click at [401, 290] on label "Acute upper respiratory infection, site unspecified" at bounding box center [419, 295] width 81 height 16
checkbox input "true"
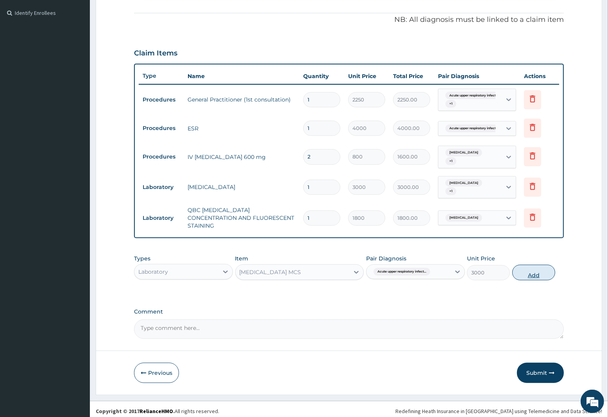
click at [532, 270] on button "Add" at bounding box center [533, 273] width 43 height 16
type input "0"
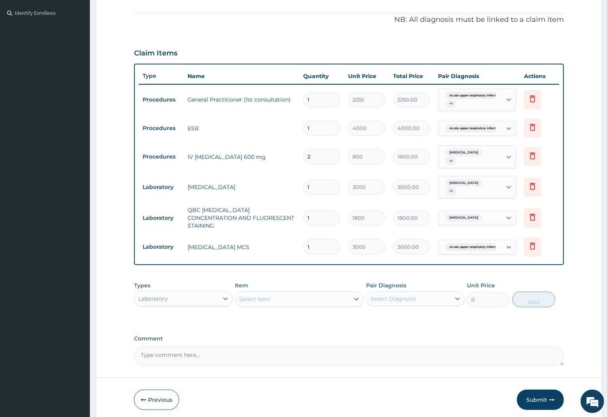
scroll to position [254, 0]
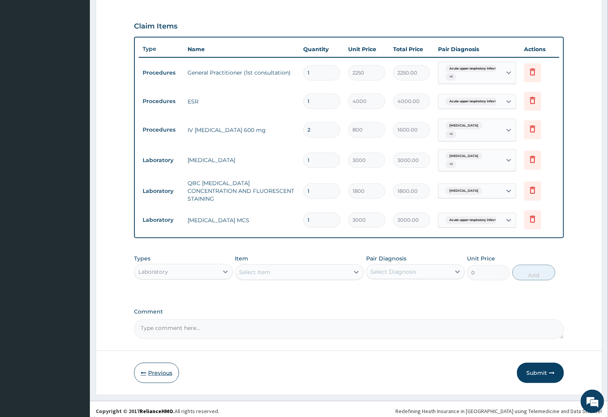
click at [166, 372] on button "Previous" at bounding box center [156, 373] width 45 height 20
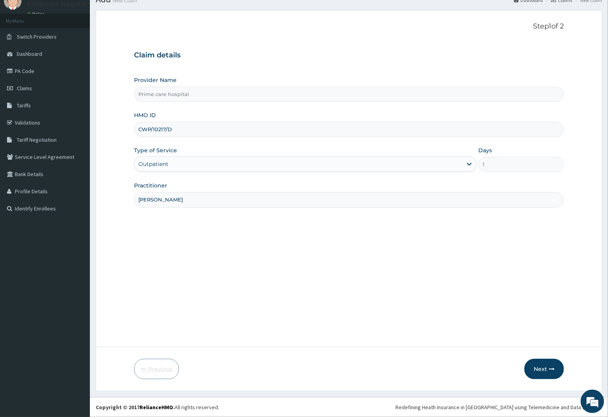
scroll to position [32, 0]
click at [177, 132] on input "CWP/10217/D" at bounding box center [349, 129] width 430 height 15
type input "CWP/10217/A"
click at [544, 365] on button "Next" at bounding box center [544, 369] width 39 height 20
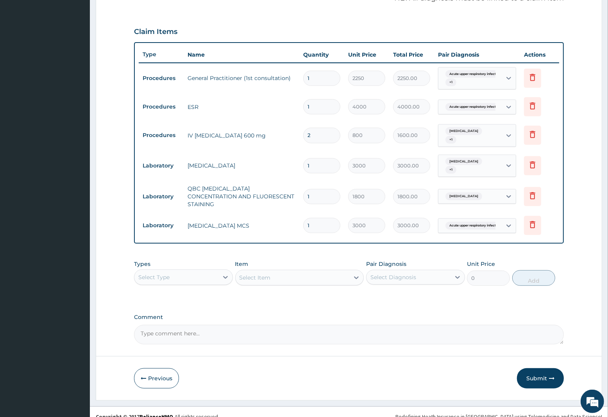
scroll to position [254, 0]
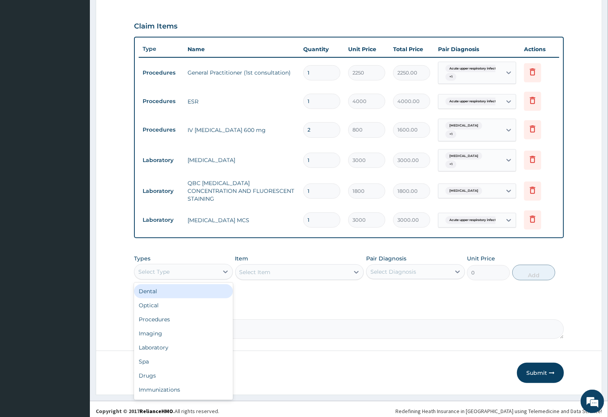
click at [161, 268] on div "Select Type" at bounding box center [153, 272] width 31 height 8
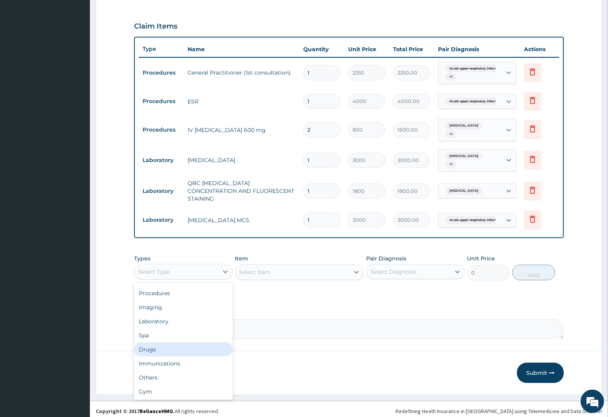
click at [156, 345] on div "Drugs" at bounding box center [183, 350] width 99 height 14
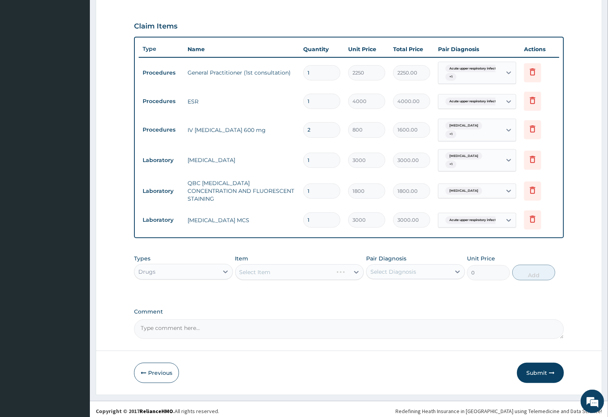
click at [274, 269] on div "Select Item" at bounding box center [299, 273] width 129 height 16
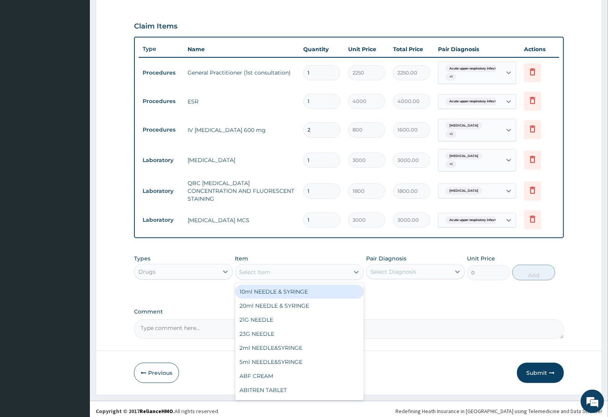
click at [272, 268] on div "Select Item" at bounding box center [293, 272] width 114 height 13
type input "EMA"
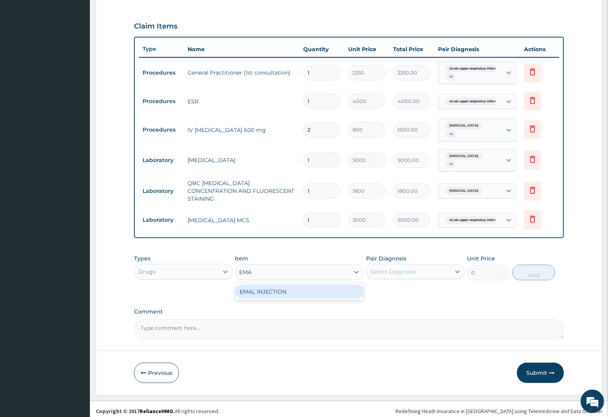
click at [294, 288] on div "EMAL INJECTION" at bounding box center [299, 292] width 129 height 14
type input "1063.12"
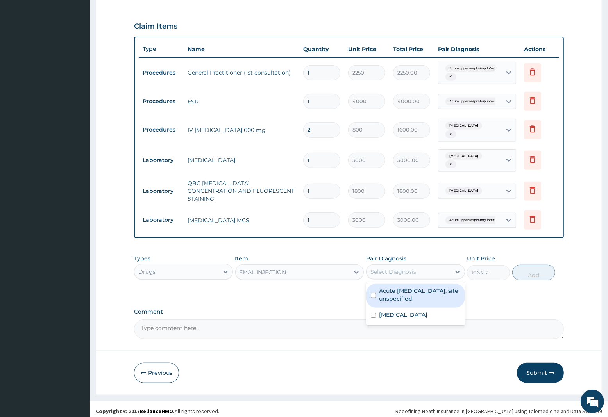
click at [400, 268] on div "Select Diagnosis" at bounding box center [394, 272] width 46 height 8
click at [407, 289] on label "Acute upper respiratory infection, site unspecified" at bounding box center [419, 295] width 81 height 16
click at [378, 292] on div "Acute upper respiratory infection, site unspecified" at bounding box center [415, 296] width 99 height 24
checkbox input "false"
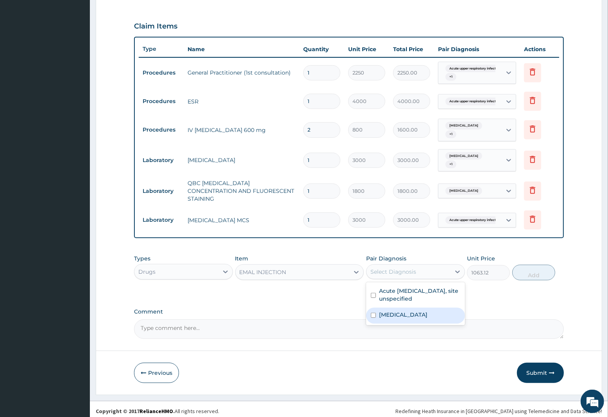
click at [391, 308] on div "Malaria, unspecified" at bounding box center [415, 316] width 99 height 16
checkbox input "true"
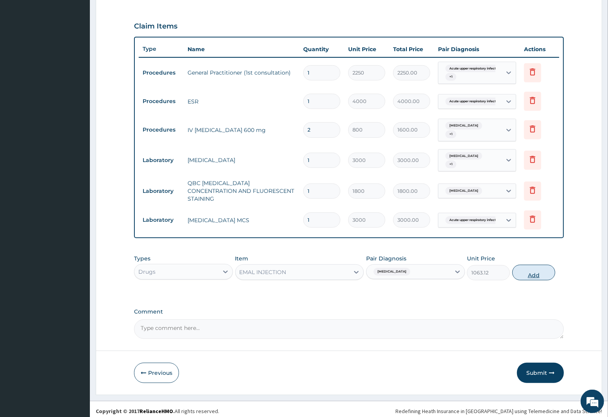
click at [528, 269] on button "Add" at bounding box center [533, 273] width 43 height 16
type input "0"
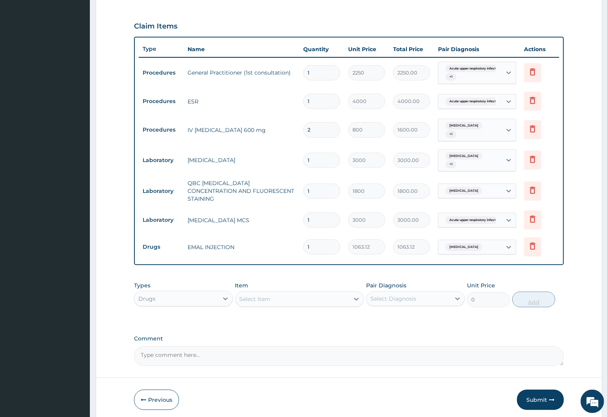
type input "0.00"
type input "3"
type input "3189.36"
type input "3"
click at [260, 295] on div "Select Item" at bounding box center [255, 299] width 31 height 8
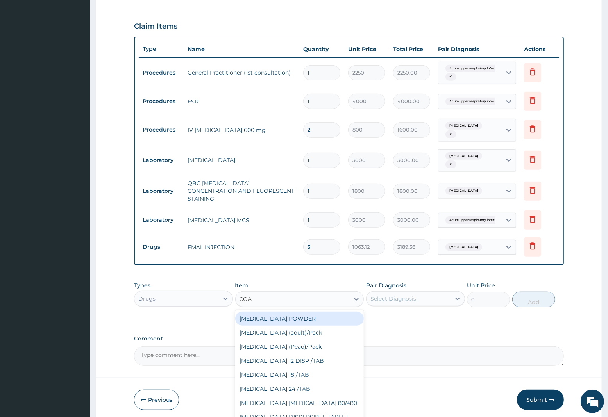
type input "COAR"
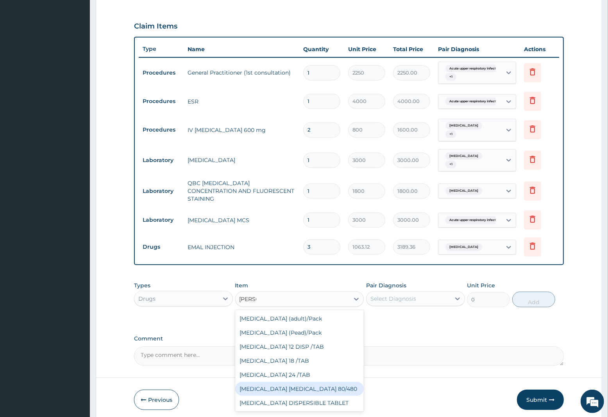
drag, startPoint x: 299, startPoint y: 383, endPoint x: 351, endPoint y: 339, distance: 68.2
click at [301, 382] on div "COARTEM D TAB 80/480" at bounding box center [299, 389] width 129 height 14
type input "1299.38"
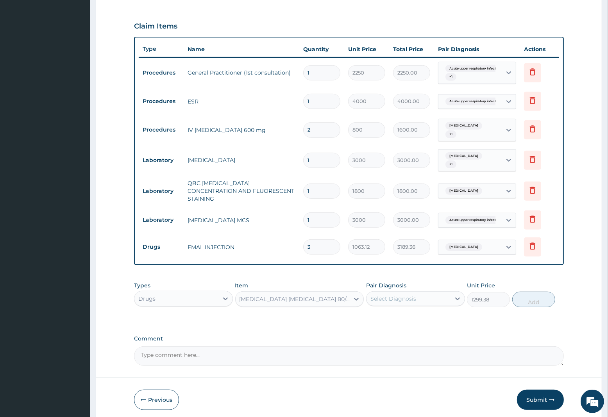
drag, startPoint x: 408, startPoint y: 296, endPoint x: 408, endPoint y: 304, distance: 7.8
click at [408, 300] on div "Select Diagnosis" at bounding box center [409, 299] width 84 height 13
click at [403, 338] on label "Malaria, unspecified" at bounding box center [403, 342] width 48 height 8
checkbox input "true"
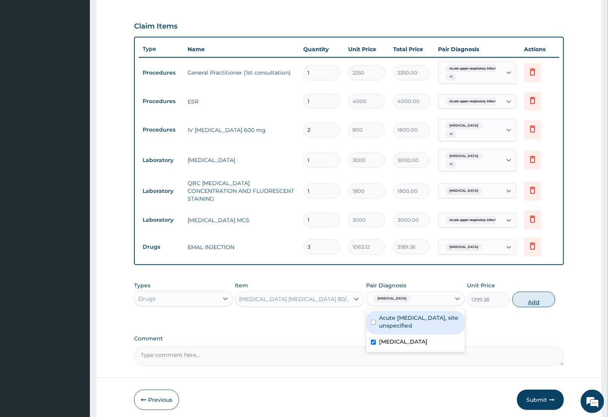
click at [532, 299] on button "Add" at bounding box center [533, 300] width 43 height 16
type input "0"
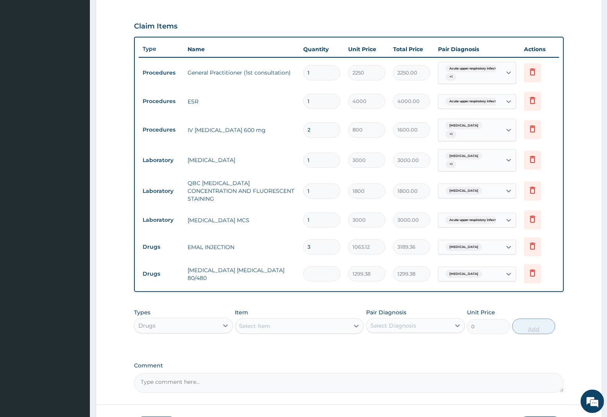
type input "0.00"
type input "6"
type input "7796.28"
type input "6"
click at [262, 322] on div "Select Item" at bounding box center [255, 326] width 31 height 8
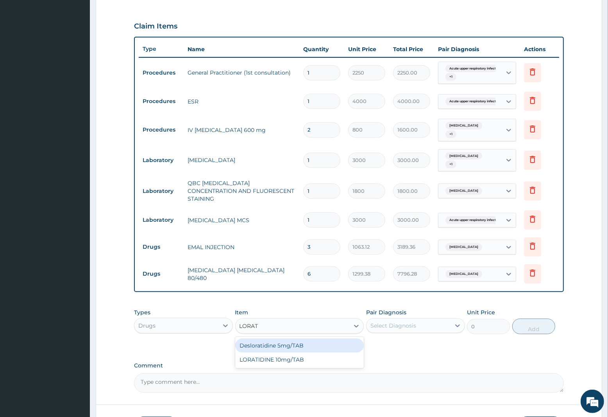
type input "LORATI"
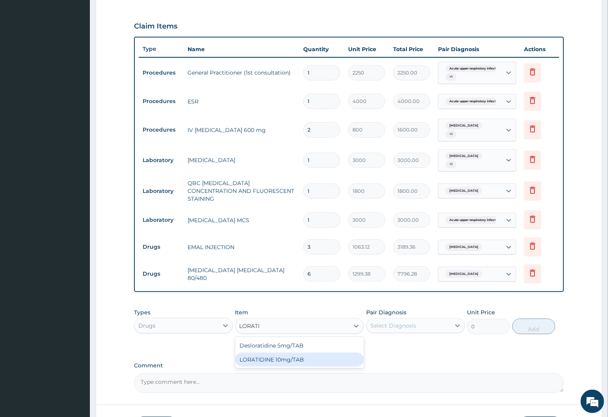
click at [275, 354] on div "LORATIDINE 10mg/TAB" at bounding box center [299, 360] width 129 height 14
type input "17.33"
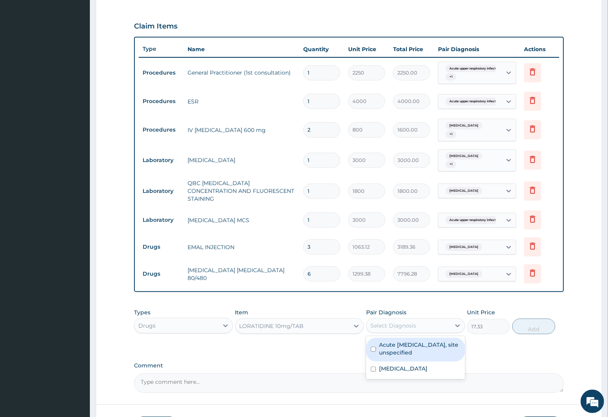
click at [388, 322] on div "Select Diagnosis" at bounding box center [394, 326] width 46 height 8
drag, startPoint x: 414, startPoint y: 339, endPoint x: 506, endPoint y: 339, distance: 91.9
click at [416, 341] on label "Acute upper respiratory infection, site unspecified" at bounding box center [419, 349] width 81 height 16
checkbox input "true"
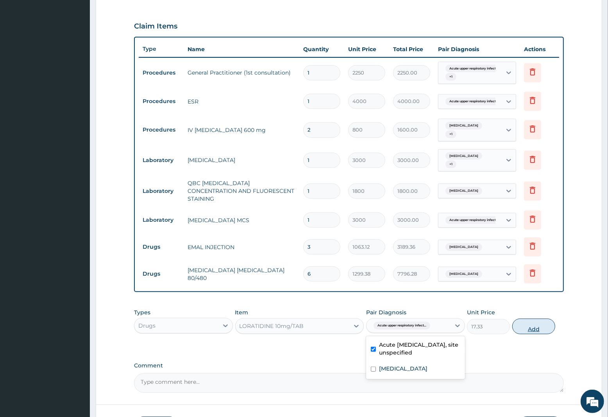
click at [539, 321] on button "Add" at bounding box center [533, 327] width 43 height 16
type input "0"
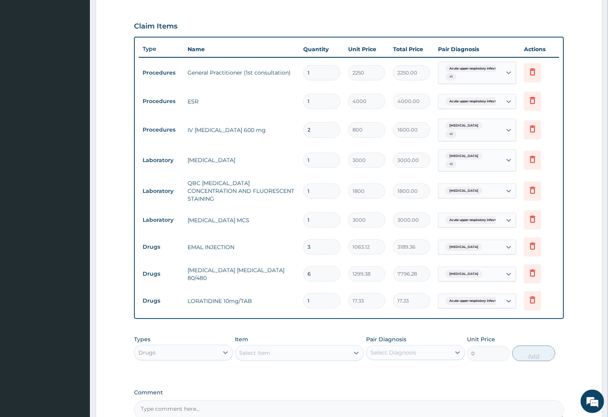
type input "0.00"
type input "5"
type input "86.65"
type input "5"
click at [246, 350] on div "Select Item" at bounding box center [255, 353] width 31 height 8
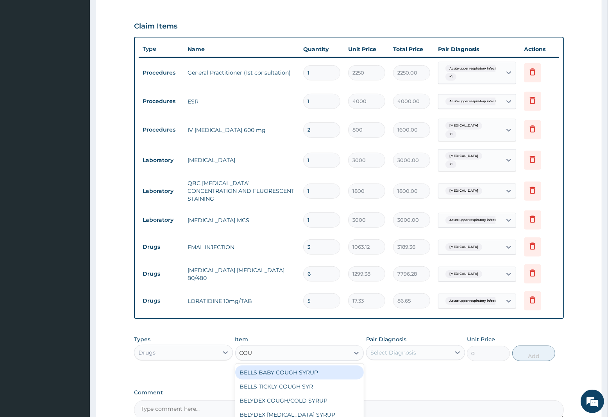
type input "COUG"
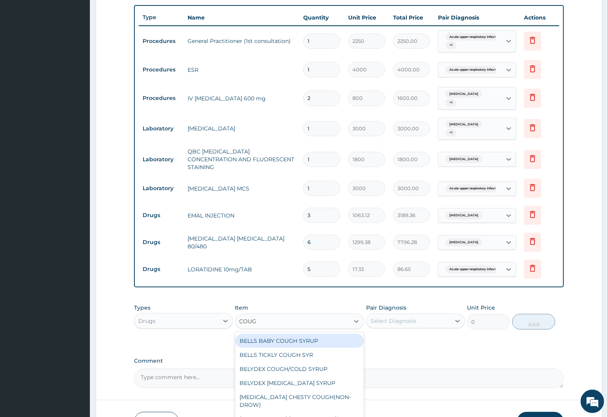
scroll to position [303, 0]
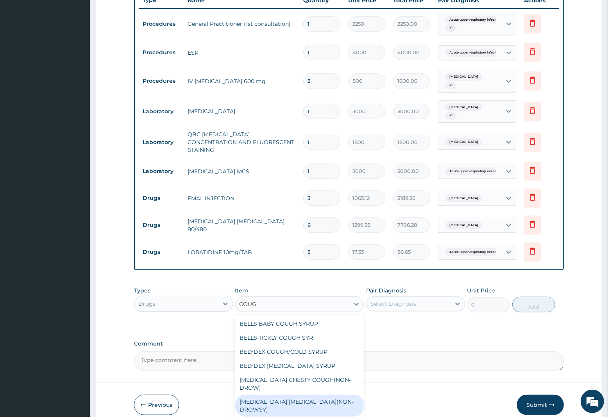
drag, startPoint x: 265, startPoint y: 386, endPoint x: 297, endPoint y: 370, distance: 36.5
click at [270, 395] on div "BENYLIN DRY COUGH(NON-DROWSY)" at bounding box center [299, 406] width 129 height 22
type input "1063.12"
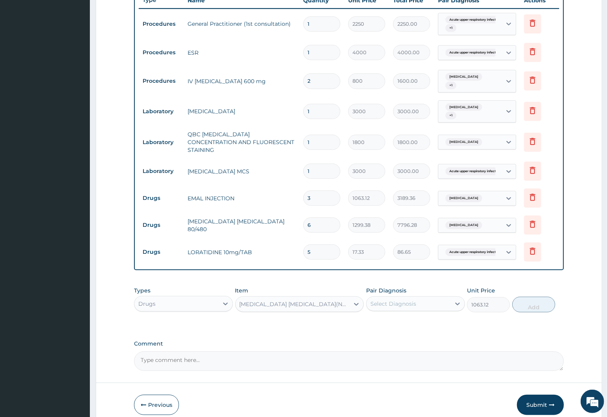
click at [419, 300] on div "Select Diagnosis" at bounding box center [409, 304] width 84 height 13
click at [410, 325] on label "Acute upper respiratory infection, site unspecified" at bounding box center [419, 327] width 81 height 16
checkbox input "true"
click at [533, 302] on button "Add" at bounding box center [533, 305] width 43 height 16
type input "0"
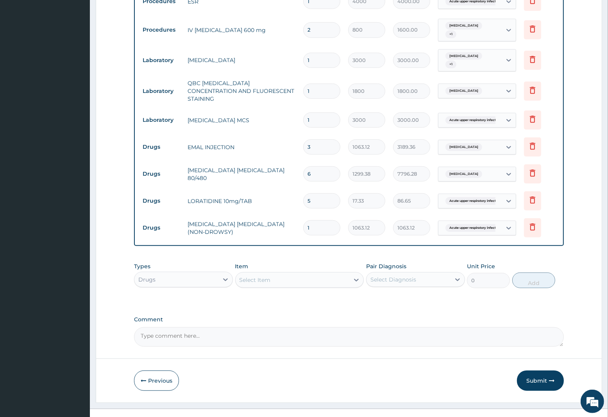
scroll to position [362, 0]
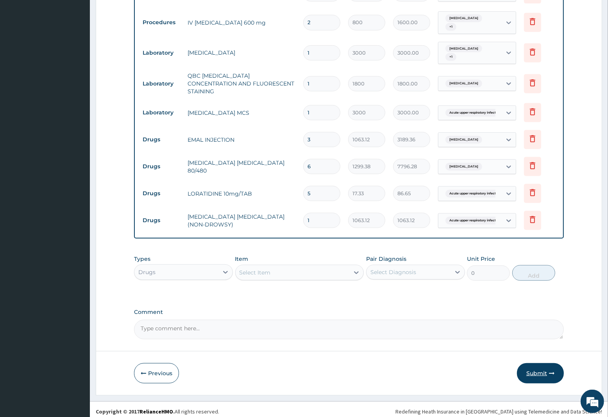
click at [534, 370] on button "Submit" at bounding box center [540, 374] width 47 height 20
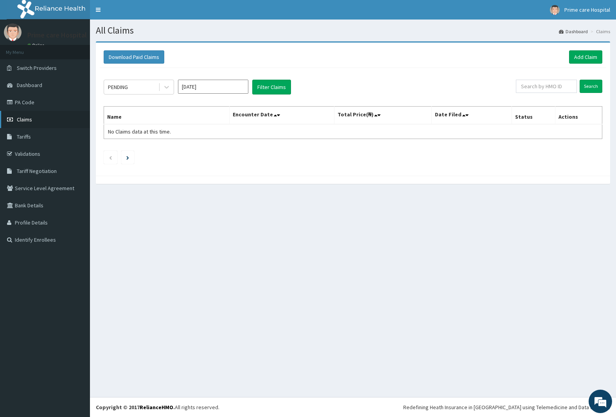
click at [29, 120] on span "Claims" at bounding box center [24, 119] width 15 height 7
click at [585, 55] on link "Add Claim" at bounding box center [585, 56] width 33 height 13
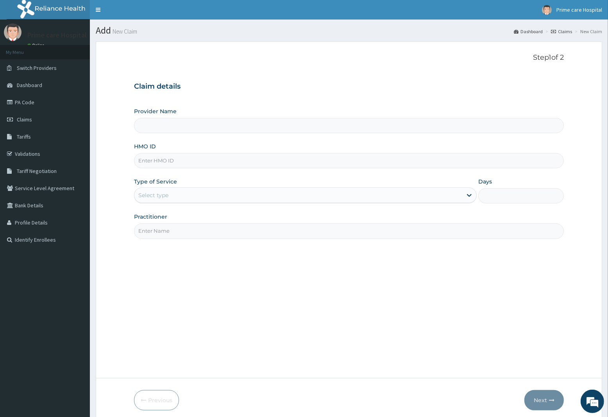
type input "Prime care hospital"
